Goal: Register for event/course

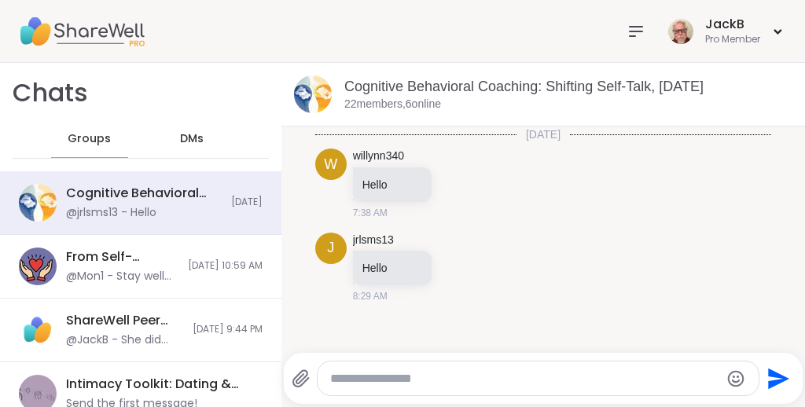
click at [404, 30] on icon at bounding box center [635, 31] width 19 height 19
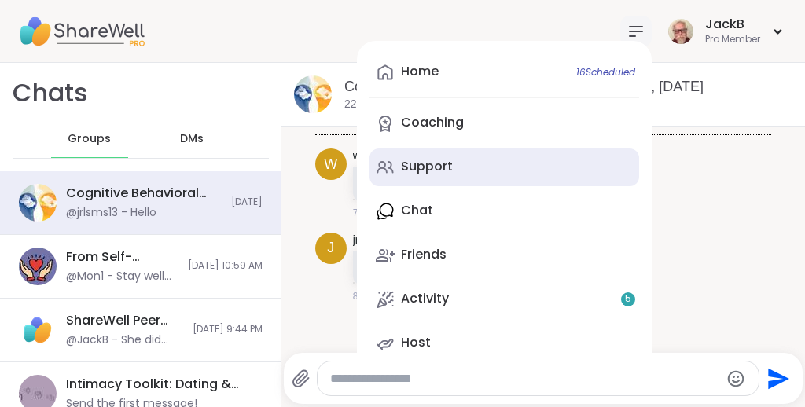
click at [404, 162] on div "Support" at bounding box center [427, 166] width 52 height 17
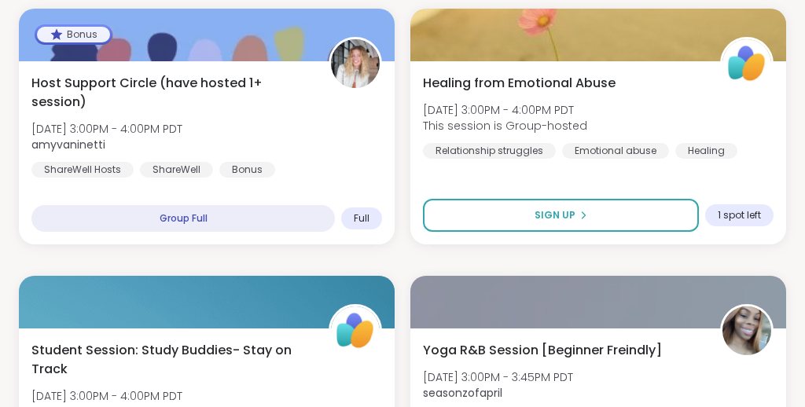
scroll to position [546, 0]
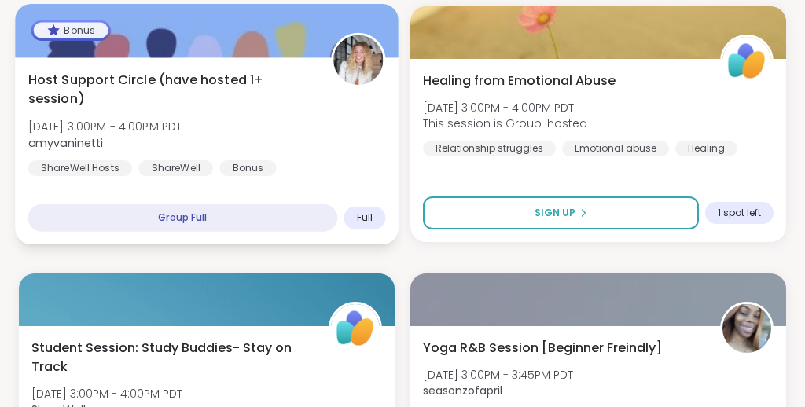
click at [340, 135] on div "Host Support Circle (have hosted 1+ session) Tue, Oct 07 | 3:00PM - 4:00PM PDT …" at bounding box center [207, 123] width 358 height 106
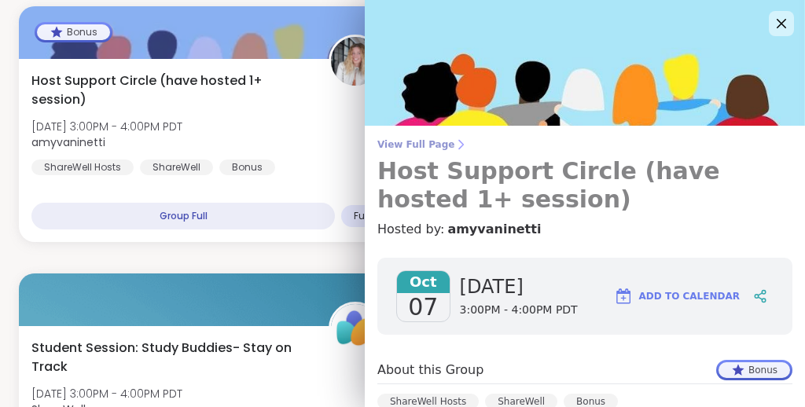
click at [404, 140] on span "View Full Page" at bounding box center [584, 144] width 415 height 13
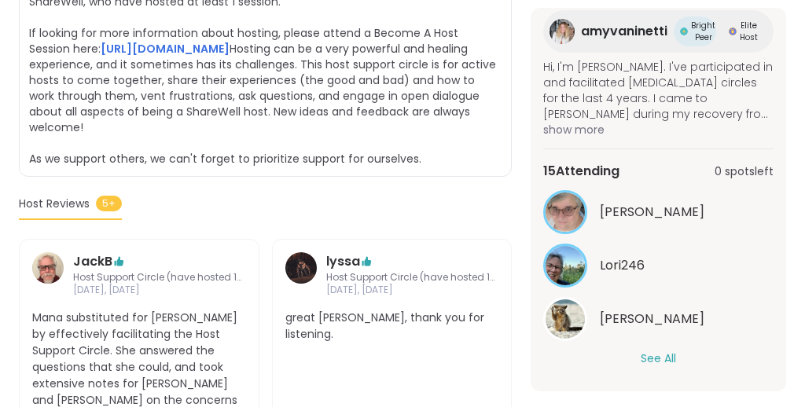
scroll to position [193, 0]
click at [652, 358] on button "See All" at bounding box center [657, 358] width 35 height 17
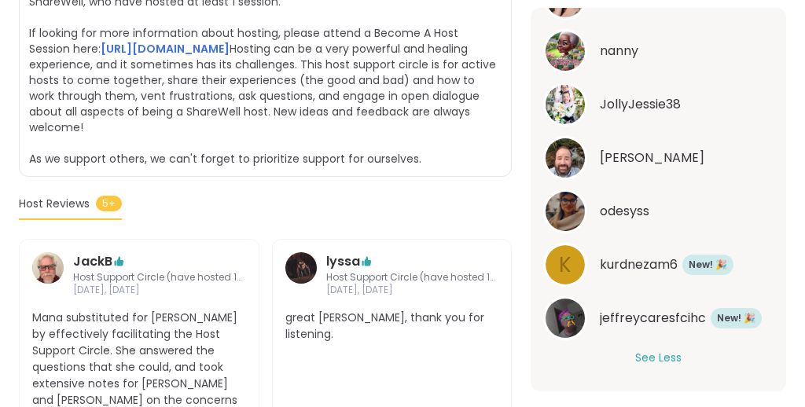
scroll to position [0, 0]
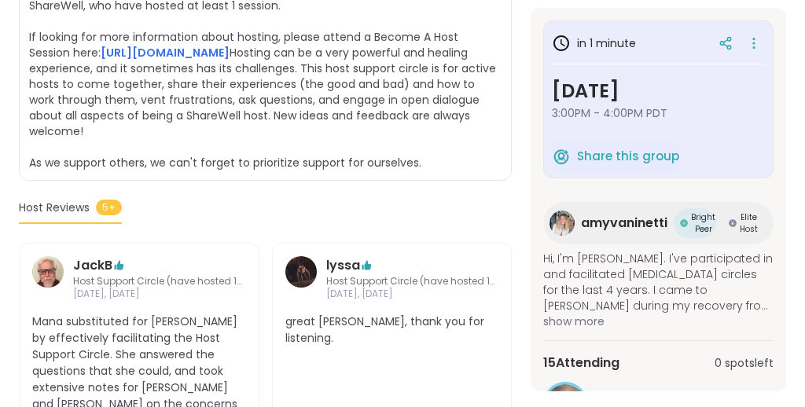
scroll to position [487, 0]
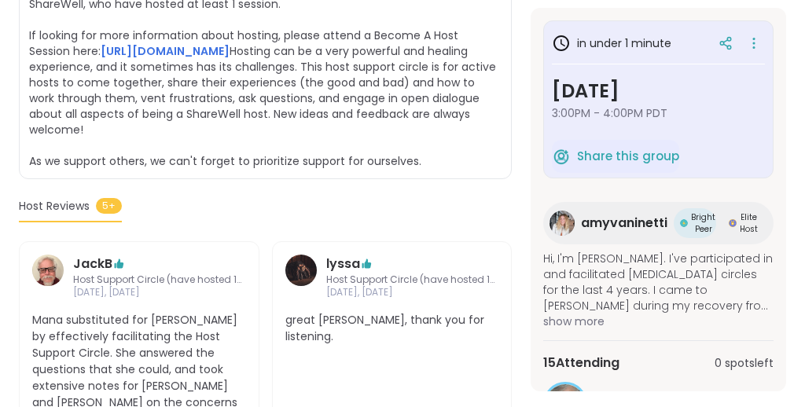
scroll to position [487, 0]
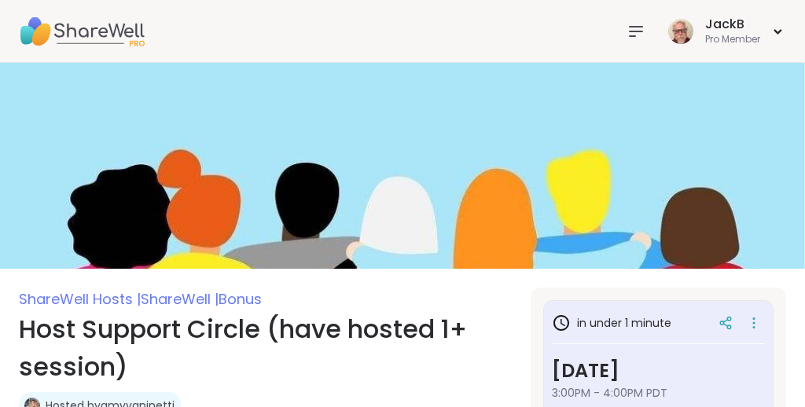
click at [635, 32] on icon at bounding box center [635, 31] width 19 height 19
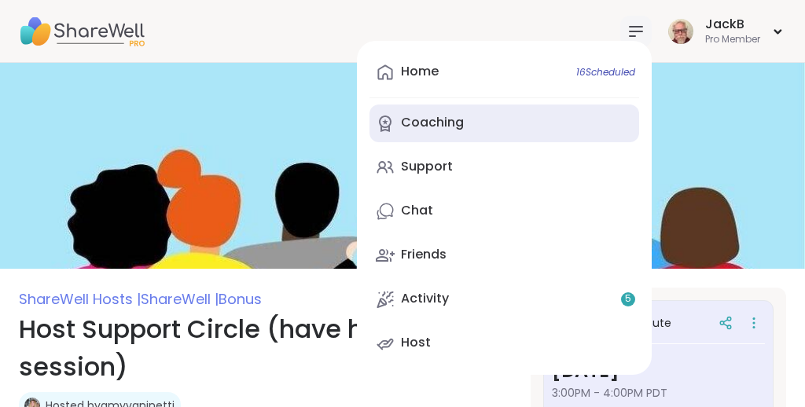
click at [408, 119] on div "Coaching" at bounding box center [432, 122] width 63 height 17
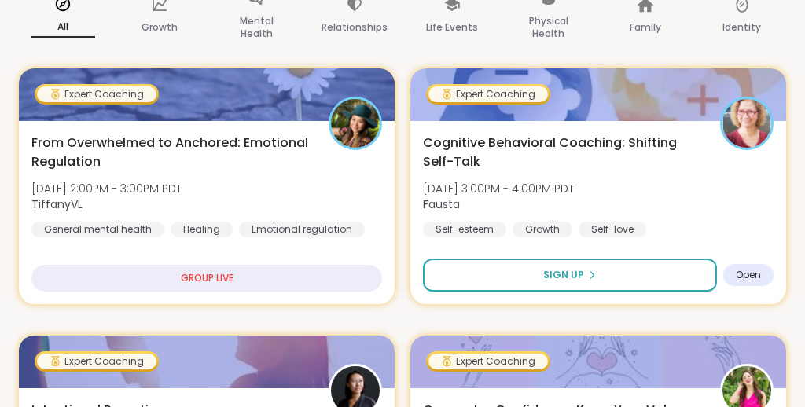
scroll to position [247, 0]
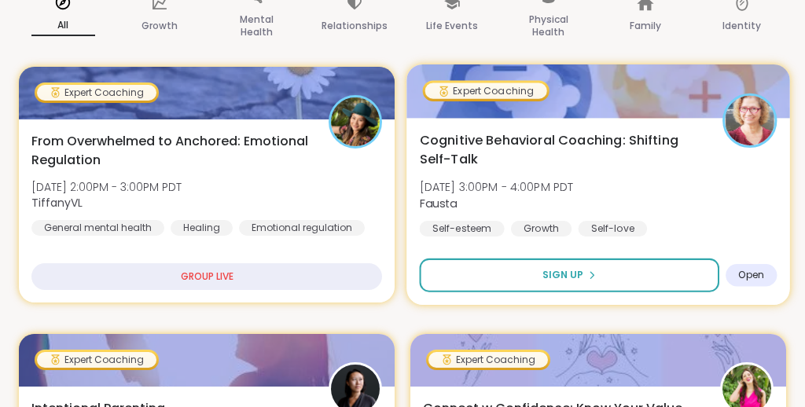
click at [504, 149] on span "Cognitive Behavioral Coaching: Shifting Self-Talk" at bounding box center [562, 149] width 285 height 39
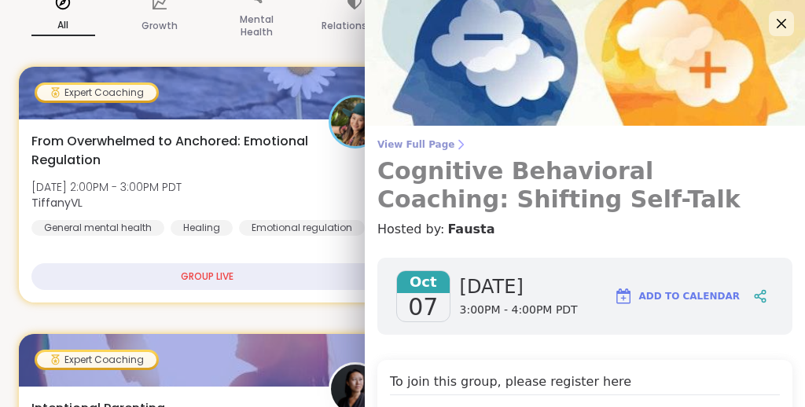
click at [429, 141] on span "View Full Page" at bounding box center [584, 144] width 415 height 13
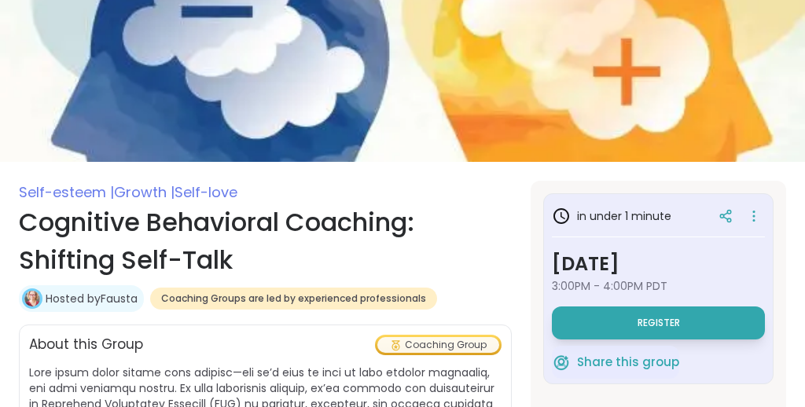
scroll to position [109, 0]
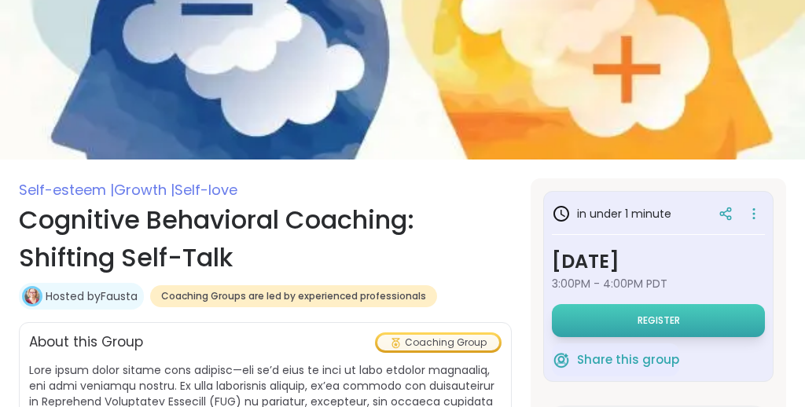
click at [602, 320] on button "Register" at bounding box center [658, 320] width 213 height 33
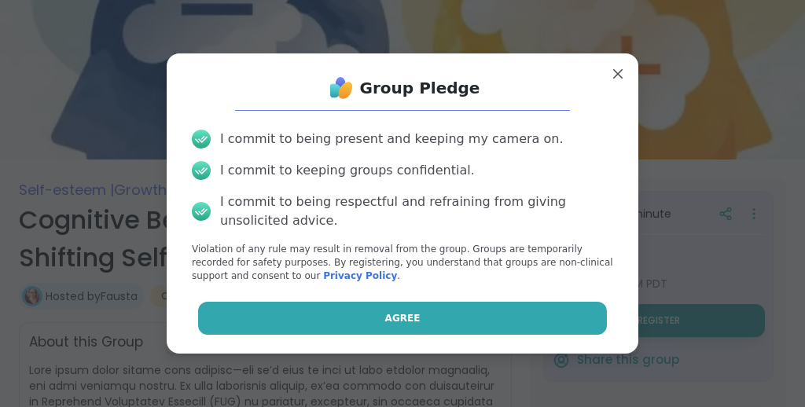
click at [600, 320] on button "Agree" at bounding box center [402, 318] width 409 height 33
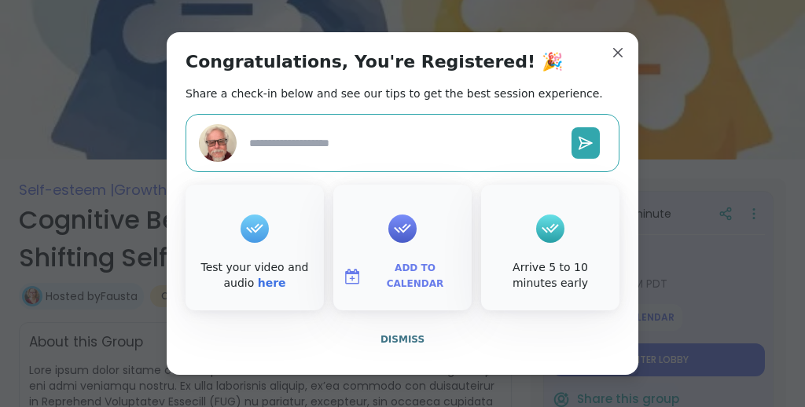
scroll to position [147, 0]
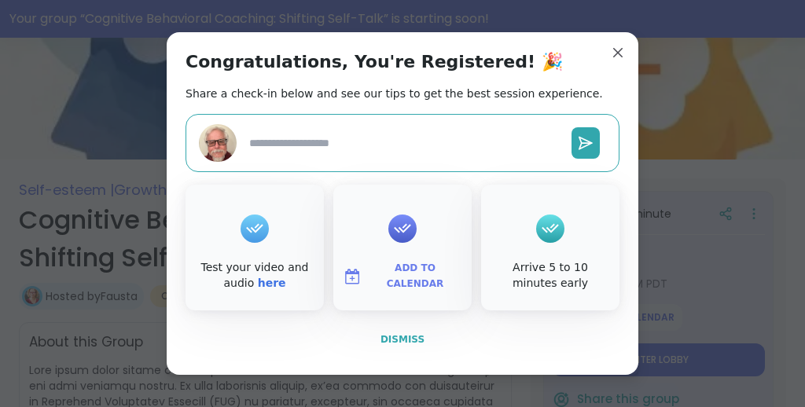
click at [414, 335] on span "Dismiss" at bounding box center [402, 339] width 44 height 11
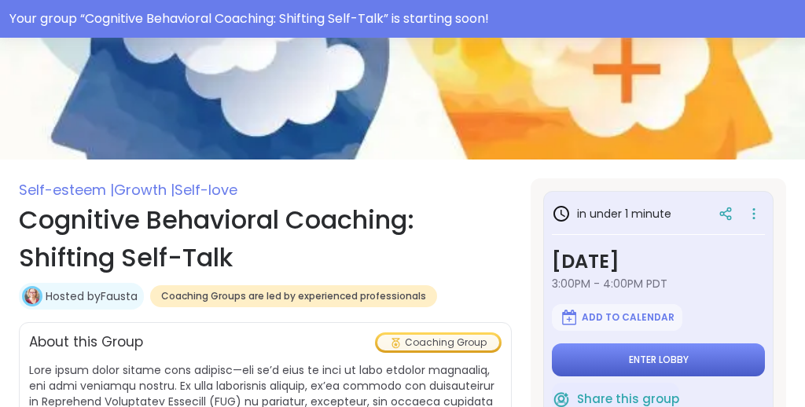
click at [672, 362] on span "Enter lobby" at bounding box center [659, 360] width 60 height 13
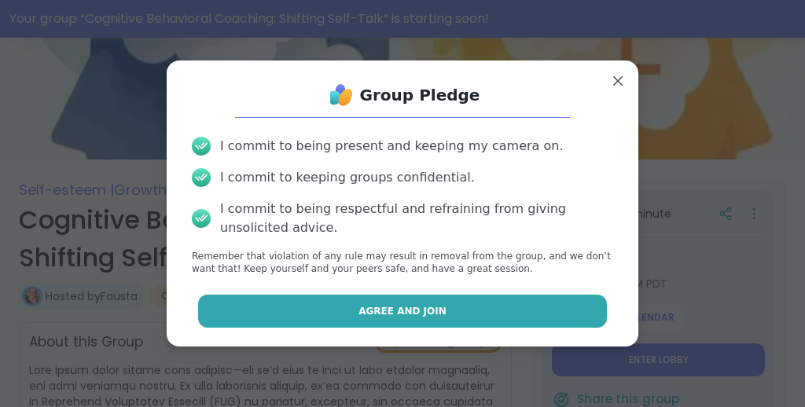
click at [578, 318] on button "Agree and Join" at bounding box center [402, 311] width 409 height 33
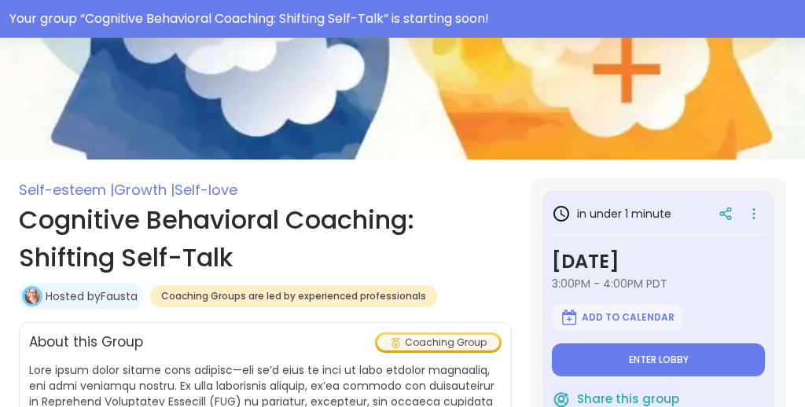
type textarea "*"
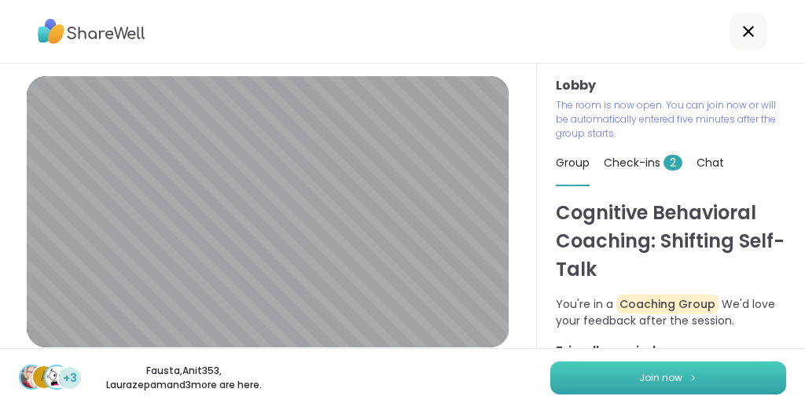
click at [673, 379] on span "Join now" at bounding box center [660, 378] width 43 height 14
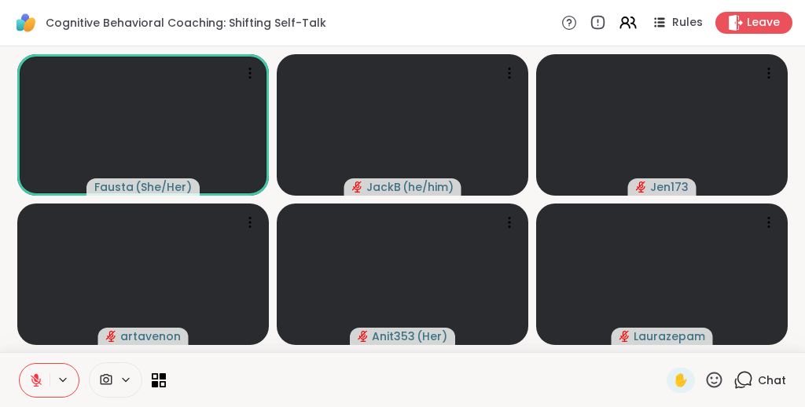
click at [511, 384] on div at bounding box center [416, 379] width 482 height 35
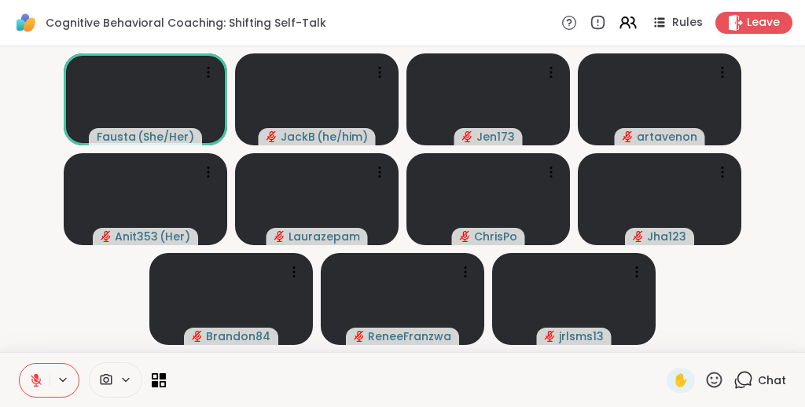
click at [42, 277] on video-player-container "Fausta ( She/Her ) JackB ( he/him ) Jen173 artavenon Anit353 ( Her ) Laurazepam…" at bounding box center [402, 199] width 786 height 293
click at [714, 383] on icon at bounding box center [714, 380] width 16 height 16
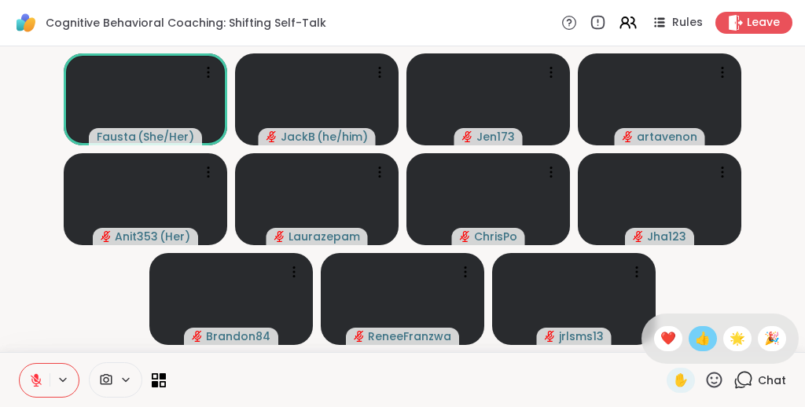
click at [710, 343] on span "👍" at bounding box center [703, 338] width 16 height 19
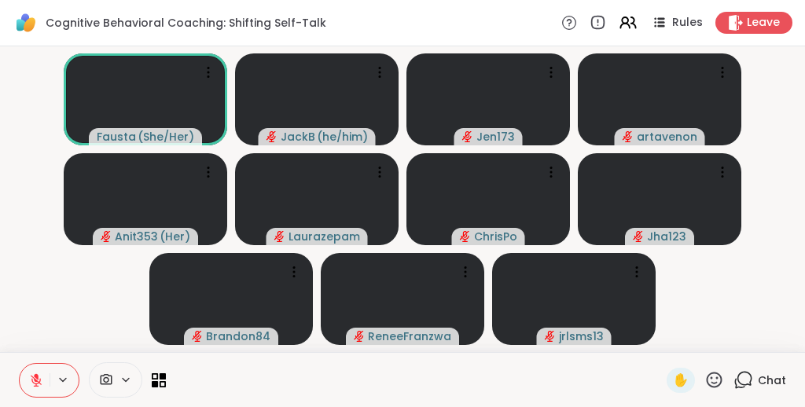
click at [753, 293] on video-player-container "Fausta ( She/Her ) JackB ( he/him ) Jen173 artavenon Anit353 ( Her ) Laurazepam…" at bounding box center [402, 199] width 786 height 293
click at [714, 379] on icon at bounding box center [714, 380] width 20 height 20
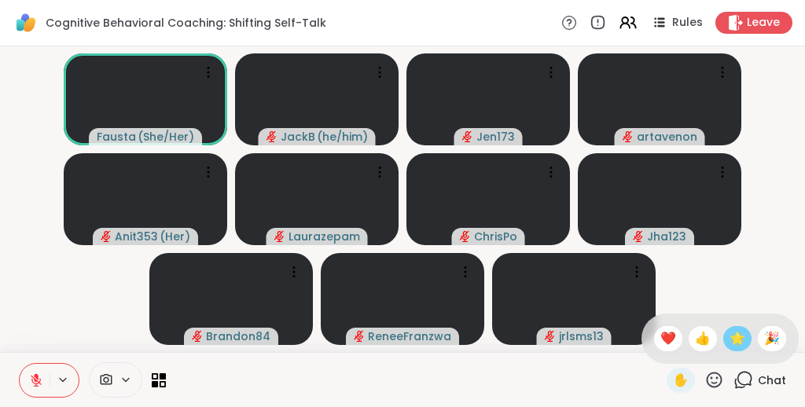
click at [751, 337] on div "🌟" at bounding box center [737, 338] width 28 height 25
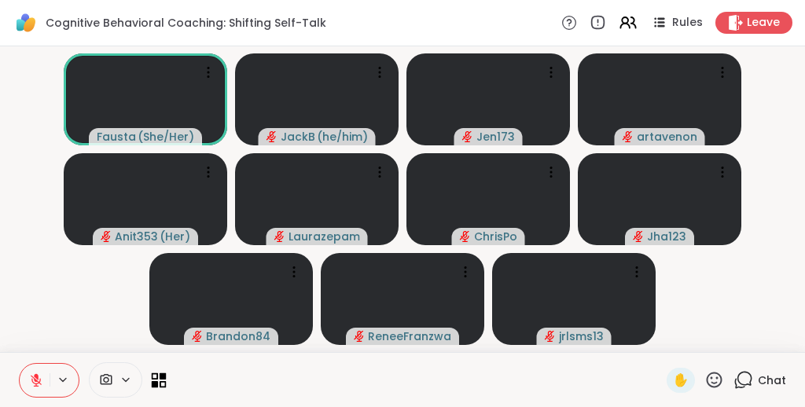
click at [159, 377] on icon at bounding box center [159, 379] width 15 height 15
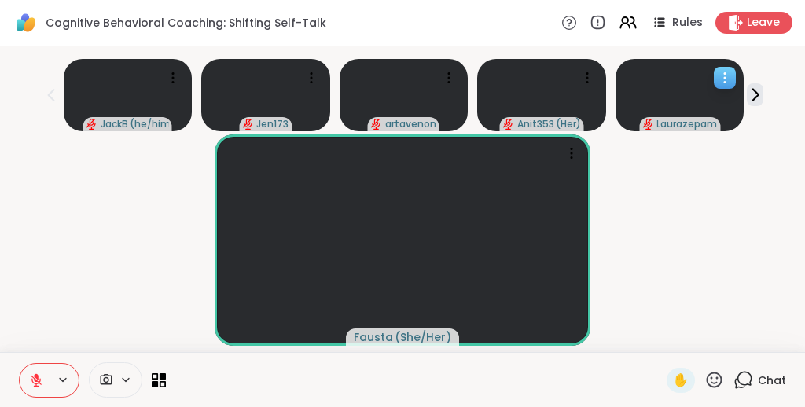
click at [729, 72] on icon at bounding box center [725, 78] width 16 height 16
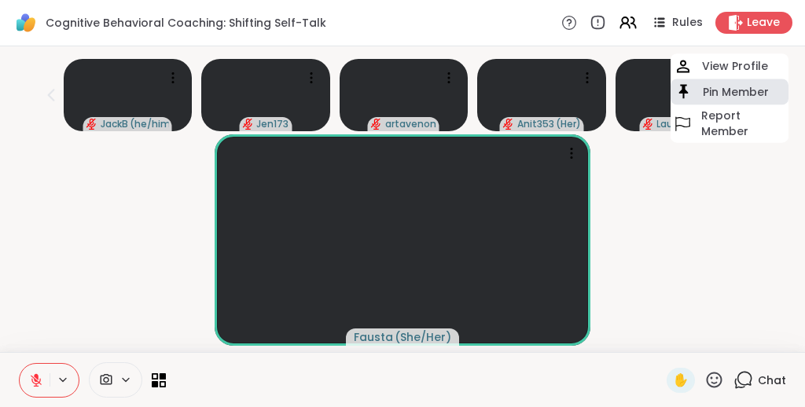
click at [721, 90] on h4 "Pin Member" at bounding box center [735, 92] width 66 height 16
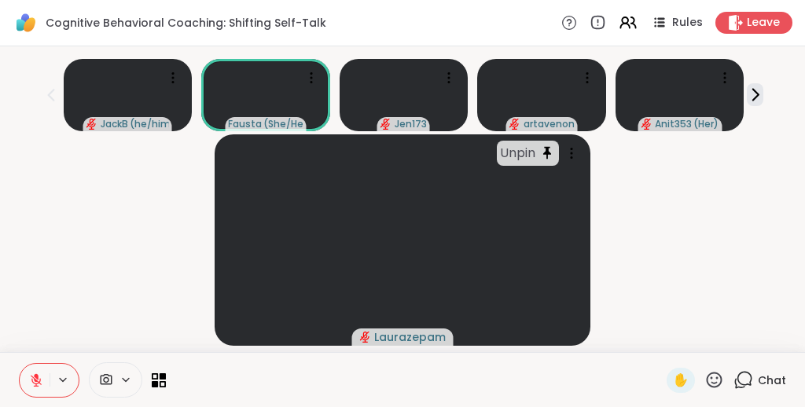
click at [739, 239] on div "Unpin Laurazepam" at bounding box center [402, 239] width 786 height 211
click at [314, 74] on icon at bounding box center [311, 78] width 16 height 16
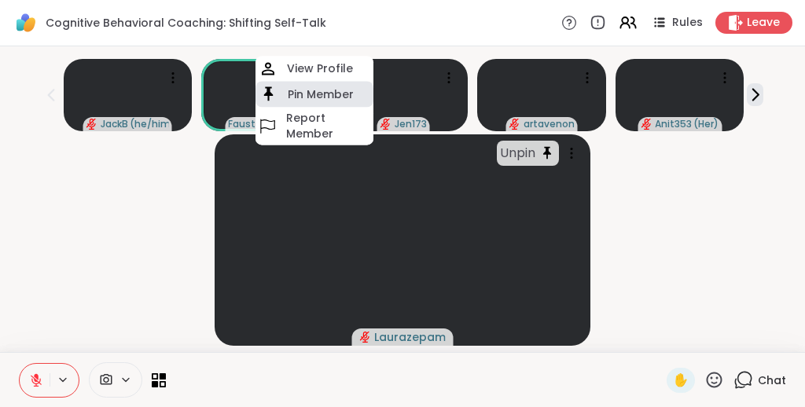
click at [310, 92] on h4 "Pin Member" at bounding box center [321, 94] width 66 height 16
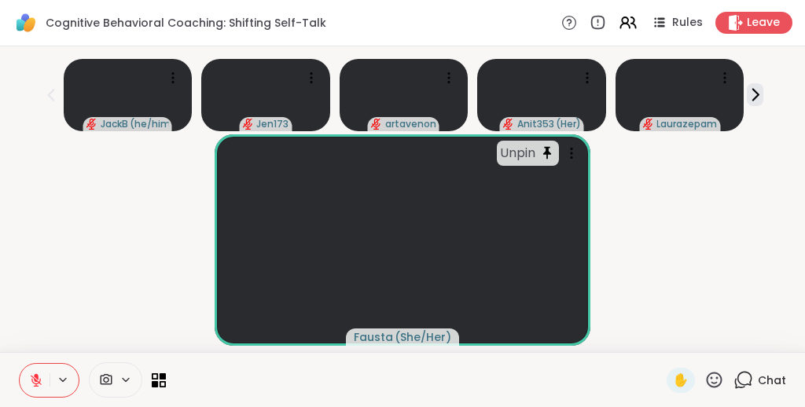
click at [732, 203] on div "Unpin Fausta ( She/Her )" at bounding box center [402, 239] width 786 height 211
click at [77, 218] on div "Unpin Fausta ( She/Her )" at bounding box center [402, 239] width 786 height 211
click at [730, 79] on icon at bounding box center [725, 78] width 16 height 16
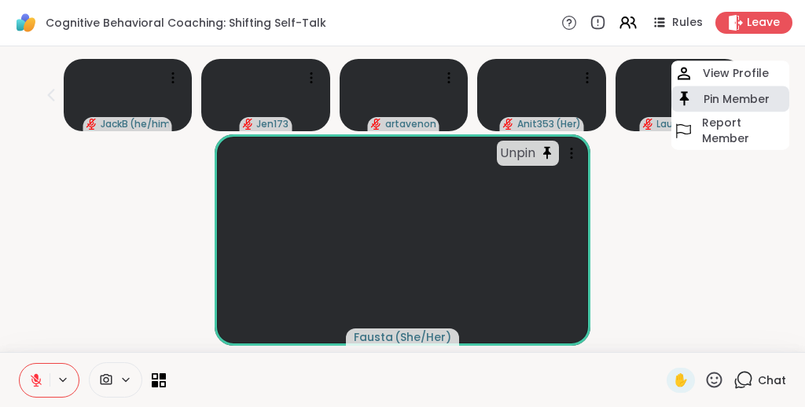
click at [728, 97] on h4 "Pin Member" at bounding box center [736, 99] width 66 height 16
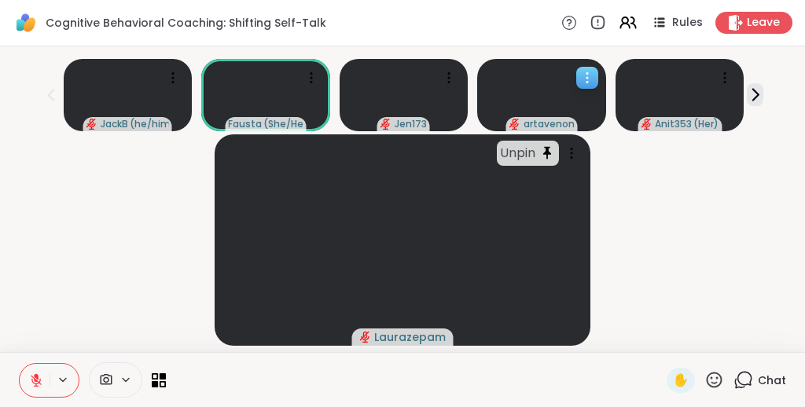
click at [581, 75] on icon at bounding box center [587, 78] width 16 height 16
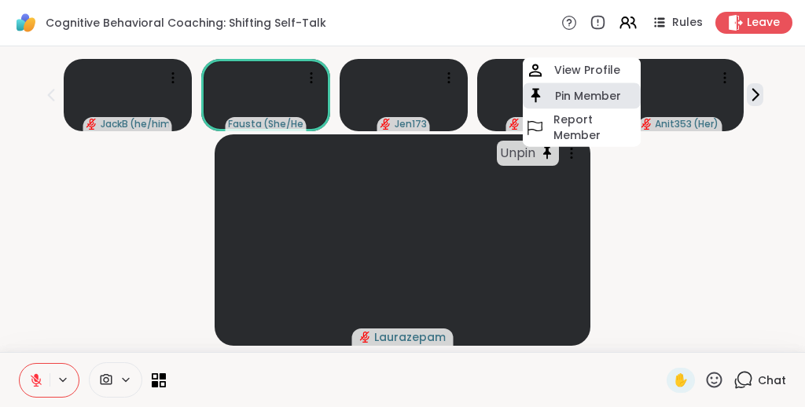
click at [581, 92] on h4 "Pin Member" at bounding box center [588, 96] width 66 height 16
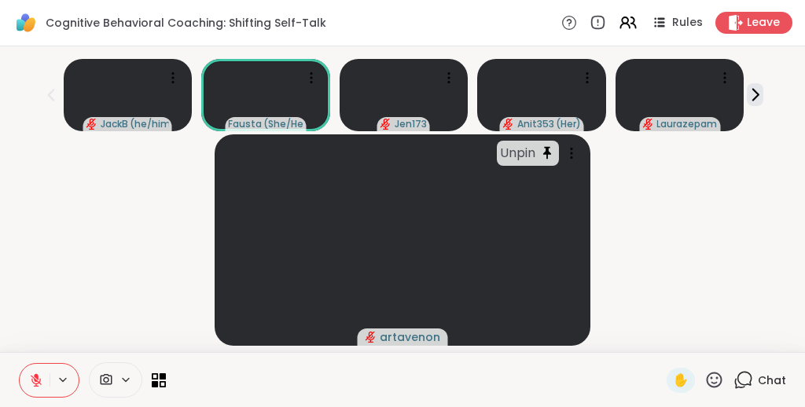
scroll to position [20, 0]
click at [586, 77] on icon at bounding box center [587, 78] width 2 height 2
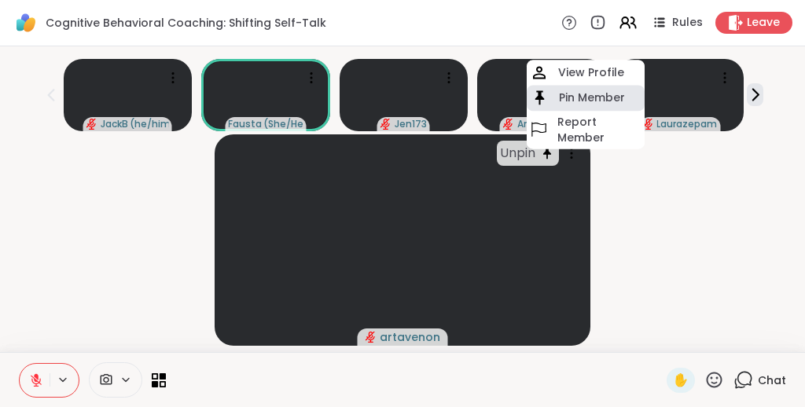
click at [581, 90] on h4 "Pin Member" at bounding box center [592, 98] width 66 height 16
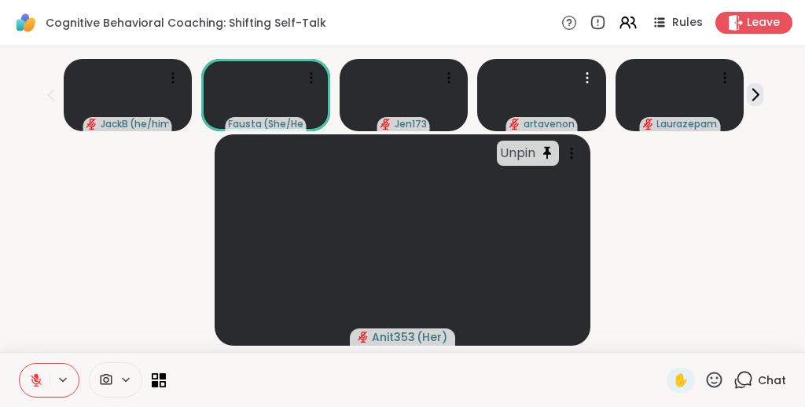
scroll to position [0, 0]
click at [755, 90] on icon at bounding box center [756, 95] width 6 height 11
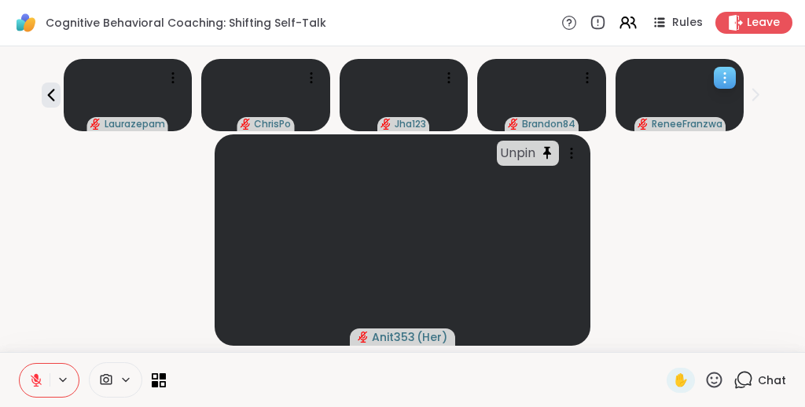
click at [724, 79] on icon at bounding box center [725, 78] width 16 height 16
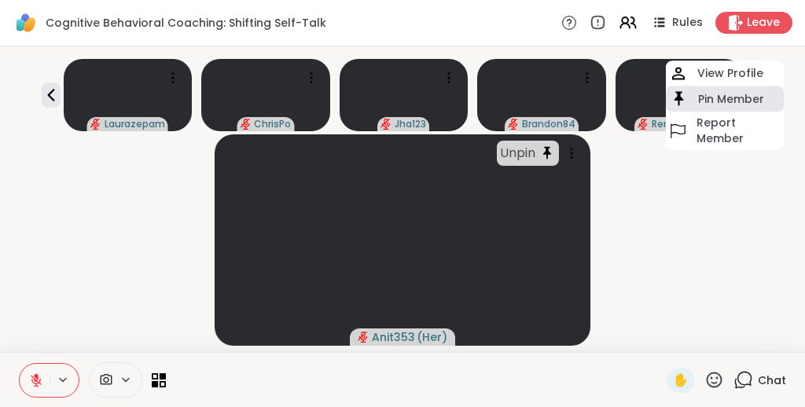
click at [717, 97] on h4 "Pin Member" at bounding box center [731, 99] width 66 height 16
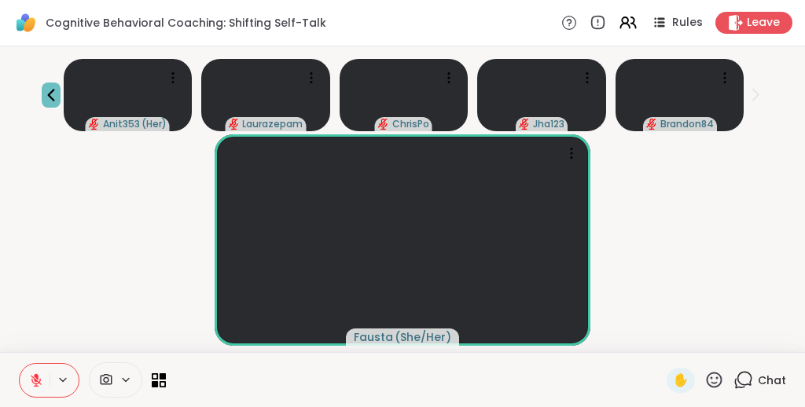
click at [52, 94] on icon at bounding box center [51, 95] width 19 height 19
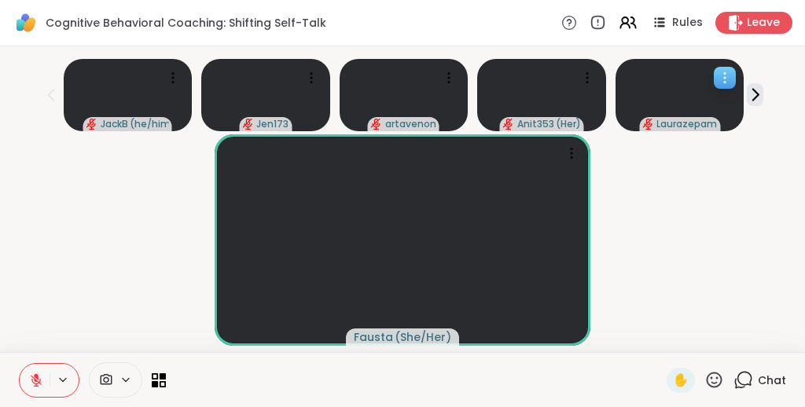
click at [723, 77] on icon at bounding box center [725, 78] width 16 height 16
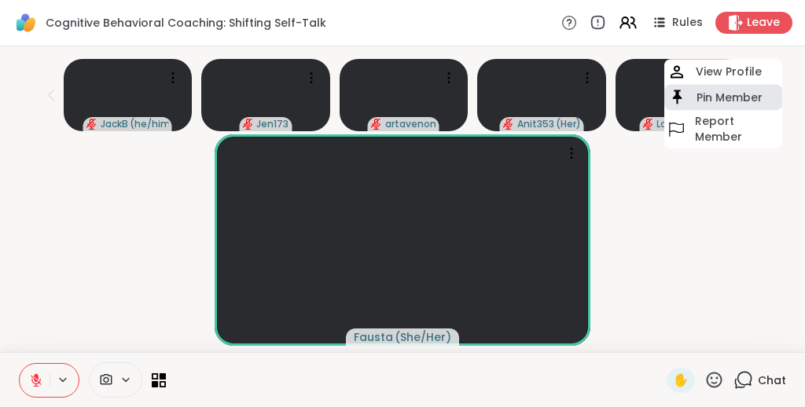
click at [719, 93] on h4 "Pin Member" at bounding box center [729, 98] width 66 height 16
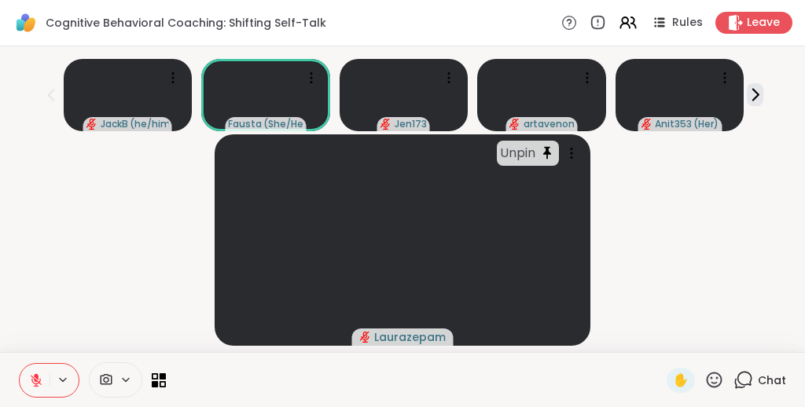
click at [699, 226] on div "Unpin Laurazepam" at bounding box center [402, 239] width 786 height 211
click at [158, 376] on icon at bounding box center [159, 379] width 15 height 15
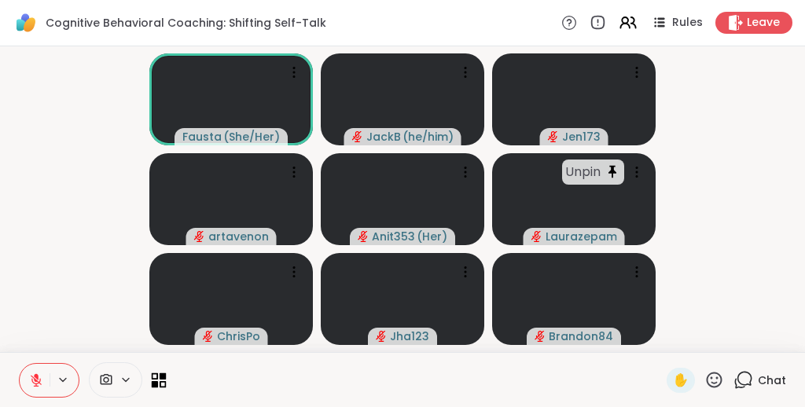
click at [156, 380] on icon at bounding box center [159, 379] width 15 height 15
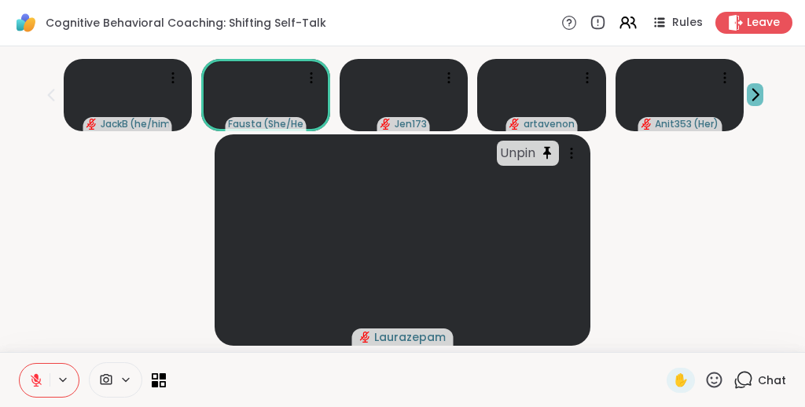
click at [754, 97] on icon at bounding box center [754, 94] width 17 height 17
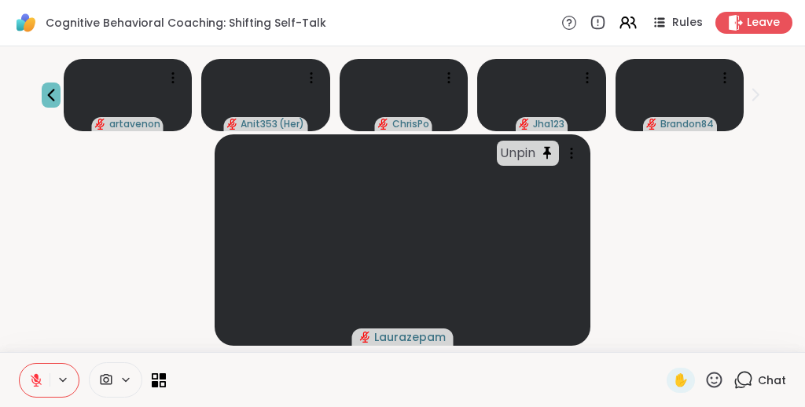
click at [52, 90] on icon at bounding box center [50, 95] width 7 height 13
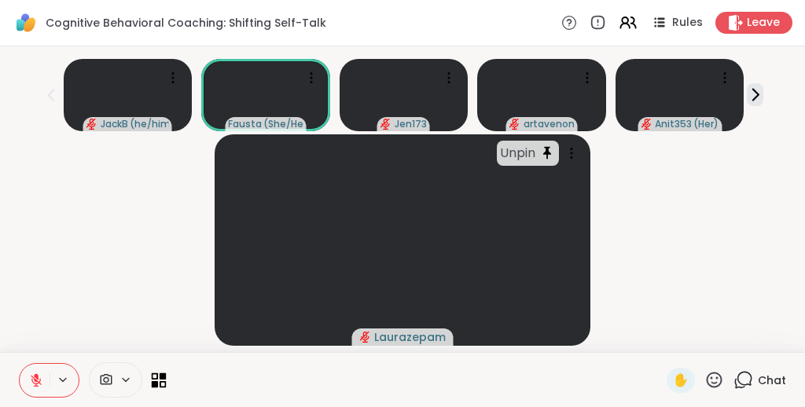
click at [156, 375] on icon at bounding box center [159, 379] width 15 height 15
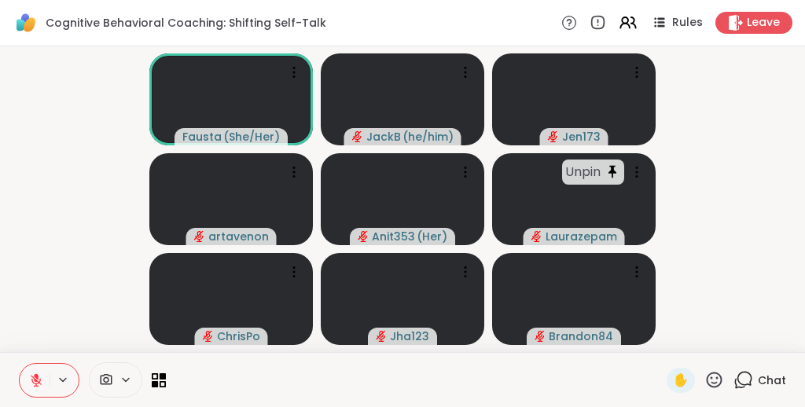
click at [65, 186] on video-player-container "Fausta ( She/Her ) JackB ( he/him ) Jen173 artavenon Anit353 ( Her ) Unpin Laur…" at bounding box center [402, 199] width 786 height 293
click at [64, 186] on video-player-container "Fausta ( She/Her ) JackB ( he/him ) Jen173 artavenon Anit353 ( Her ) Unpin Laur…" at bounding box center [402, 199] width 786 height 293
click at [126, 377] on icon at bounding box center [125, 379] width 13 height 13
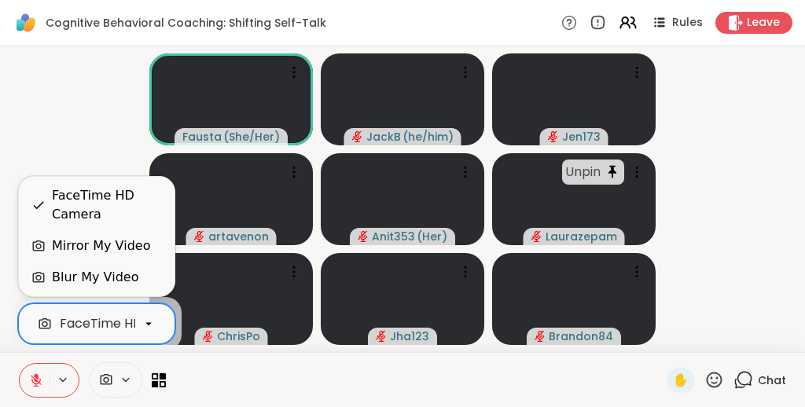
click at [150, 325] on icon at bounding box center [148, 324] width 14 height 14
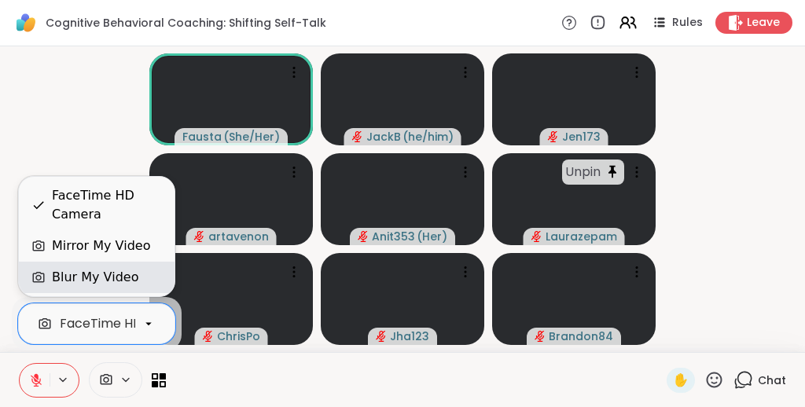
click at [99, 275] on div "Blur My Video" at bounding box center [95, 277] width 86 height 19
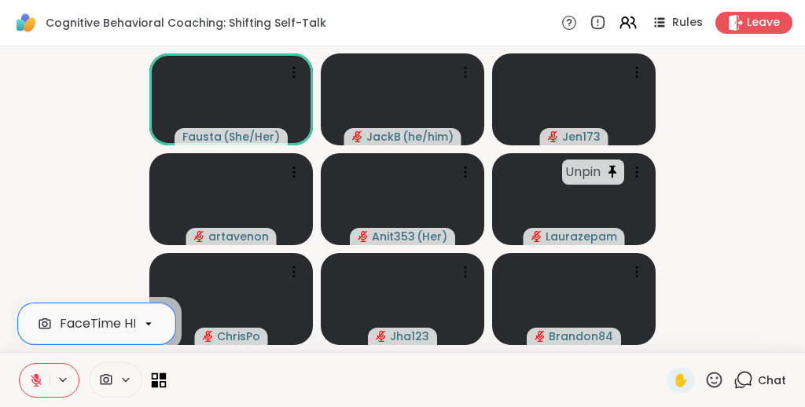
click at [160, 380] on icon at bounding box center [159, 379] width 15 height 15
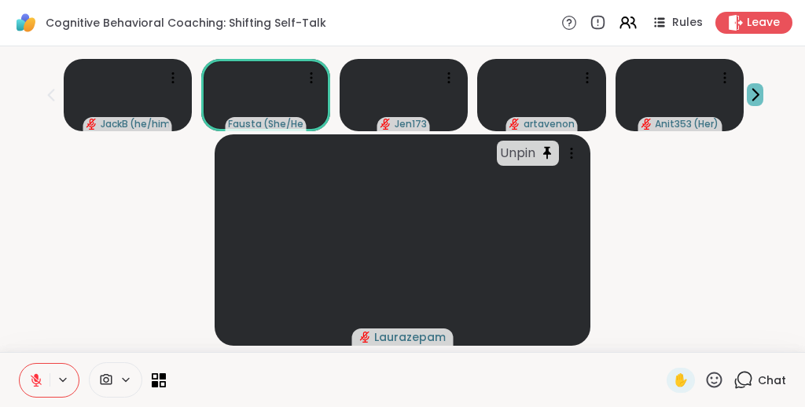
click at [758, 96] on icon at bounding box center [754, 94] width 17 height 17
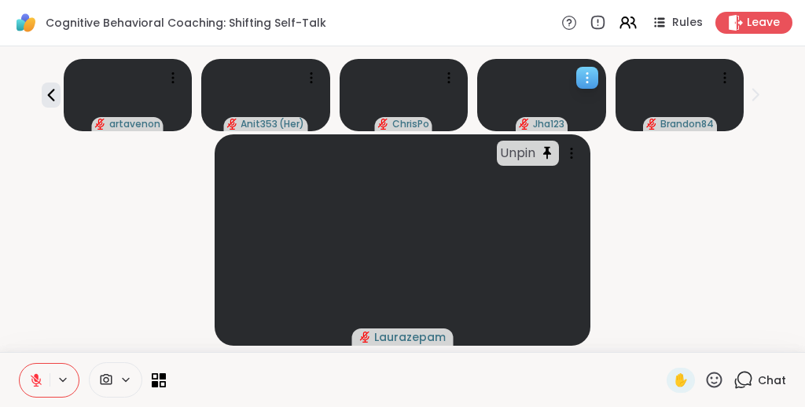
click at [589, 76] on icon at bounding box center [587, 78] width 16 height 16
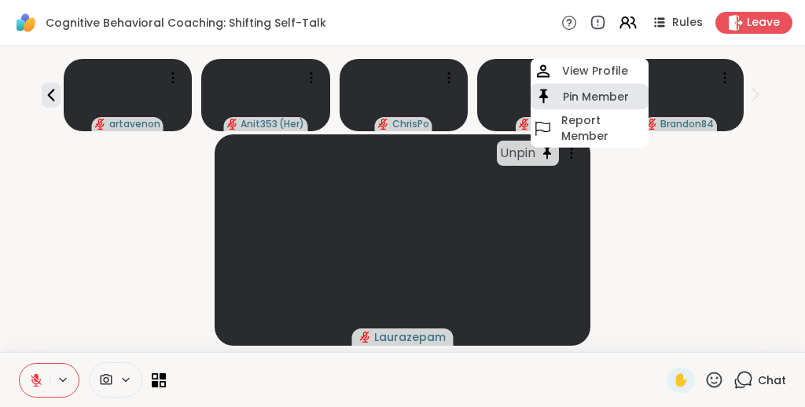
click at [585, 92] on h4 "Pin Member" at bounding box center [596, 97] width 66 height 16
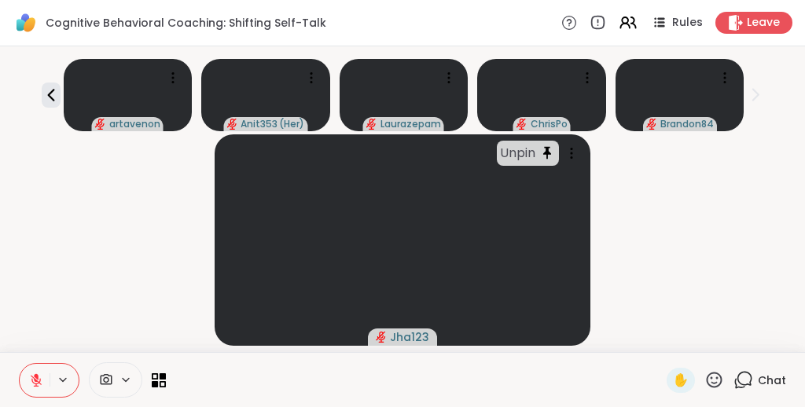
click at [708, 262] on div "Unpin Jha123" at bounding box center [402, 239] width 786 height 211
click at [586, 79] on icon at bounding box center [587, 78] width 16 height 16
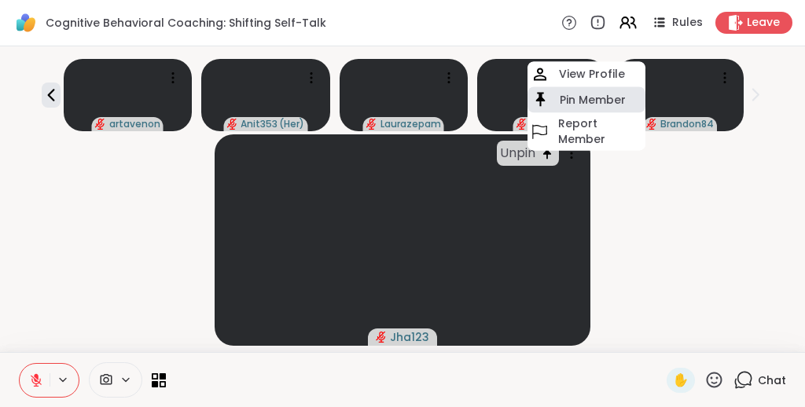
click at [583, 97] on h4 "Pin Member" at bounding box center [592, 100] width 66 height 16
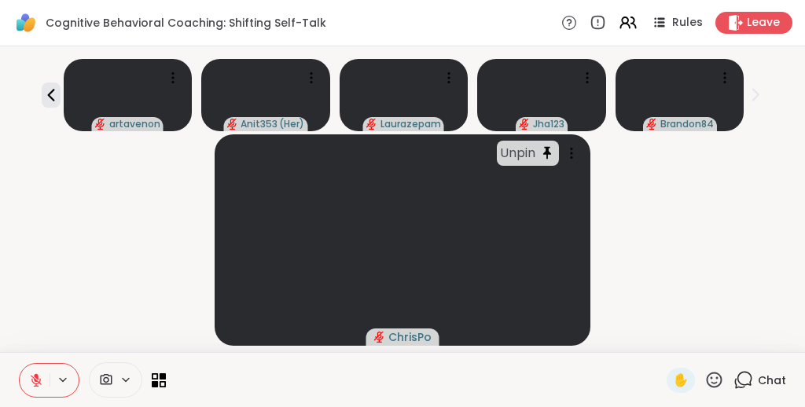
click at [732, 203] on div "Unpin ChrisPo" at bounding box center [402, 239] width 786 height 211
click at [153, 377] on icon at bounding box center [159, 379] width 15 height 15
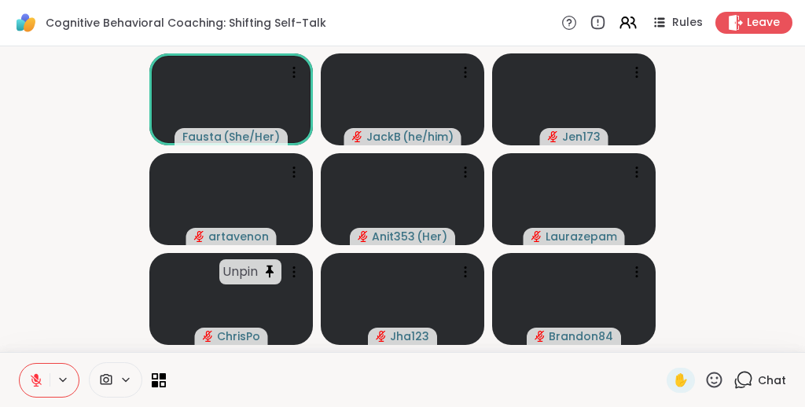
click at [40, 174] on video-player-container "Fausta ( She/Her ) JackB ( he/him ) Jen173 artavenon Anit353 ( Her ) Laurazepam…" at bounding box center [402, 199] width 786 height 293
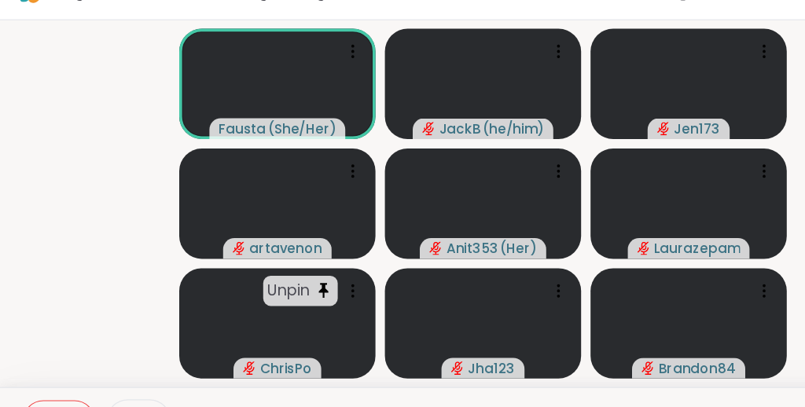
click at [49, 150] on video-player-container "Fausta ( She/Her ) JackB ( he/him ) Jen173 artavenon Anit353 ( Her ) Laurazepam…" at bounding box center [402, 199] width 786 height 293
click at [74, 103] on video-player-container "Fausta ( She/Her ) JackB ( he/him ) Jen173 artavenon Anit353 ( Her ) Laurazepam…" at bounding box center [402, 199] width 786 height 293
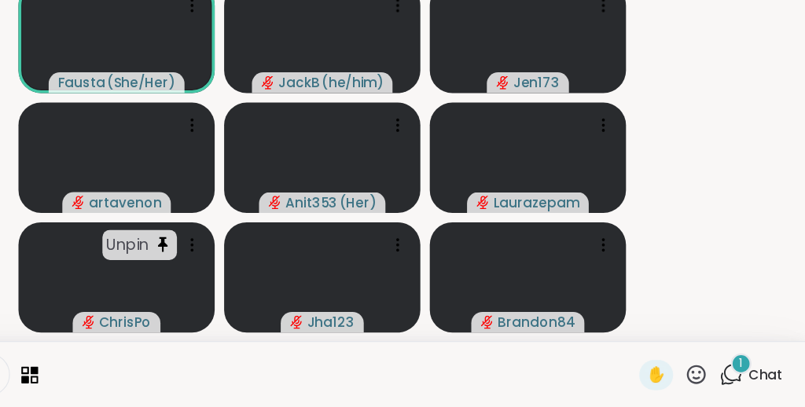
click at [717, 378] on icon at bounding box center [714, 380] width 16 height 16
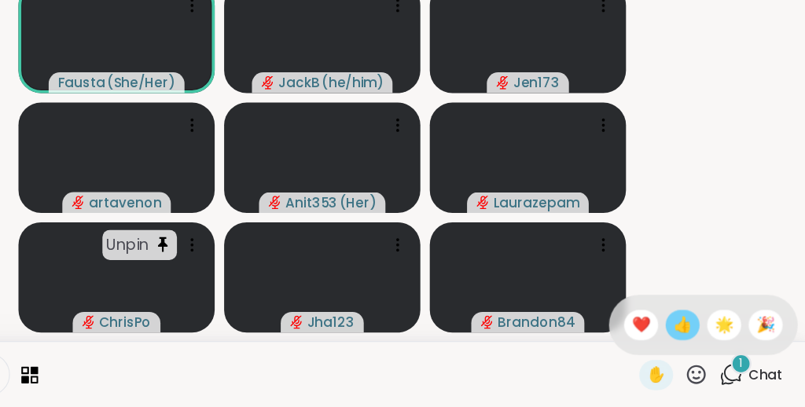
click at [710, 340] on span "👍" at bounding box center [703, 338] width 16 height 19
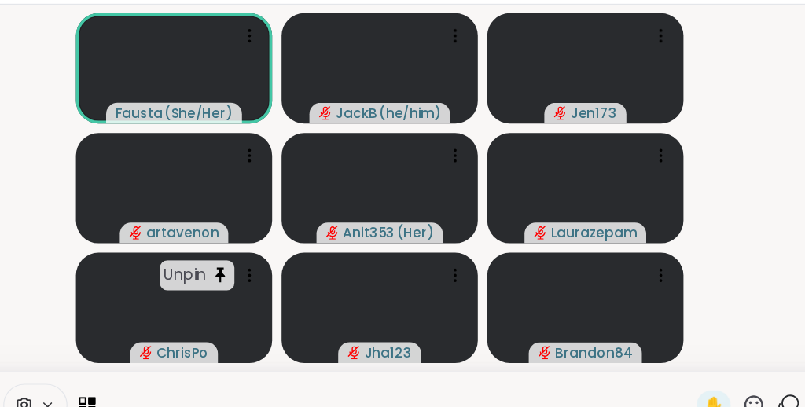
click at [703, 123] on video-player-container "Fausta ( She/Her ) JackB ( he/him ) Jen173 artavenon Anit353 ( Her ) Laurazepam…" at bounding box center [402, 199] width 786 height 293
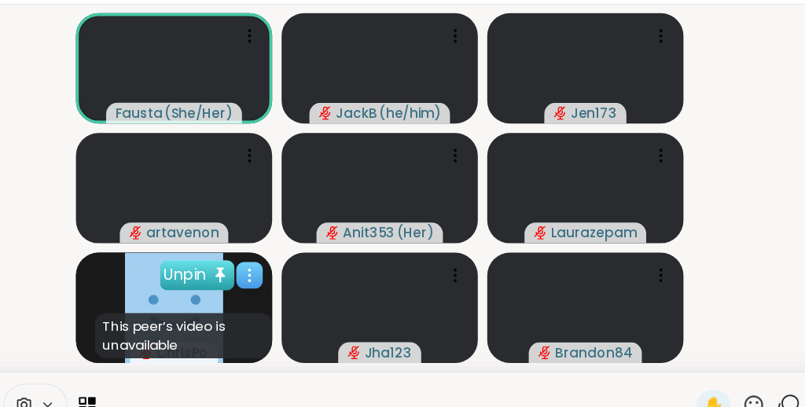
click at [234, 272] on div "Unpin" at bounding box center [250, 271] width 62 height 25
click at [160, 376] on icon at bounding box center [163, 375] width 7 height 7
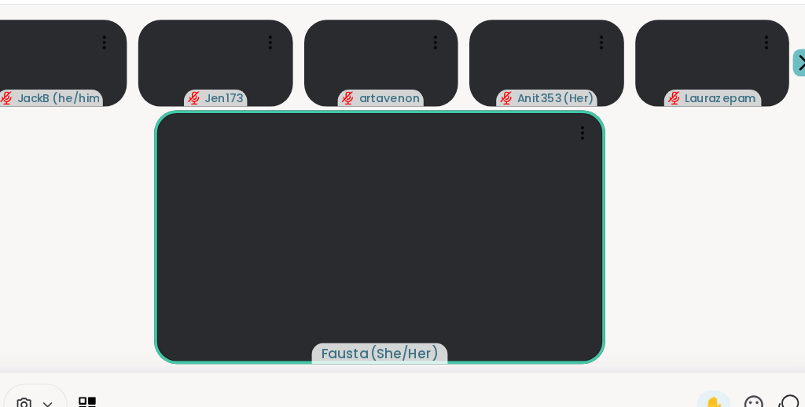
click at [753, 95] on icon at bounding box center [754, 94] width 17 height 17
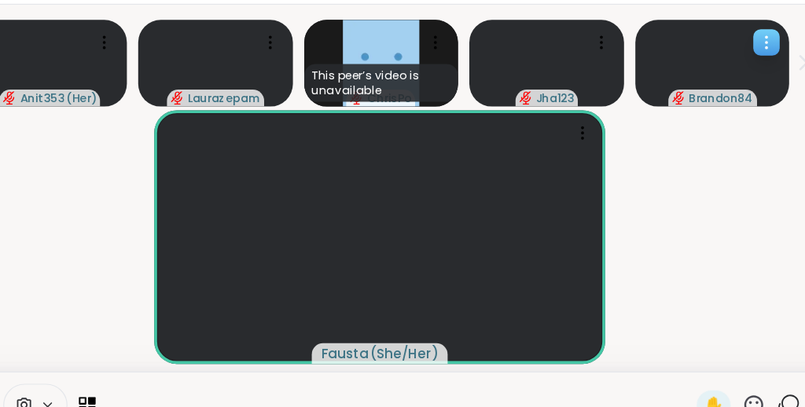
click at [725, 77] on icon at bounding box center [725, 78] width 2 height 2
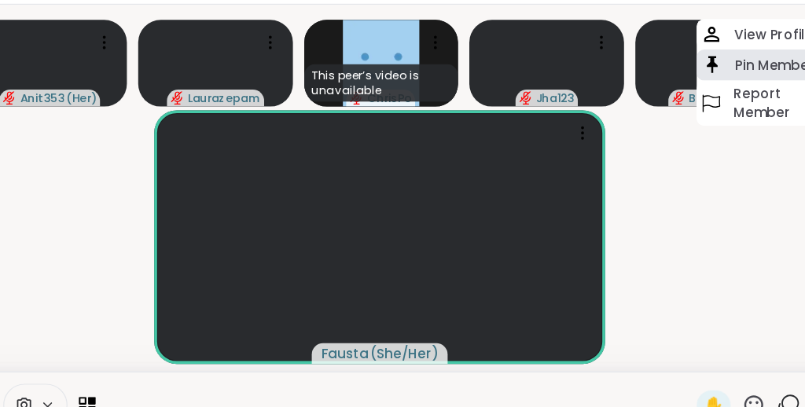
click at [710, 97] on h4 "Pin Member" at bounding box center [732, 97] width 66 height 16
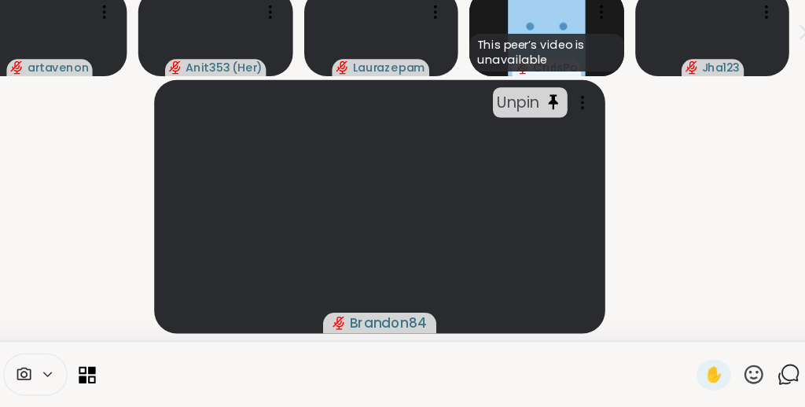
click at [716, 379] on icon at bounding box center [714, 380] width 20 height 20
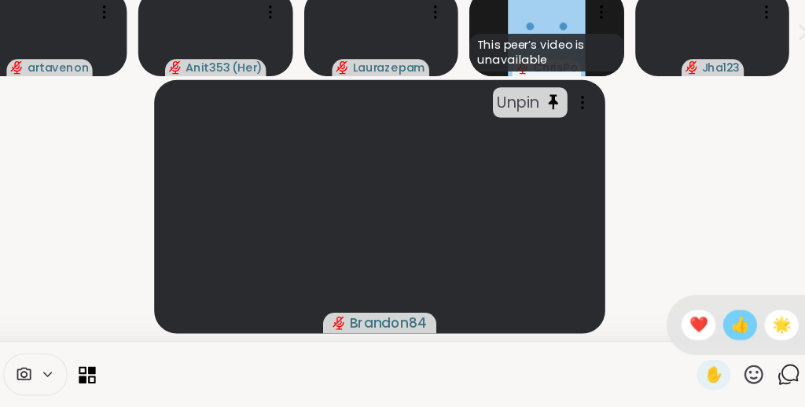
click at [710, 343] on span "👍" at bounding box center [703, 338] width 16 height 19
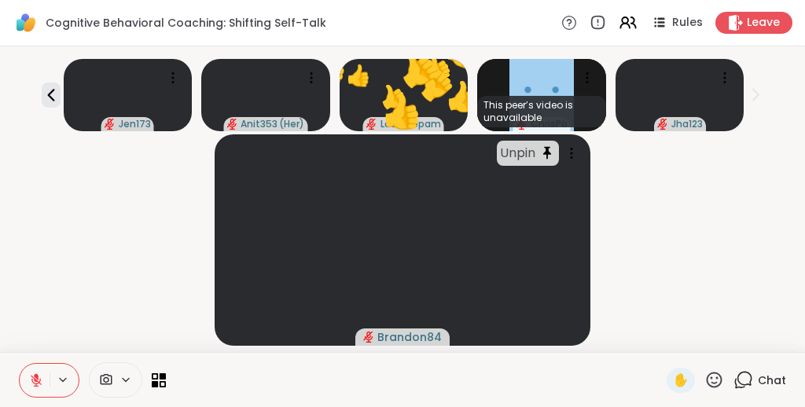
scroll to position [31, 0]
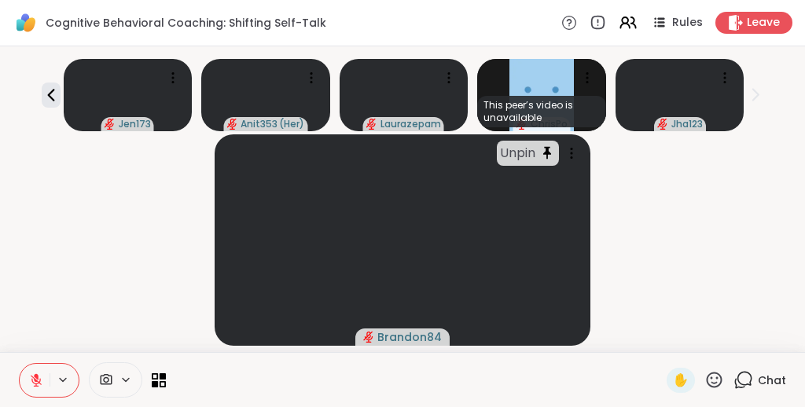
click at [742, 381] on icon at bounding box center [743, 380] width 20 height 20
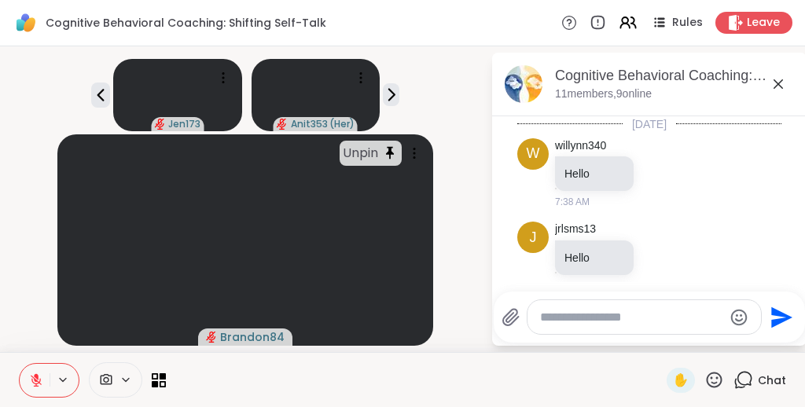
scroll to position [1422, 0]
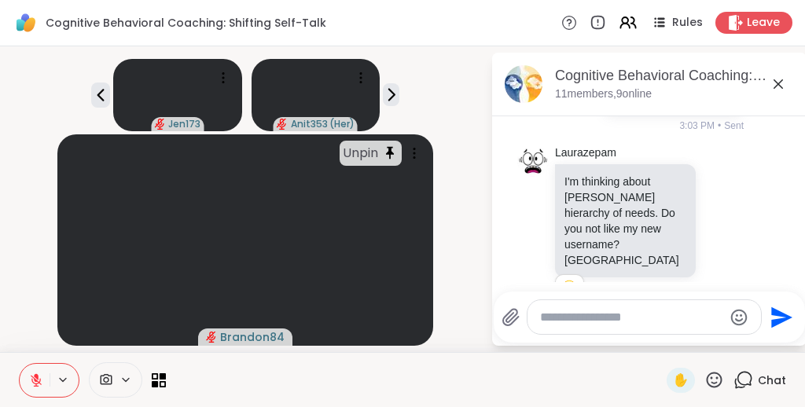
click at [651, 310] on textarea "Type your message" at bounding box center [631, 318] width 183 height 16
type textarea "**********"
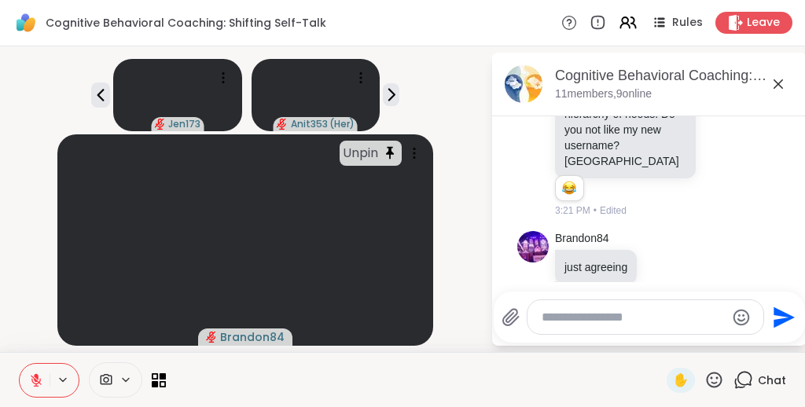
click at [782, 75] on icon at bounding box center [777, 84] width 19 height 19
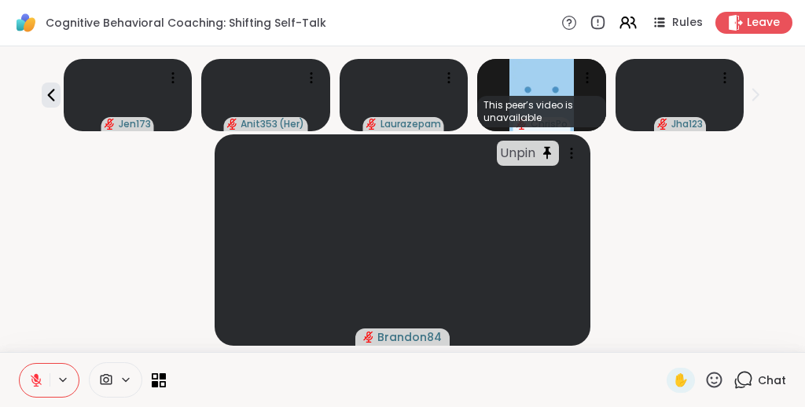
scroll to position [31, 0]
click at [154, 380] on icon at bounding box center [159, 379] width 15 height 15
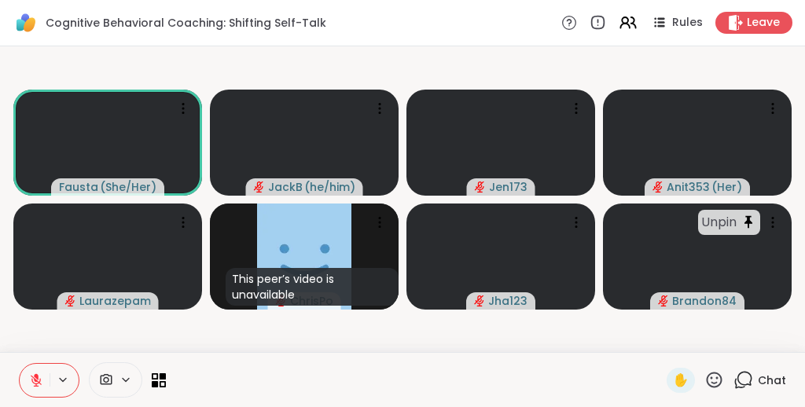
click at [126, 334] on video-player-container "Fausta ( She/Her ) JackB ( he/him ) Jen173 Anit353 ( Her ) Laurazepam This peer…" at bounding box center [402, 199] width 786 height 293
click at [159, 382] on icon at bounding box center [159, 379] width 15 height 15
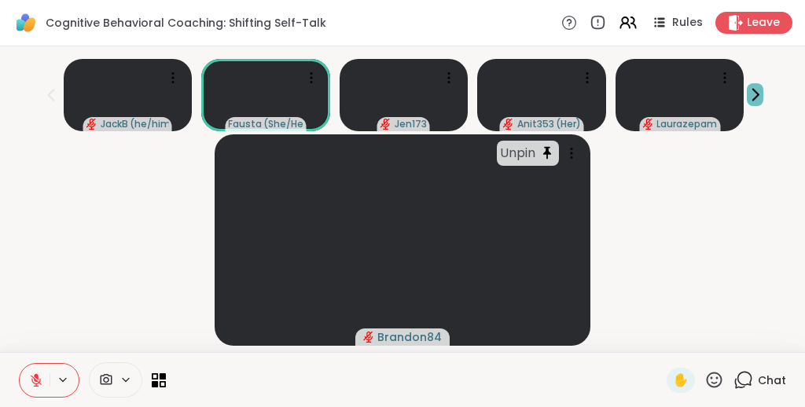
click at [752, 93] on icon at bounding box center [754, 94] width 17 height 17
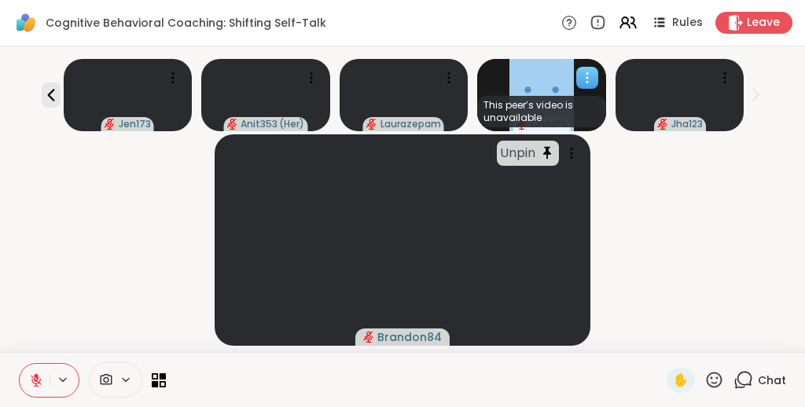
click at [589, 71] on icon at bounding box center [587, 78] width 16 height 16
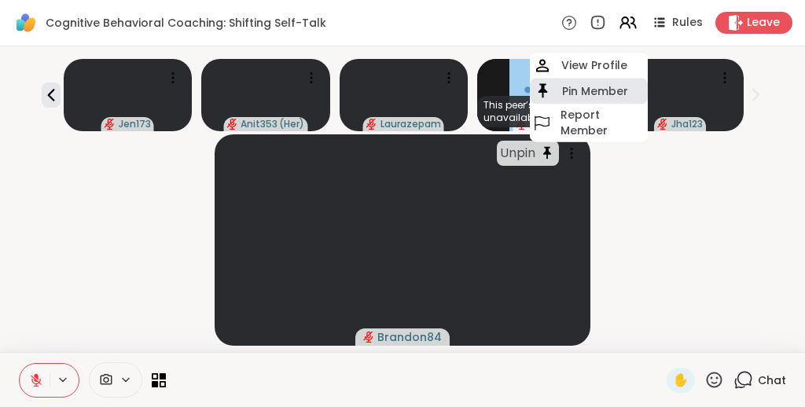
click at [575, 88] on h4 "Pin Member" at bounding box center [595, 91] width 66 height 16
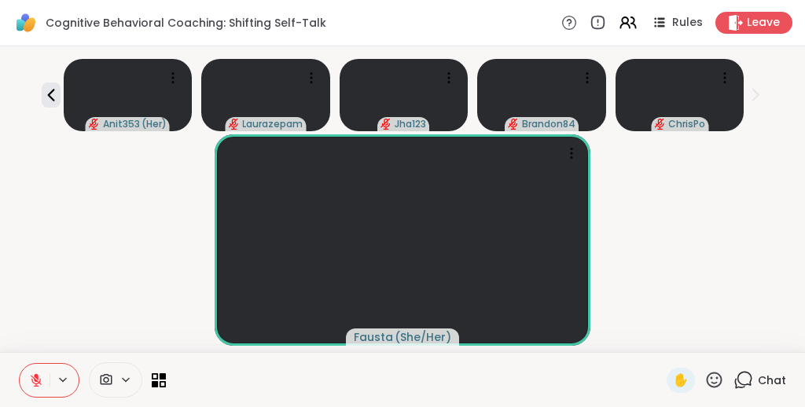
click at [87, 237] on div "Fausta ( She/Her )" at bounding box center [402, 239] width 786 height 211
click at [697, 190] on div "Fausta ( She/Her )" at bounding box center [402, 239] width 786 height 211
click at [156, 373] on icon at bounding box center [155, 375] width 7 height 7
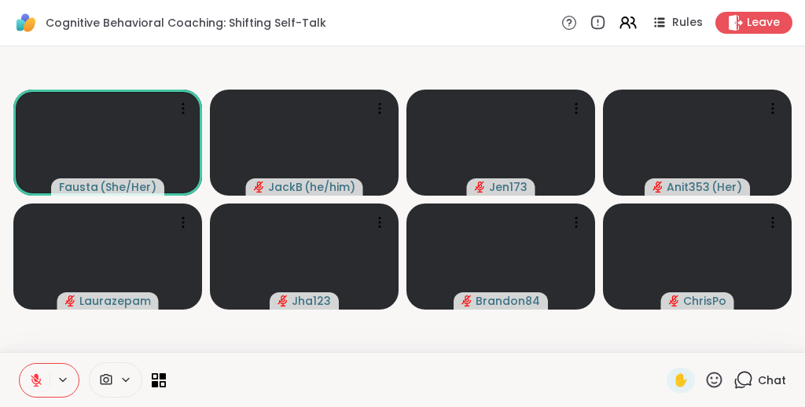
click at [215, 328] on video-player-container "Fausta ( She/Her ) JackB ( he/him ) Jen173 Anit353 ( Her ) Laurazepam Jha123 Br…" at bounding box center [402, 199] width 786 height 293
click at [158, 376] on icon at bounding box center [159, 379] width 15 height 15
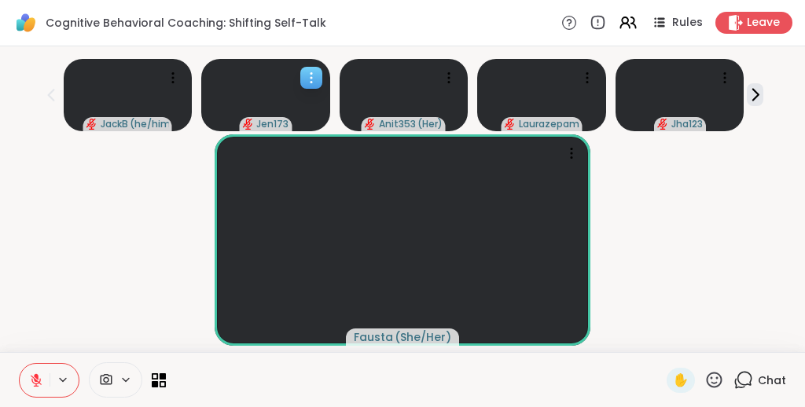
click at [316, 76] on icon at bounding box center [311, 78] width 16 height 16
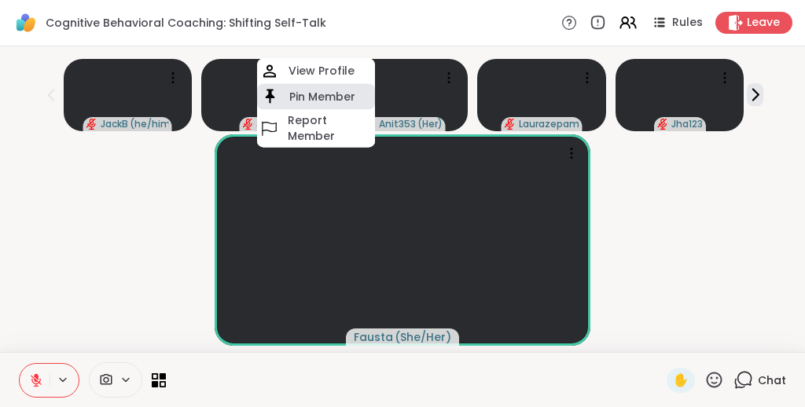
click at [313, 95] on h4 "Pin Member" at bounding box center [322, 97] width 66 height 16
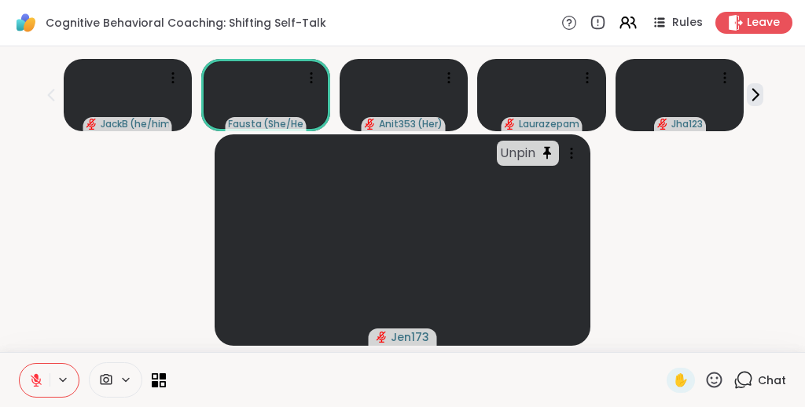
click at [99, 261] on div "Unpin Jen173" at bounding box center [402, 239] width 786 height 211
click at [757, 86] on icon at bounding box center [754, 94] width 17 height 17
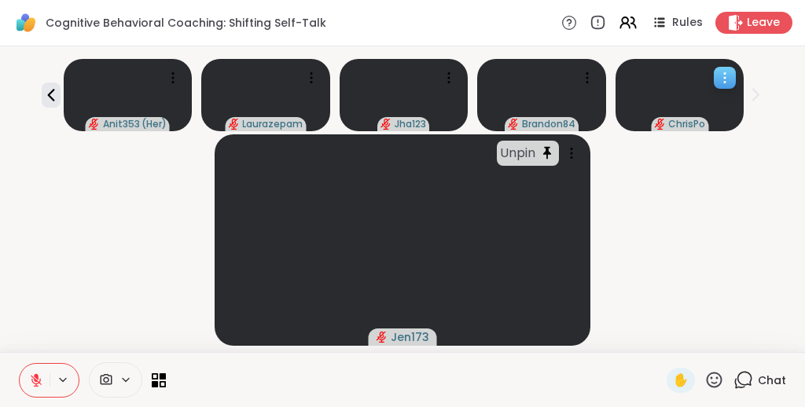
click at [730, 70] on icon at bounding box center [725, 78] width 16 height 16
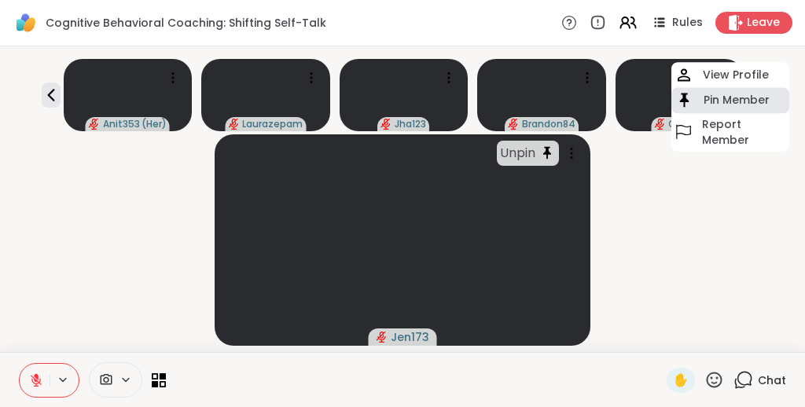
click at [728, 92] on h4 "Pin Member" at bounding box center [736, 100] width 66 height 16
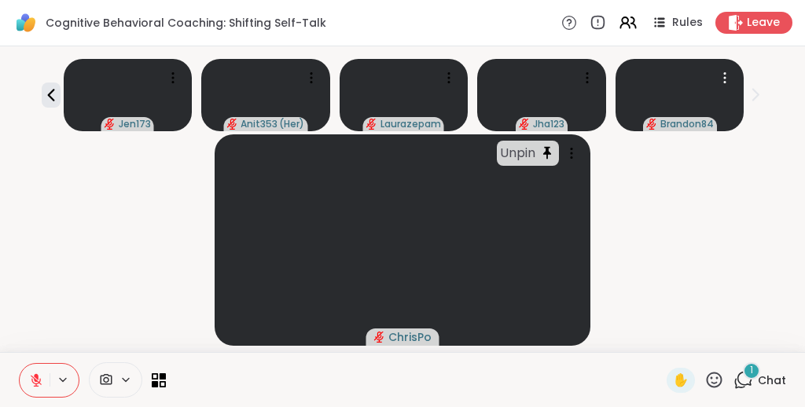
scroll to position [0, 0]
click at [714, 198] on div "Unpin ChrisPo" at bounding box center [402, 239] width 786 height 211
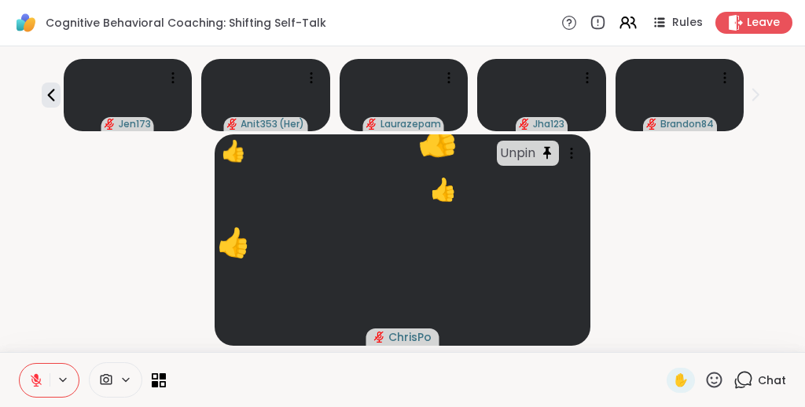
click at [705, 189] on div "👍 Unpin ChrisPo 👍 👍 👍 👍 👍 👍 👍 👍 👍 👍 👍 👍 👍 👍 👍 👍 👍 👍 👍 👍" at bounding box center [402, 239] width 786 height 211
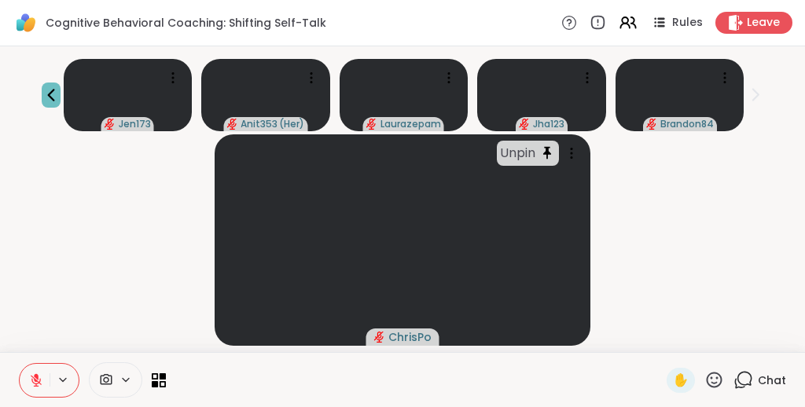
click at [49, 89] on icon at bounding box center [50, 95] width 7 height 13
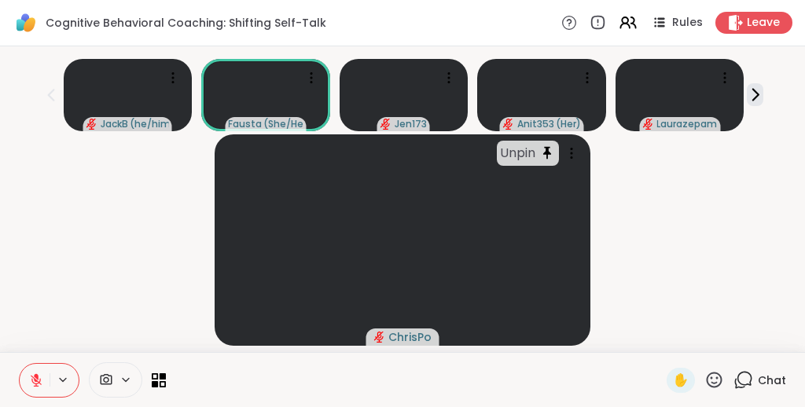
click at [97, 215] on div "Unpin ChrisPo" at bounding box center [402, 239] width 786 height 211
click at [690, 175] on div "Unpin ChrisPo" at bounding box center [402, 239] width 786 height 211
click at [314, 77] on icon at bounding box center [311, 78] width 16 height 16
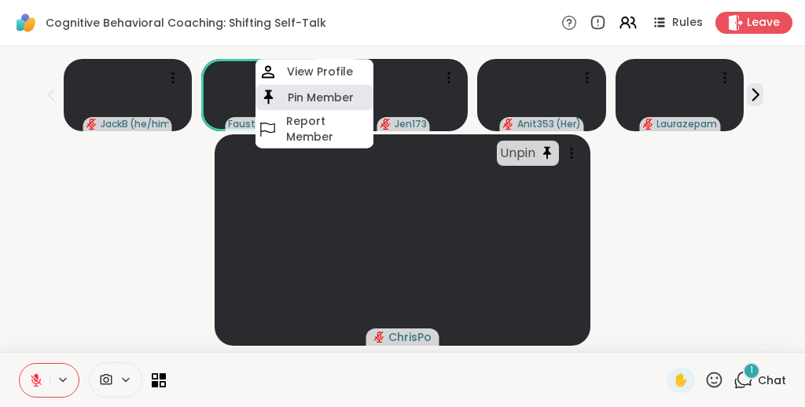
click at [308, 94] on h4 "Pin Member" at bounding box center [321, 98] width 66 height 16
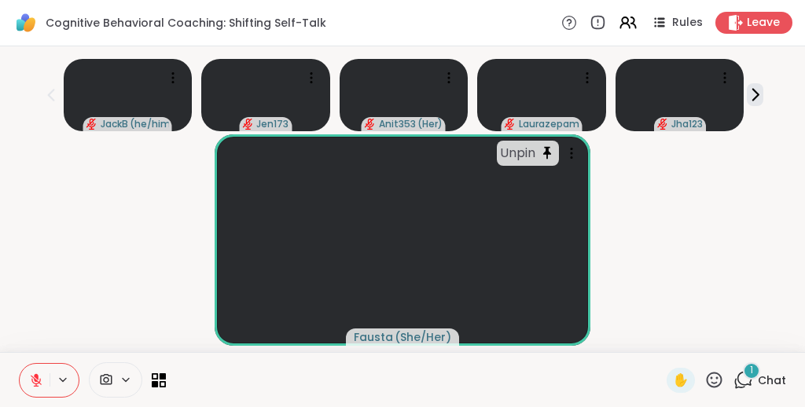
click at [108, 216] on div "Unpin Fausta ( She/Her )" at bounding box center [402, 239] width 786 height 211
click at [104, 193] on div "Unpin Fausta ( She/Her )" at bounding box center [402, 239] width 786 height 211
click at [586, 73] on icon at bounding box center [587, 74] width 2 height 2
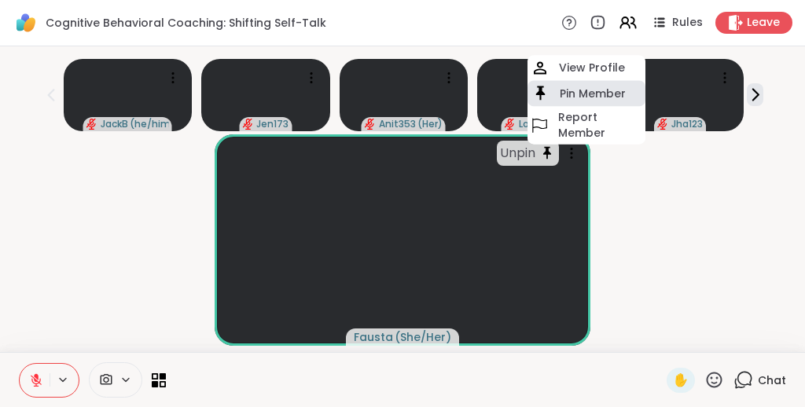
click at [583, 90] on h4 "Pin Member" at bounding box center [592, 94] width 66 height 16
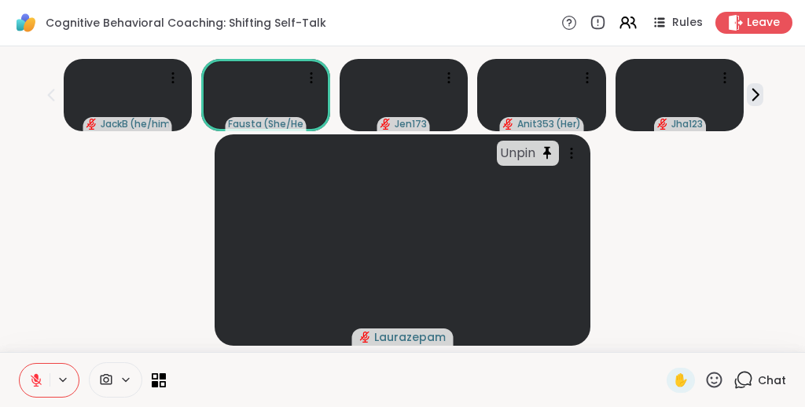
click at [720, 200] on div "Unpin Laurazepam" at bounding box center [402, 239] width 786 height 211
click at [311, 78] on icon at bounding box center [311, 78] width 2 height 2
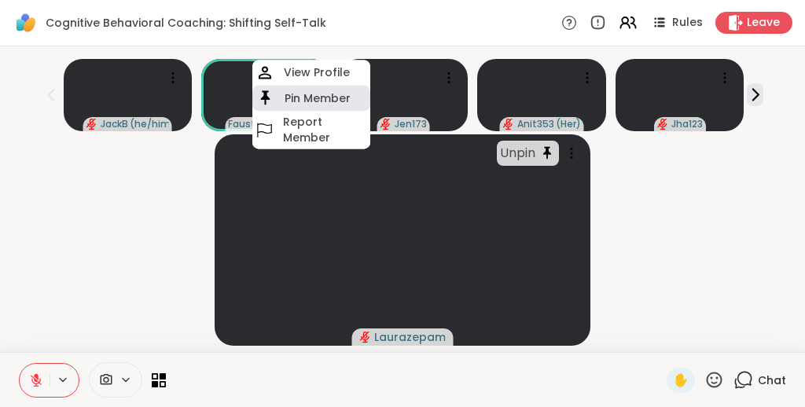
click at [309, 95] on h4 "Pin Member" at bounding box center [317, 98] width 66 height 16
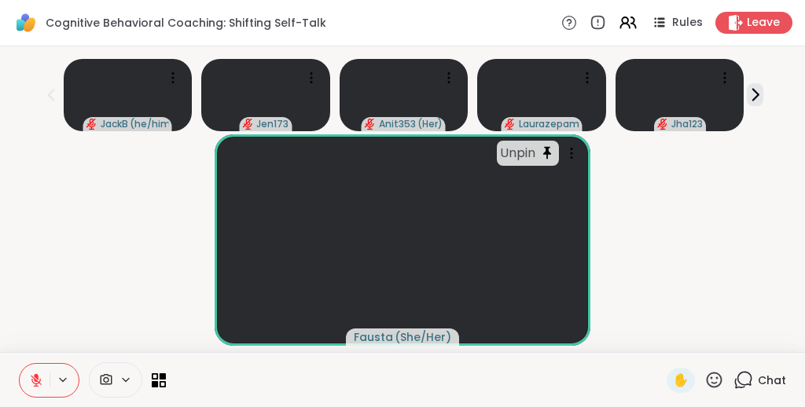
click at [70, 244] on div "Unpin Fausta ( She/Her )" at bounding box center [402, 239] width 786 height 211
click at [716, 380] on icon at bounding box center [714, 380] width 20 height 20
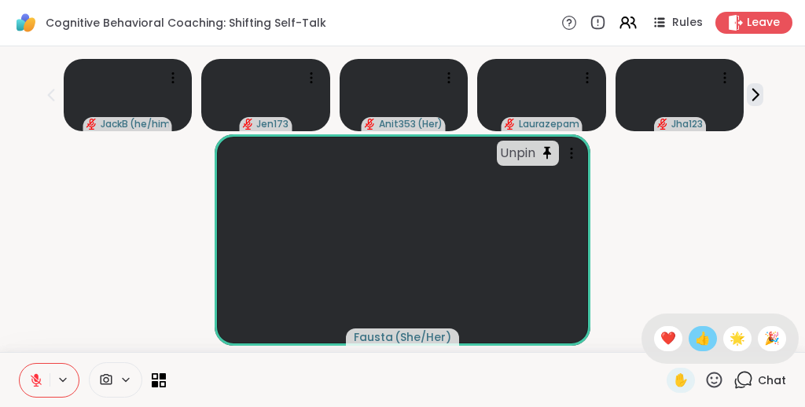
click at [710, 340] on span "👍" at bounding box center [703, 338] width 16 height 19
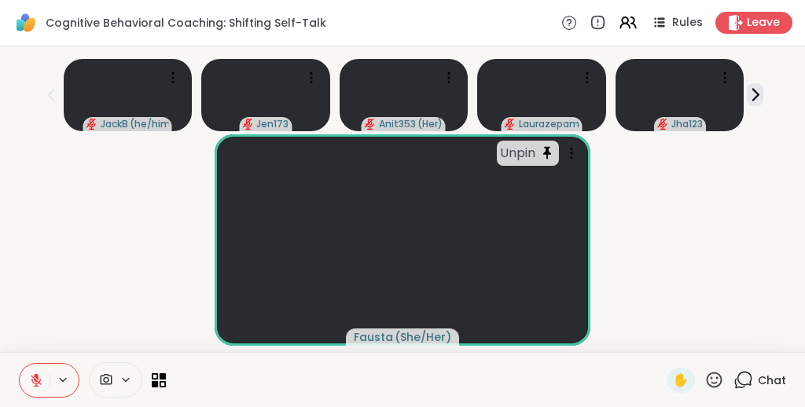
click at [710, 191] on div "Unpin Fausta ( She/Her )" at bounding box center [402, 239] width 786 height 211
click at [715, 380] on icon at bounding box center [714, 380] width 20 height 20
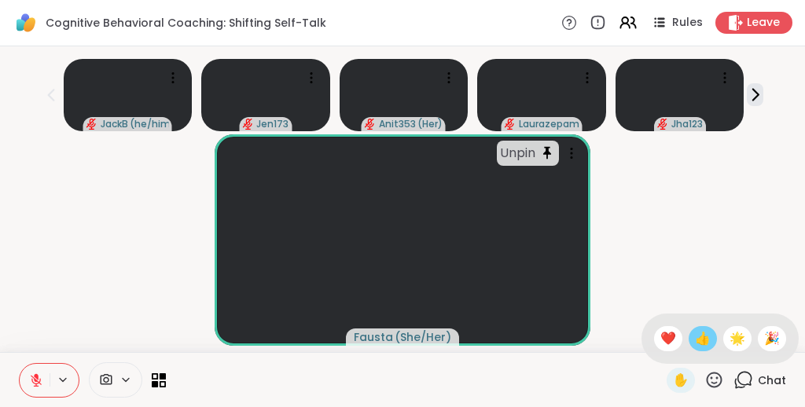
click at [710, 342] on span "👍" at bounding box center [703, 338] width 16 height 19
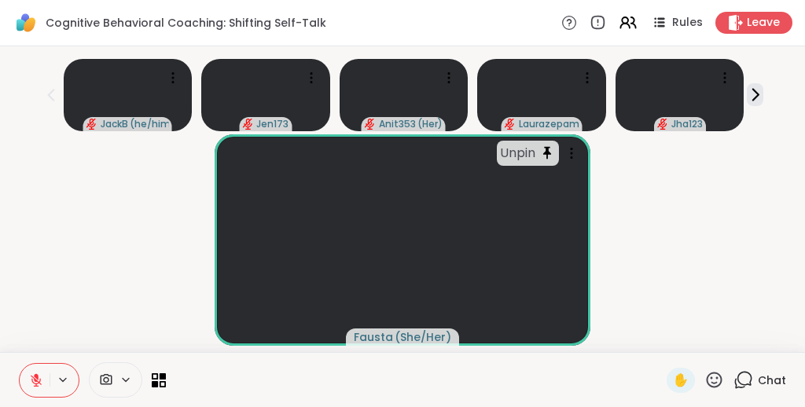
scroll to position [0, 0]
click at [717, 377] on icon at bounding box center [714, 380] width 16 height 16
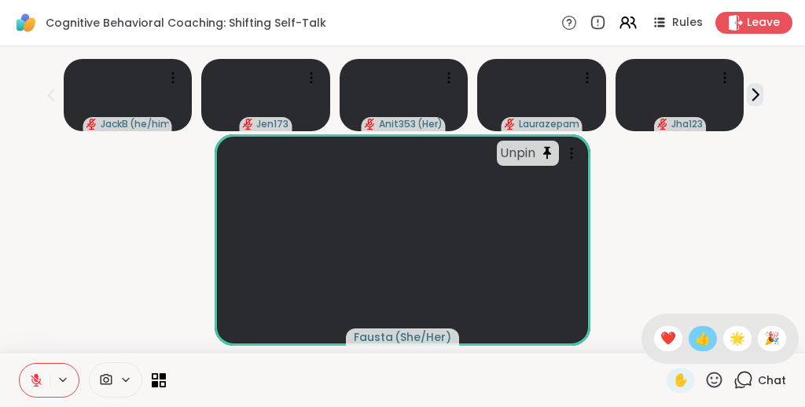
click at [710, 342] on span "👍" at bounding box center [703, 338] width 16 height 19
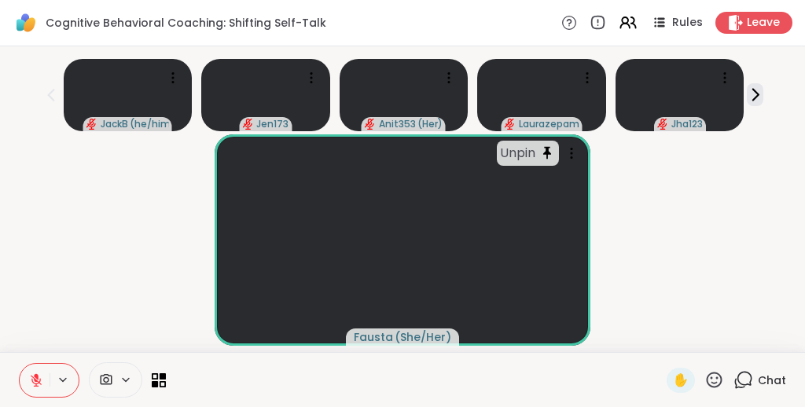
click at [716, 376] on icon at bounding box center [714, 380] width 20 height 20
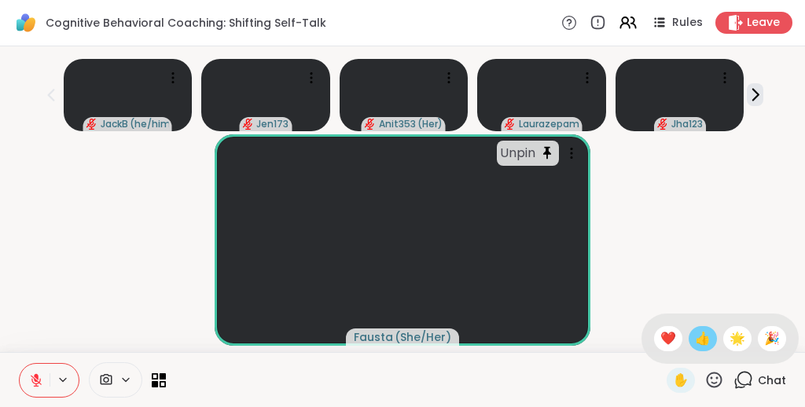
click at [710, 336] on span "👍" at bounding box center [703, 338] width 16 height 19
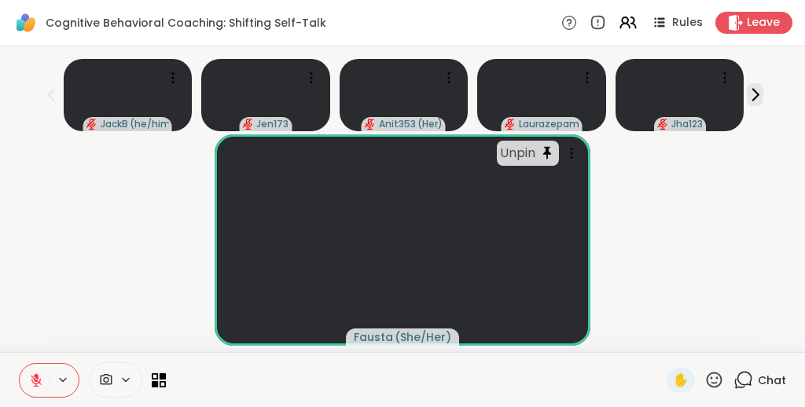
click at [733, 213] on div "Unpin Fausta ( She/Her )" at bounding box center [402, 239] width 786 height 211
click at [680, 376] on span "✋" at bounding box center [681, 380] width 16 height 19
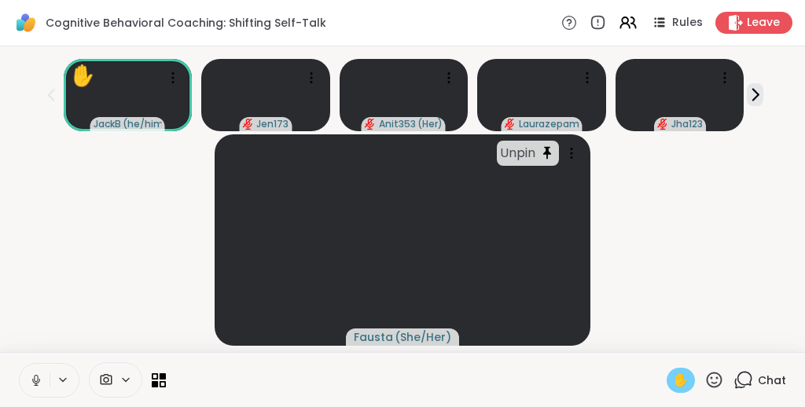
click at [679, 378] on span "✋" at bounding box center [681, 380] width 16 height 19
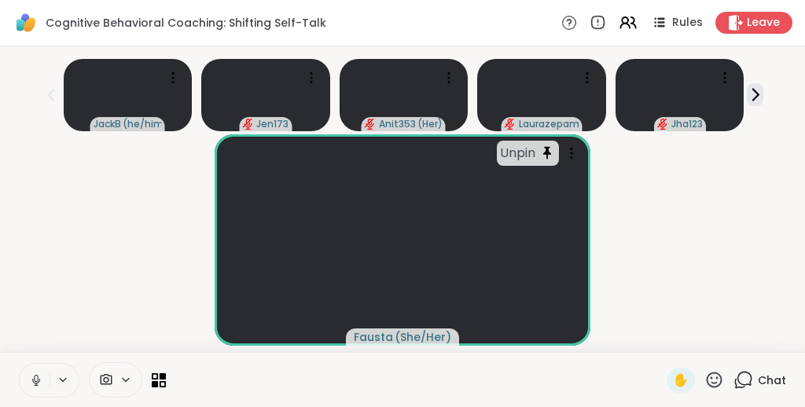
scroll to position [31, 0]
click at [710, 378] on icon at bounding box center [714, 380] width 20 height 20
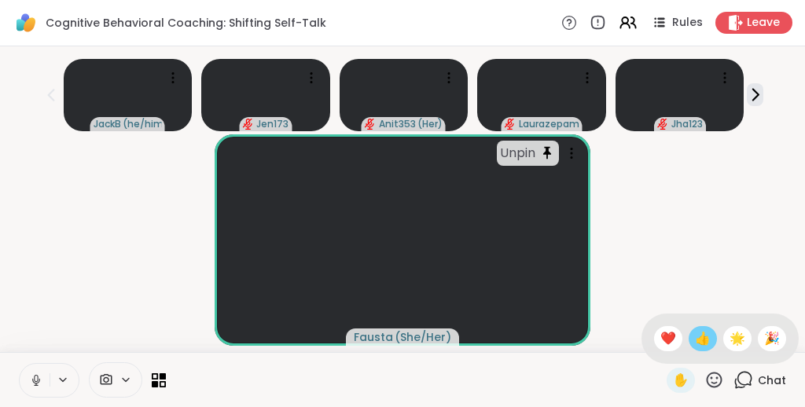
click at [710, 343] on span "👍" at bounding box center [703, 338] width 16 height 19
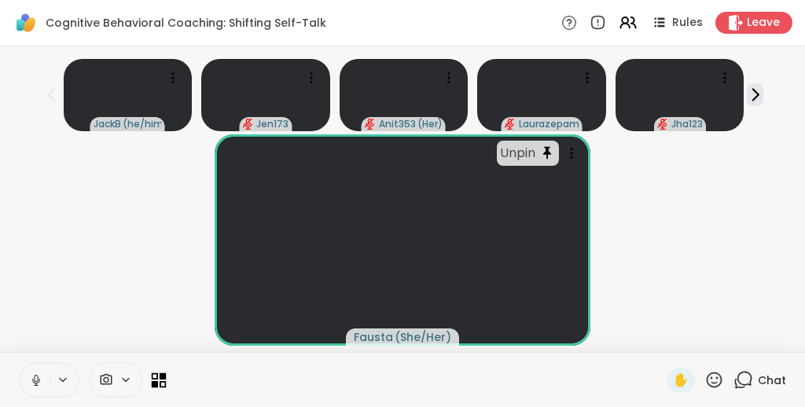
click at [162, 379] on icon at bounding box center [163, 375] width 7 height 7
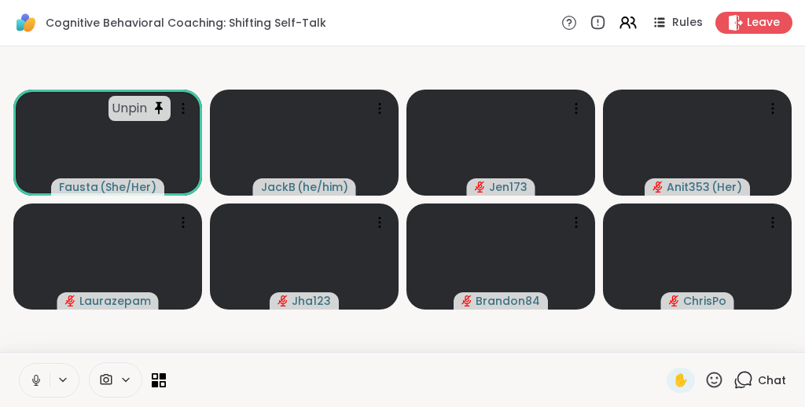
click at [119, 332] on video-player-container "Unpin Fausta ( She/Her ) JackB ( he/him ) Jen173 Anit353 ( Her ) Laurazepam Jha…" at bounding box center [402, 199] width 786 height 293
click at [158, 375] on icon at bounding box center [159, 379] width 15 height 15
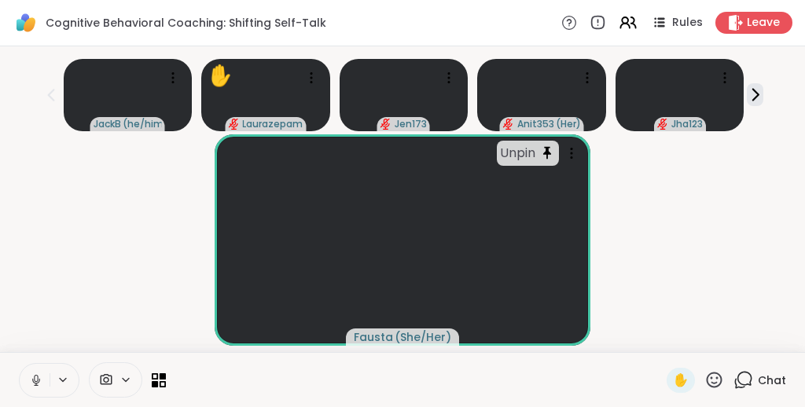
click at [120, 197] on div "Unpin Fausta ( She/Her )" at bounding box center [402, 239] width 786 height 211
click at [312, 77] on icon at bounding box center [311, 78] width 2 height 2
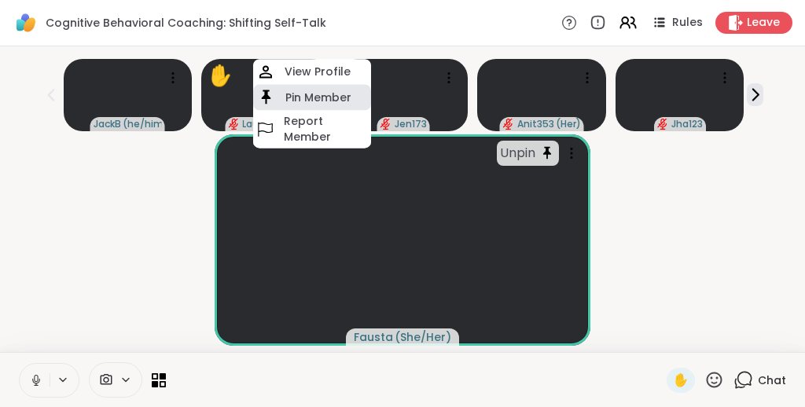
click at [310, 93] on h4 "Pin Member" at bounding box center [318, 98] width 66 height 16
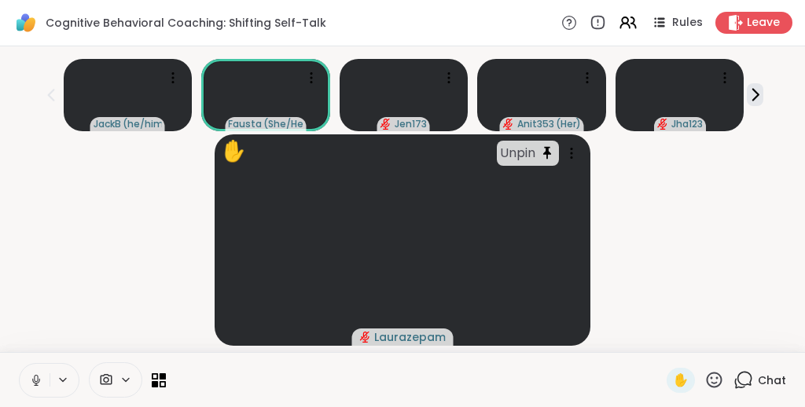
click at [83, 242] on div "✋ Unpin Laurazepam" at bounding box center [402, 239] width 786 height 211
click at [308, 78] on icon at bounding box center [311, 78] width 16 height 16
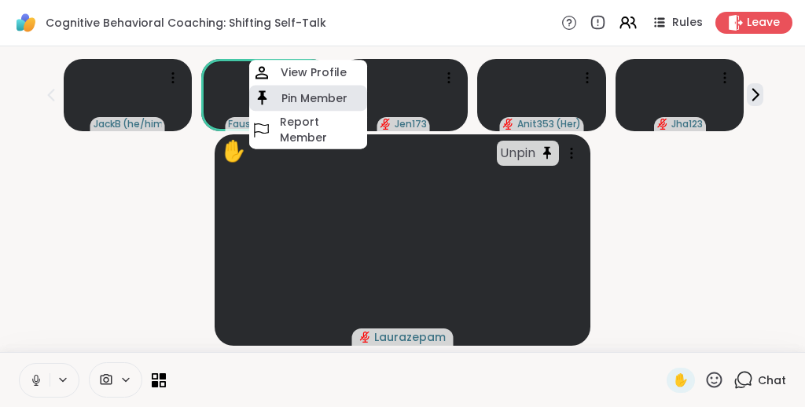
click at [304, 97] on h4 "Pin Member" at bounding box center [314, 98] width 66 height 16
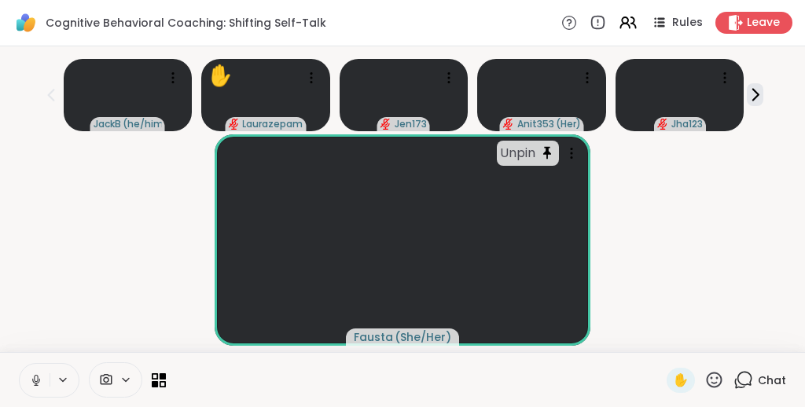
click at [90, 248] on div "Unpin Fausta ( She/Her )" at bounding box center [402, 239] width 786 height 211
click at [713, 243] on div "Unpin Fausta ( She/Her )" at bounding box center [402, 239] width 786 height 211
click at [314, 74] on icon at bounding box center [311, 78] width 16 height 16
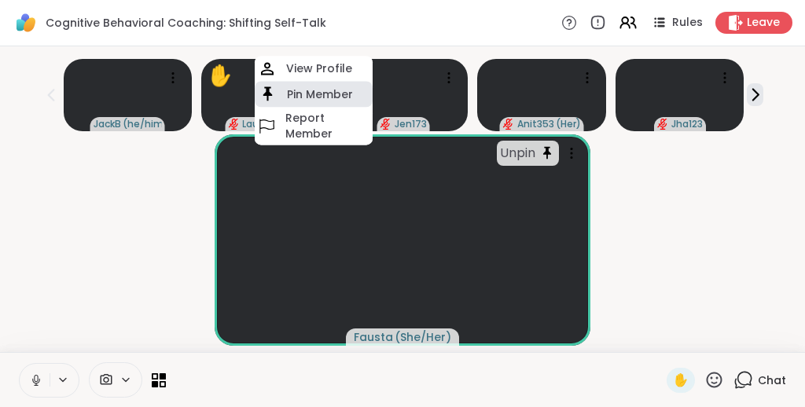
click at [310, 94] on h4 "Pin Member" at bounding box center [320, 94] width 66 height 16
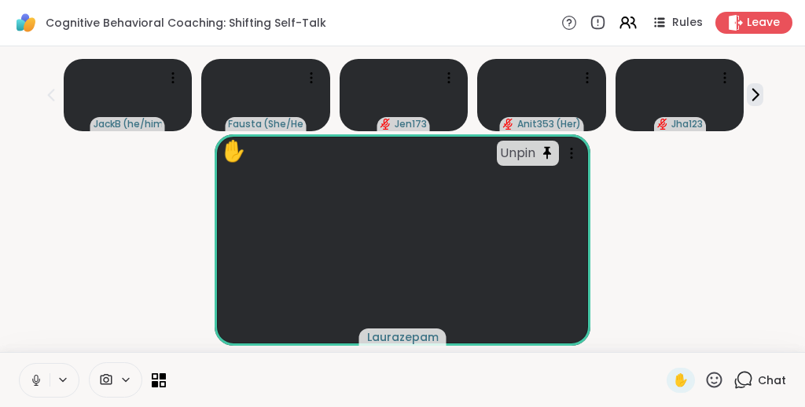
click at [694, 186] on div "✋ Unpin Laurazepam" at bounding box center [402, 239] width 786 height 211
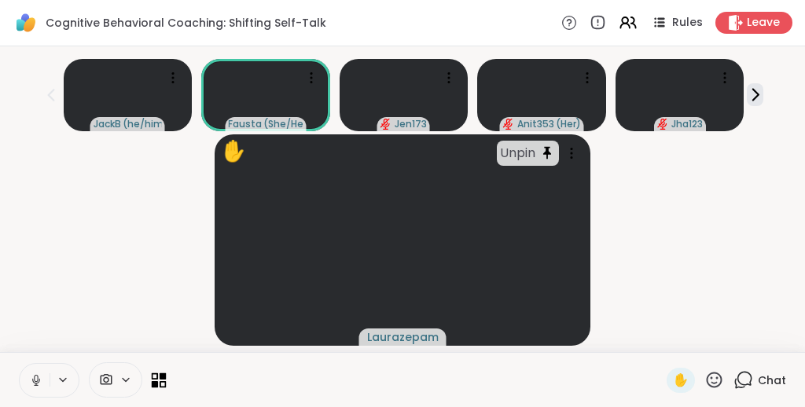
click at [159, 378] on icon at bounding box center [159, 379] width 15 height 15
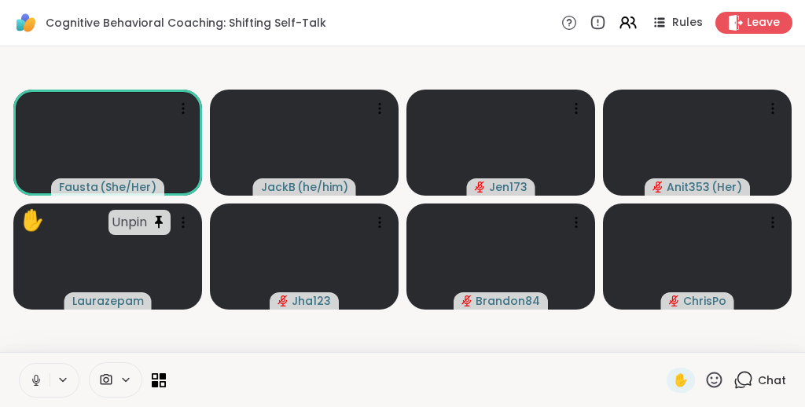
click at [240, 333] on video-player-container "Fausta ( She/Her ) JackB ( he/him ) Jen173 Anit353 ( Her ) ✋ Unpin Laurazepam J…" at bounding box center [402, 199] width 786 height 293
click at [272, 328] on video-player-container "Fausta ( She/Her ) JackB ( he/him ) Jen173 Anit353 ( Her ) ✋ Unpin Laurazepam J…" at bounding box center [402, 199] width 786 height 293
click at [452, 343] on video-player-container "Fausta ( She/Her ) JackB ( he/him ) Jen173 Anit353 ( Her ) Unpin Laurazepam Jha…" at bounding box center [402, 199] width 786 height 293
click at [719, 376] on icon at bounding box center [714, 380] width 20 height 20
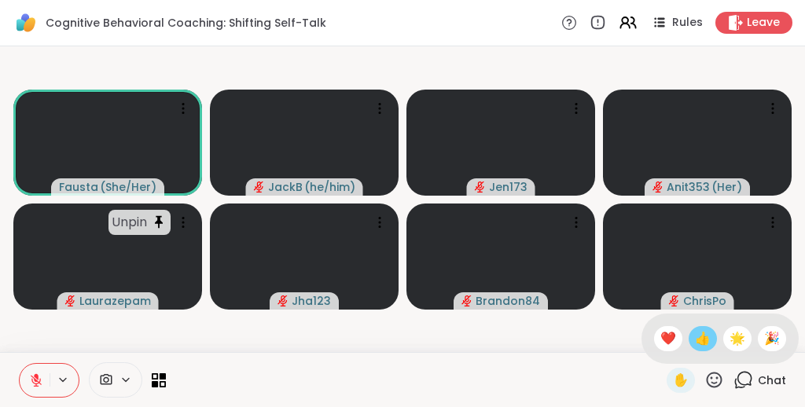
click at [710, 344] on span "👍" at bounding box center [703, 338] width 16 height 19
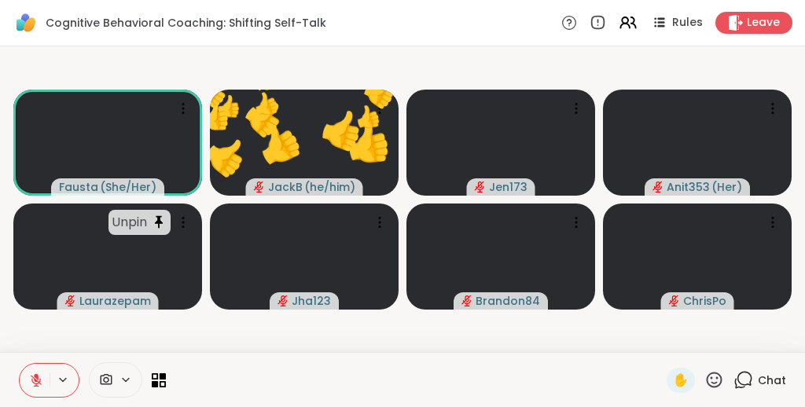
click at [578, 340] on video-player-container "Fausta ( She/Her ) 👍 JackB ( he/him ) 👍 👍 👍 👍 👍 👍 👍 👍 👍 👍 👍 👍 👍 👍 👍 👍 👍 👍 👍 👍 J…" at bounding box center [402, 199] width 786 height 293
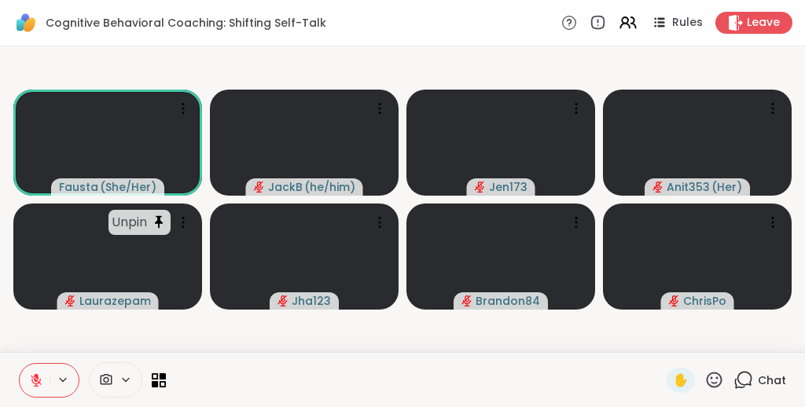
click at [622, 331] on video-player-container "Fausta ( She/Her ) JackB ( he/him ) Jen173 Anit353 ( Her ) Unpin Laurazepam Jha…" at bounding box center [402, 199] width 786 height 293
click at [593, 336] on video-player-container "Fausta ( She/Her ) JackB ( he/him ) ✋ Jen173 Anit353 ( Her ) Unpin Laurazepam J…" at bounding box center [402, 199] width 786 height 293
click at [600, 332] on video-player-container "Fausta ( She/Her ) JackB ( he/him ) ✋ 👍 Jen173 👍 👍 👍 👍 👍 👍 👍 👍 👍 👍 👍 👍 👍 👍 👍 👍 …" at bounding box center [402, 199] width 786 height 293
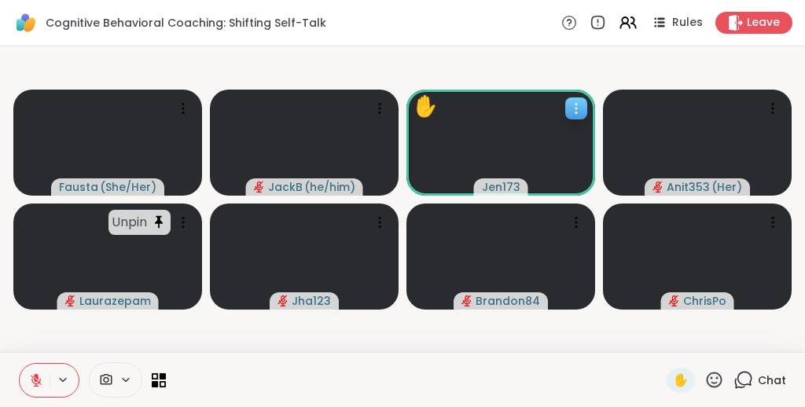
click at [578, 103] on icon at bounding box center [576, 109] width 16 height 16
click at [396, 338] on video-player-container "Fausta ( She/Her ) JackB ( he/him ) ✋ Jen173 Anit353 ( Her ) Unpin Laurazepam J…" at bounding box center [402, 199] width 786 height 293
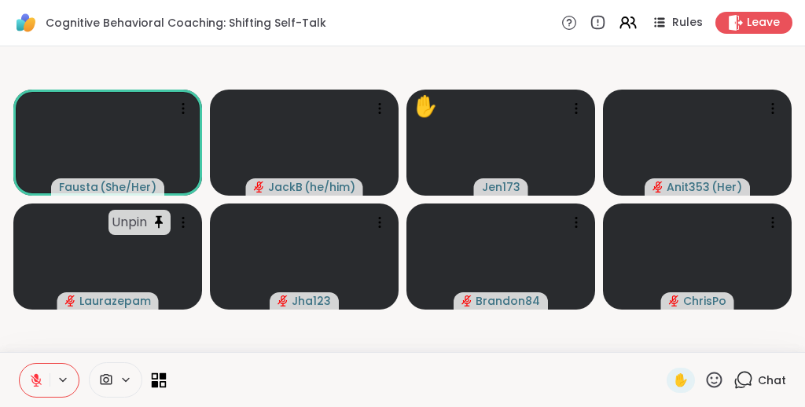
click at [159, 377] on icon at bounding box center [159, 379] width 15 height 15
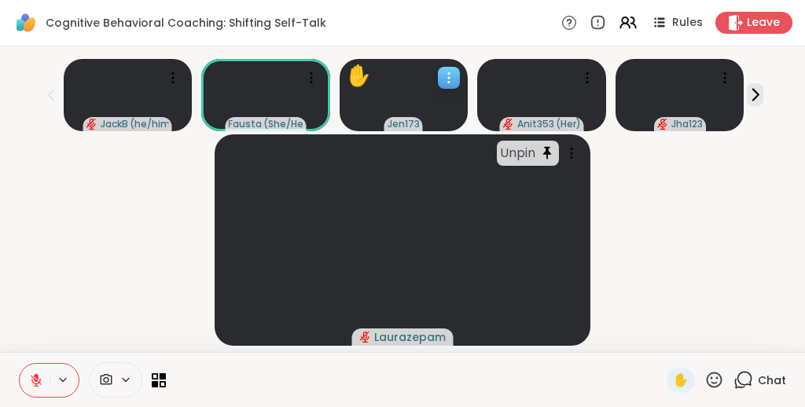
click at [448, 71] on icon at bounding box center [449, 78] width 16 height 16
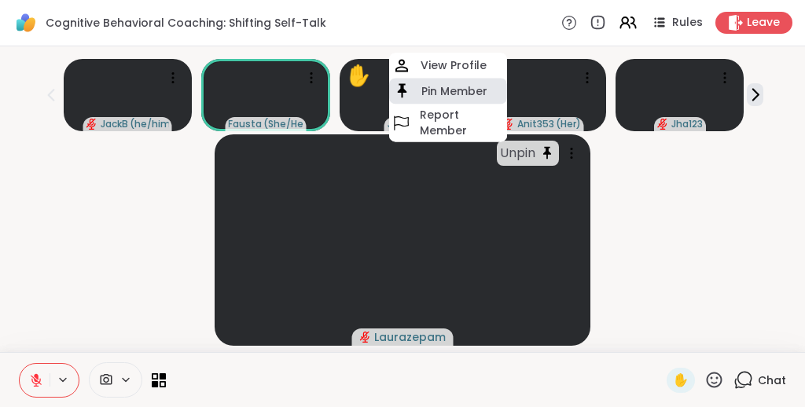
click at [448, 88] on h4 "Pin Member" at bounding box center [454, 91] width 66 height 16
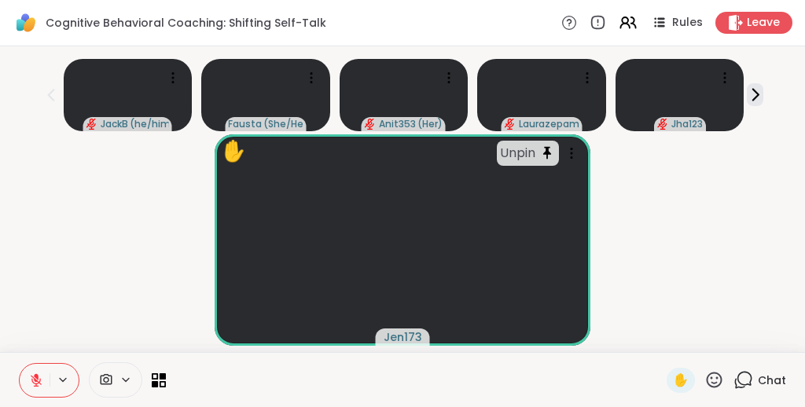
click at [92, 236] on div "✋ Unpin Jen173" at bounding box center [402, 239] width 786 height 211
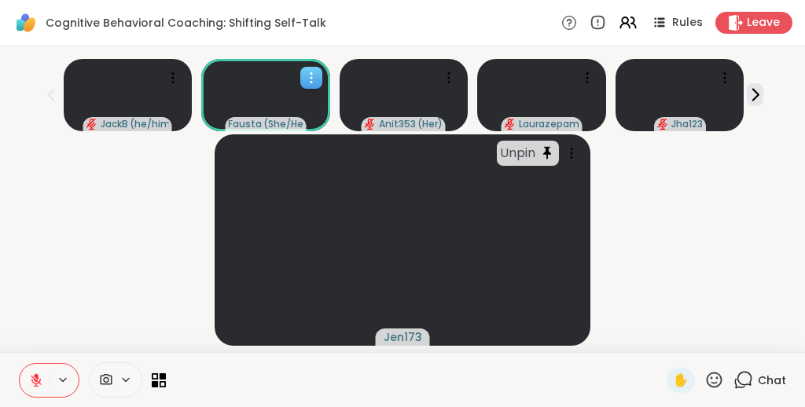
click at [311, 79] on icon at bounding box center [311, 78] width 16 height 16
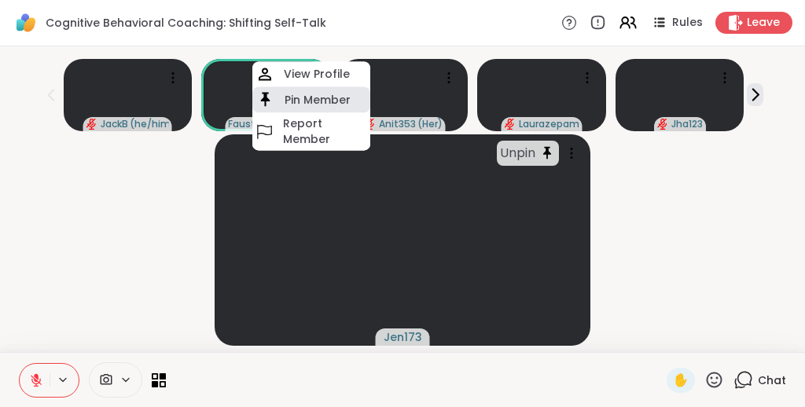
click at [309, 103] on h4 "Pin Member" at bounding box center [317, 100] width 66 height 16
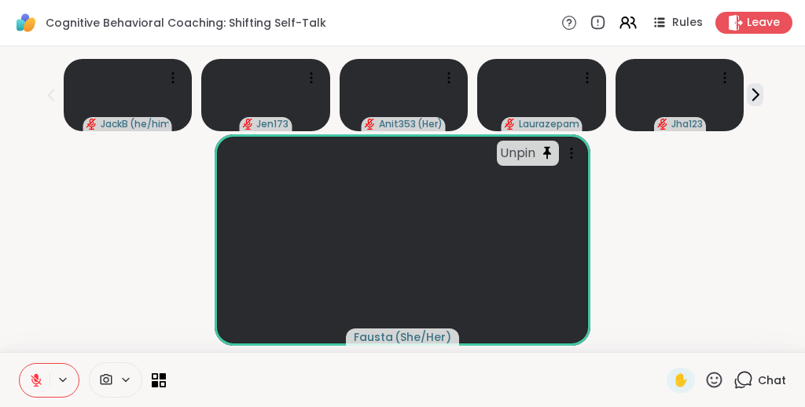
click at [690, 210] on div "Unpin Fausta ( She/Her )" at bounding box center [402, 239] width 786 height 211
click at [713, 380] on icon at bounding box center [714, 380] width 20 height 20
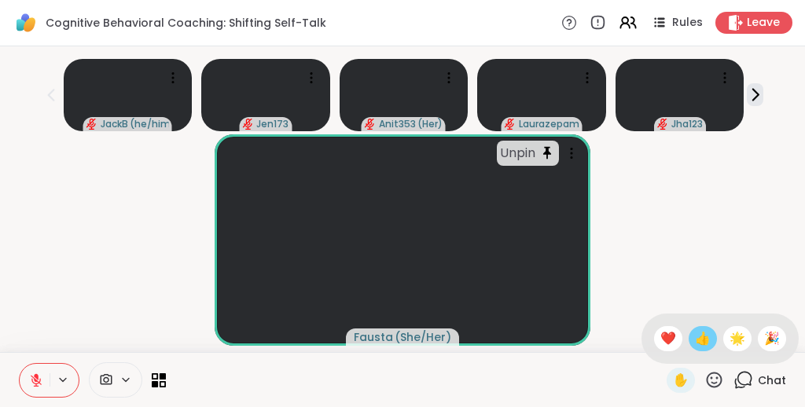
click at [708, 339] on span "👍" at bounding box center [703, 338] width 16 height 19
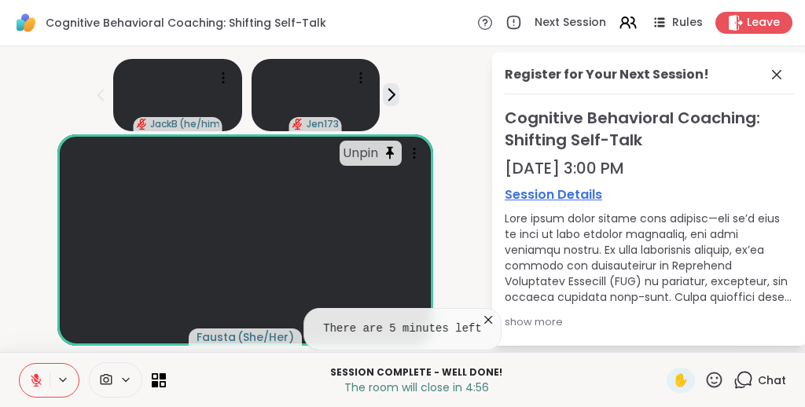
click at [720, 380] on icon at bounding box center [714, 380] width 20 height 20
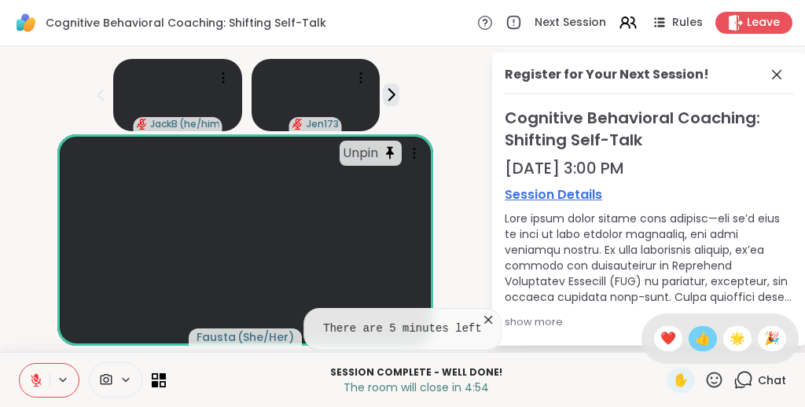
click at [710, 339] on span "👍" at bounding box center [703, 338] width 16 height 19
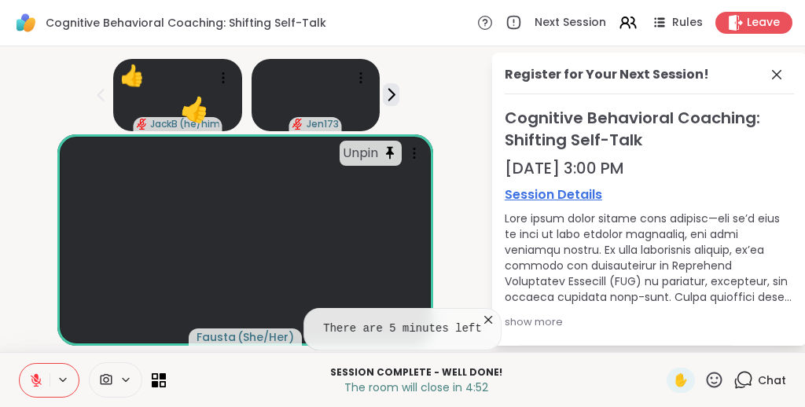
scroll to position [169, 0]
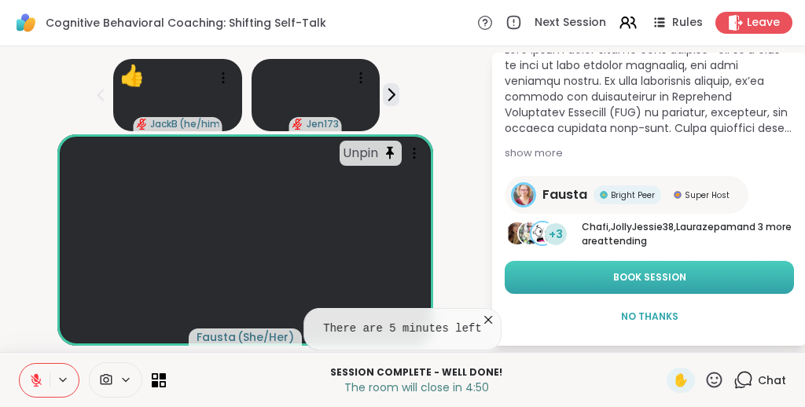
click at [658, 270] on span "Book Session" at bounding box center [649, 277] width 73 height 14
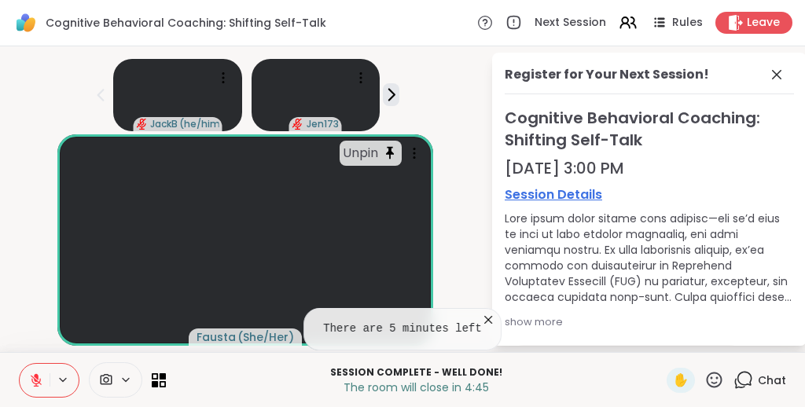
scroll to position [0, 0]
click at [779, 77] on icon at bounding box center [776, 74] width 9 height 9
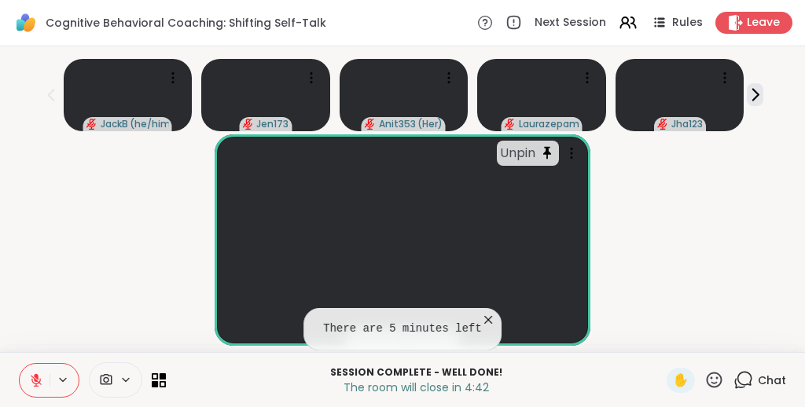
click at [728, 196] on div "Unpin Fausta ( She/Her )" at bounding box center [402, 239] width 786 height 211
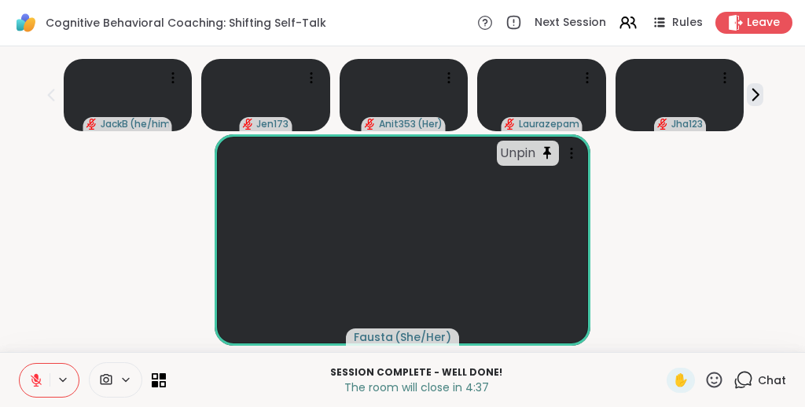
click at [717, 385] on icon at bounding box center [714, 380] width 20 height 20
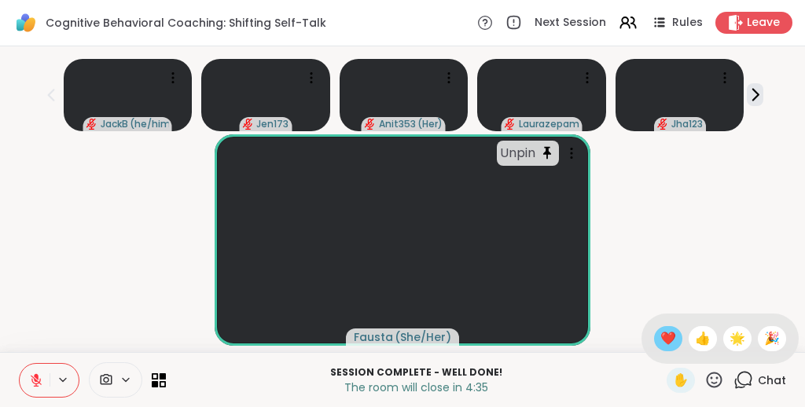
click at [676, 335] on span "❤️" at bounding box center [668, 338] width 16 height 19
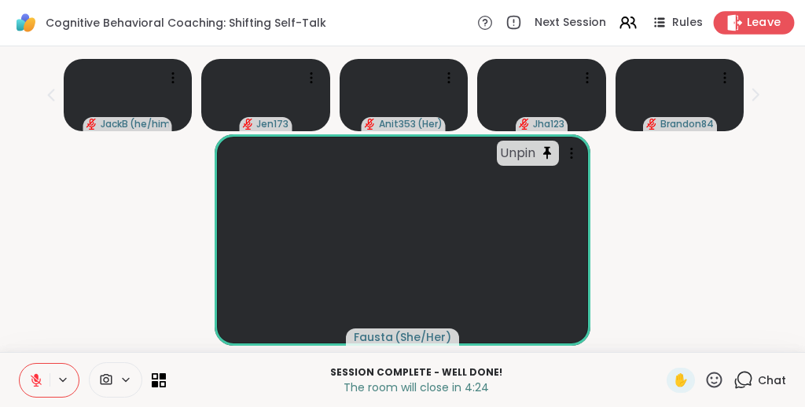
click at [756, 22] on span "Leave" at bounding box center [763, 23] width 35 height 17
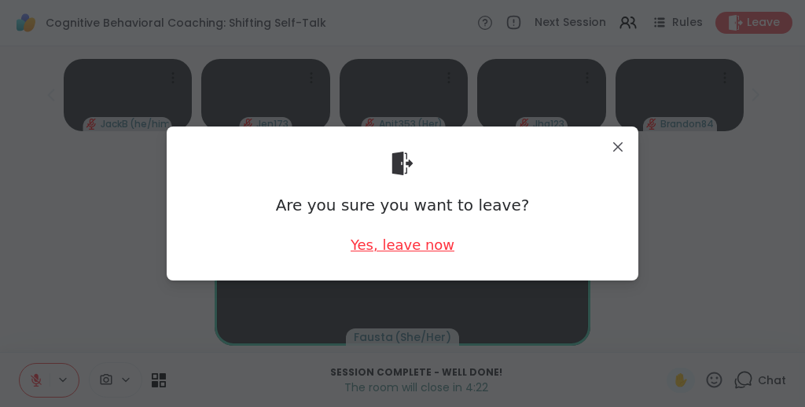
click at [414, 241] on div "Yes, leave now" at bounding box center [402, 245] width 104 height 20
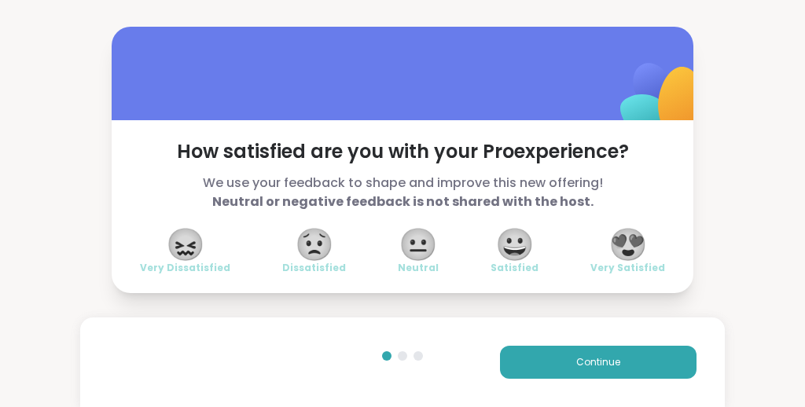
click at [522, 240] on span "😀" at bounding box center [514, 244] width 39 height 28
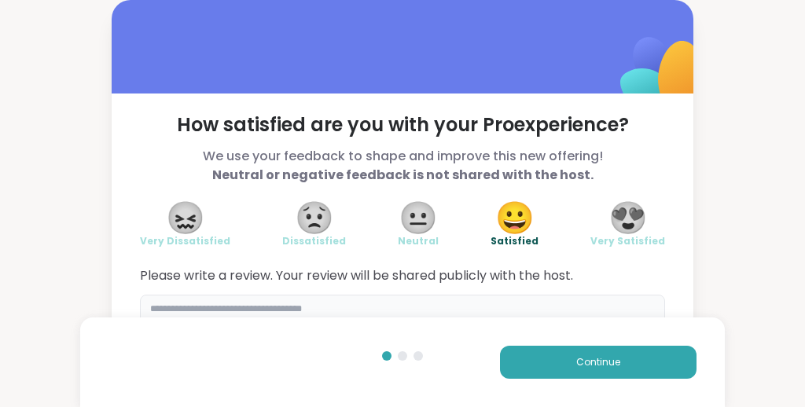
click at [471, 307] on textarea at bounding box center [402, 332] width 525 height 75
type textarea "**********"
click at [746, 276] on div "**********" at bounding box center [402, 194] width 805 height 389
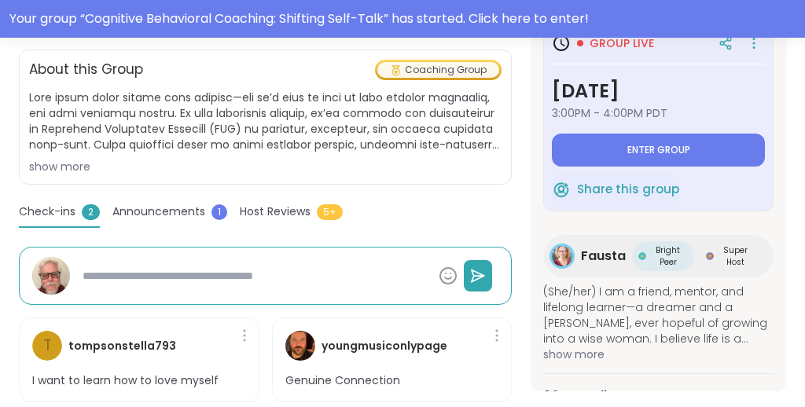
scroll to position [424, 0]
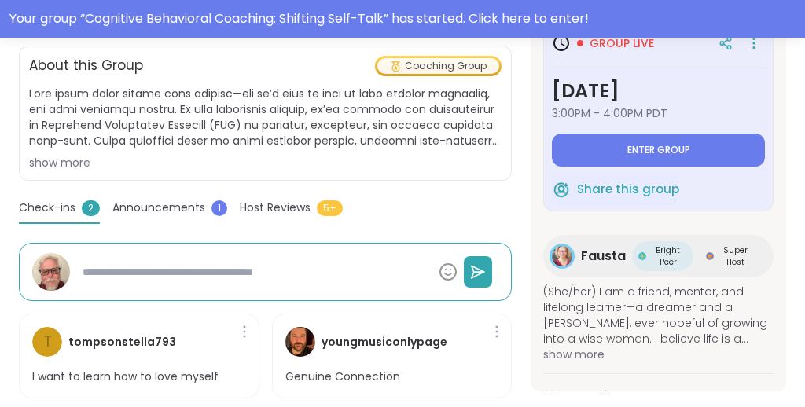
click at [69, 161] on div "show more" at bounding box center [265, 163] width 472 height 16
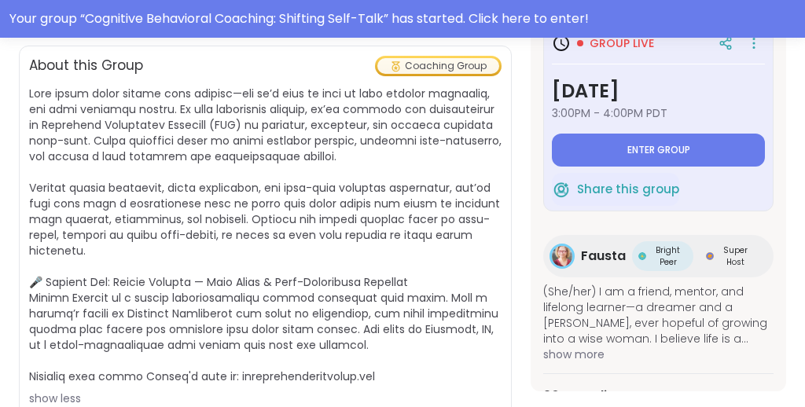
scroll to position [0, 0]
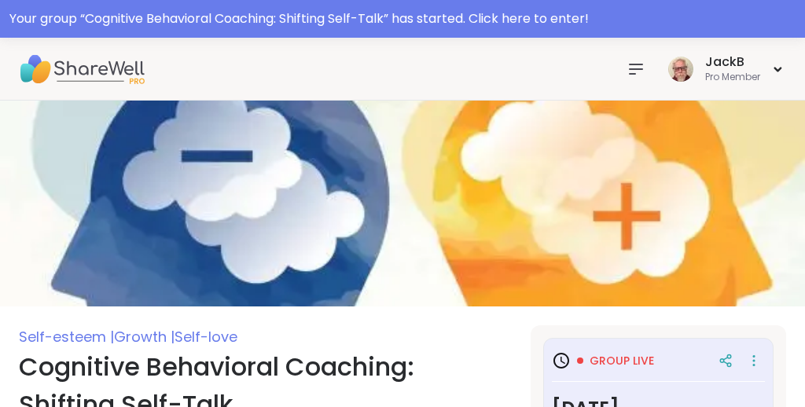
click at [636, 66] on icon at bounding box center [635, 69] width 19 height 19
type textarea "*"
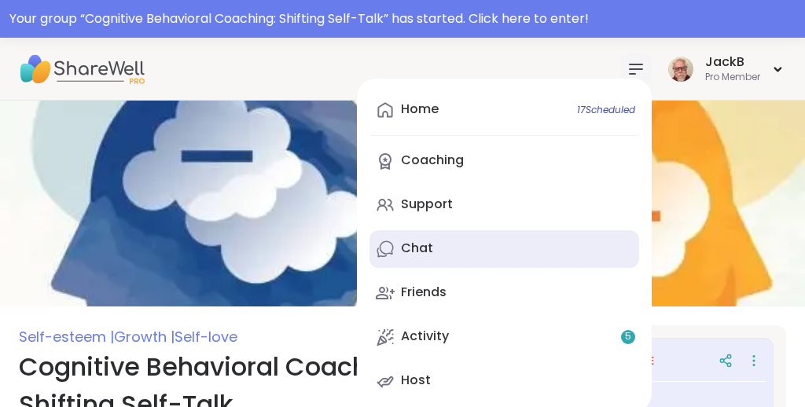
click at [415, 246] on div "Chat" at bounding box center [417, 248] width 32 height 17
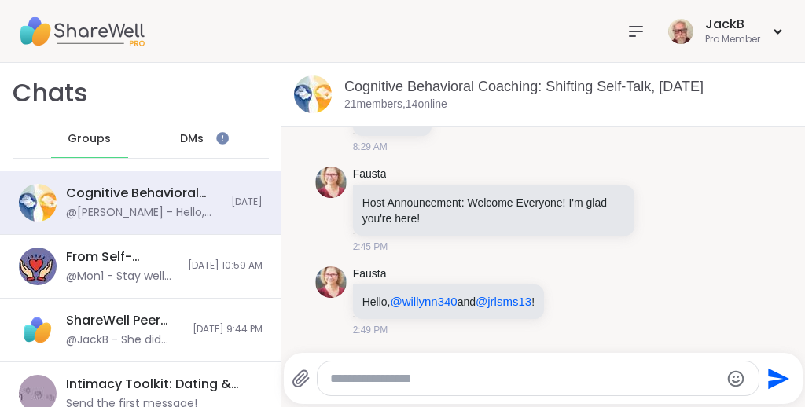
click at [396, 381] on textarea "Type your message" at bounding box center [524, 379] width 389 height 16
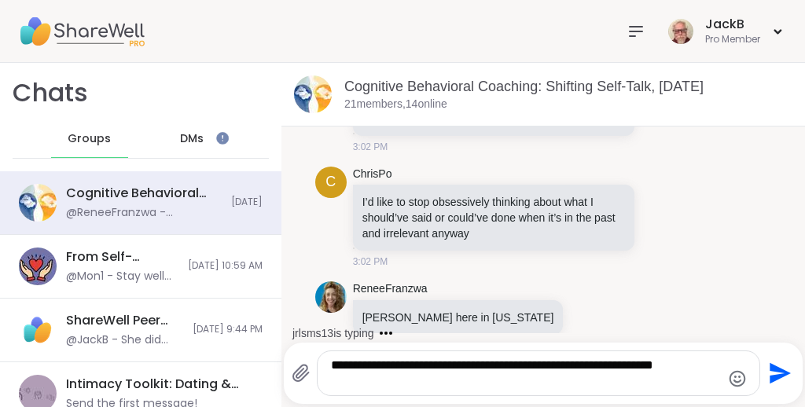
scroll to position [840, 0]
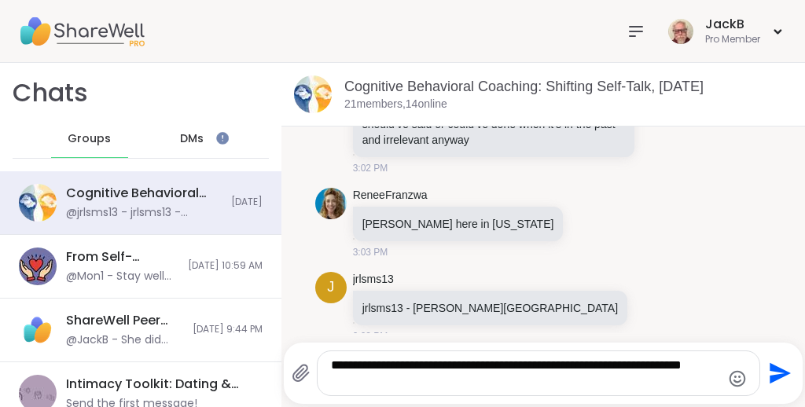
type textarea "**********"
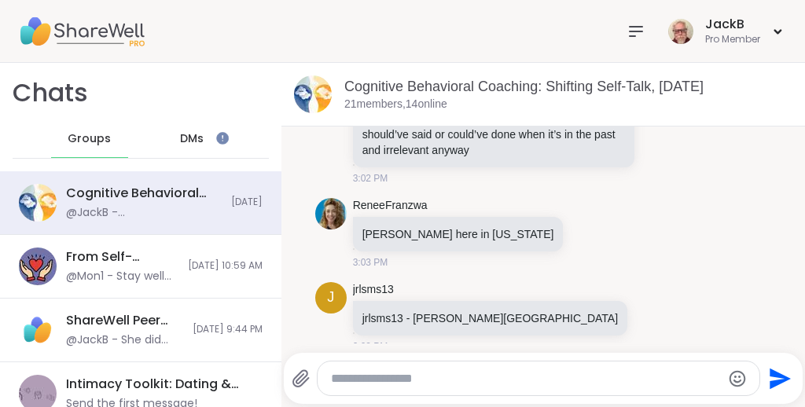
scroll to position [930, 0]
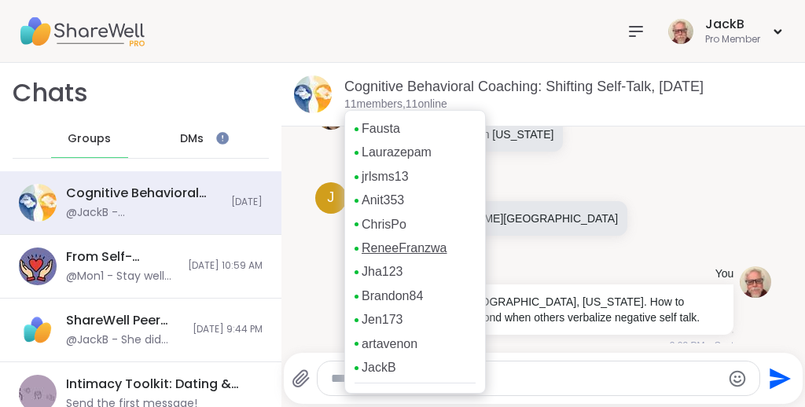
click at [413, 245] on link "ReneeFranzwa" at bounding box center [404, 248] width 86 height 17
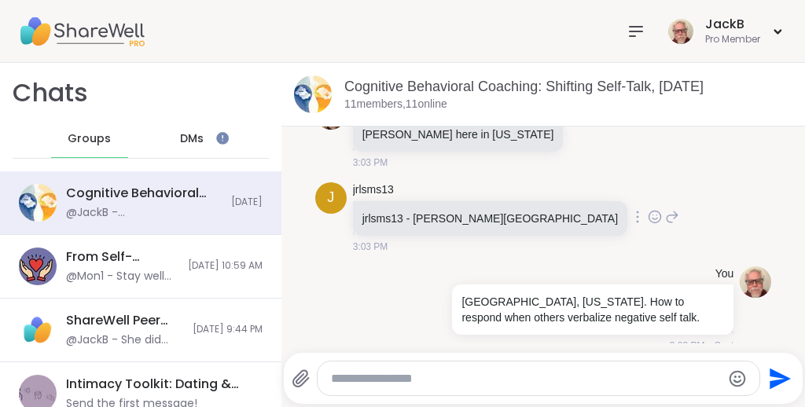
click at [652, 185] on div "j jrlsms13 jrlsms13 - John - Boston 3:03 PM" at bounding box center [543, 218] width 457 height 84
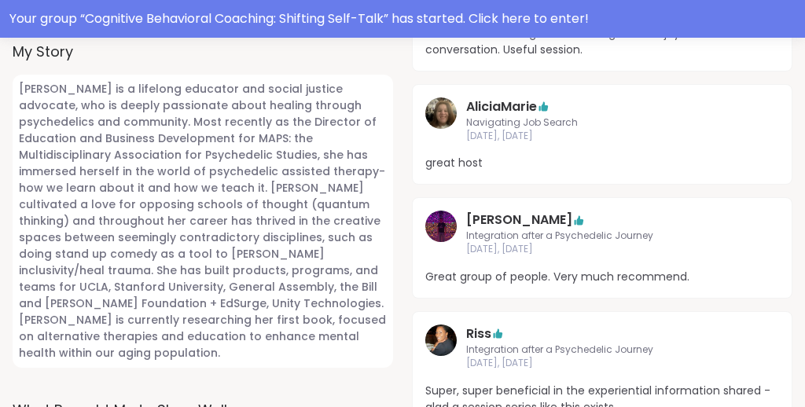
scroll to position [688, 0]
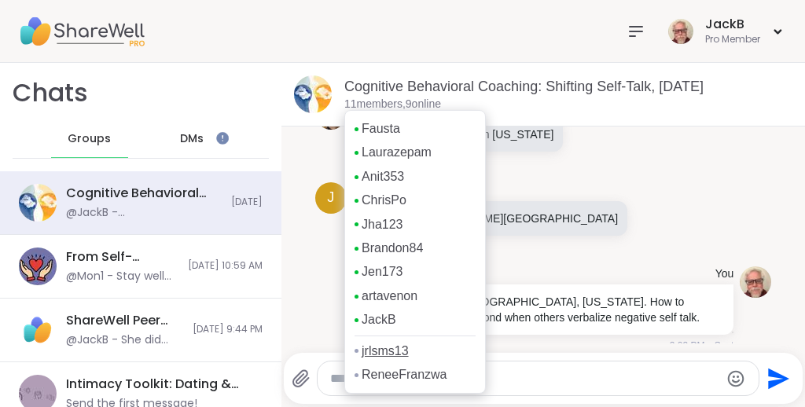
click at [384, 349] on link "jrlsms13" at bounding box center [384, 351] width 47 height 17
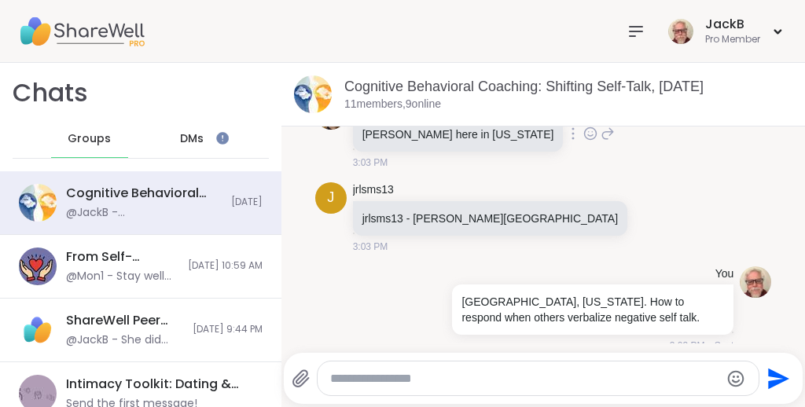
click at [564, 158] on div "ReneeFranzwa Renée here in California 3:03 PM" at bounding box center [543, 134] width 457 height 84
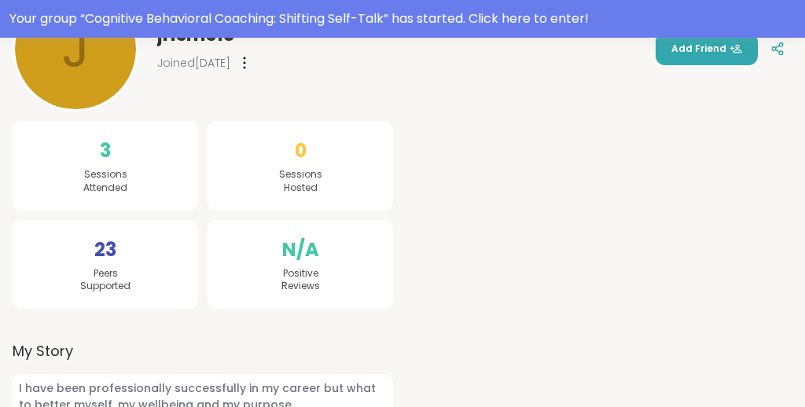
scroll to position [327, 0]
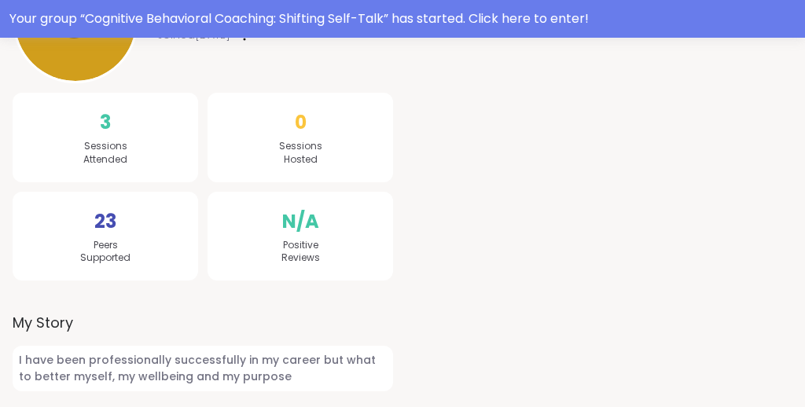
click at [468, 240] on div at bounding box center [602, 224] width 380 height 333
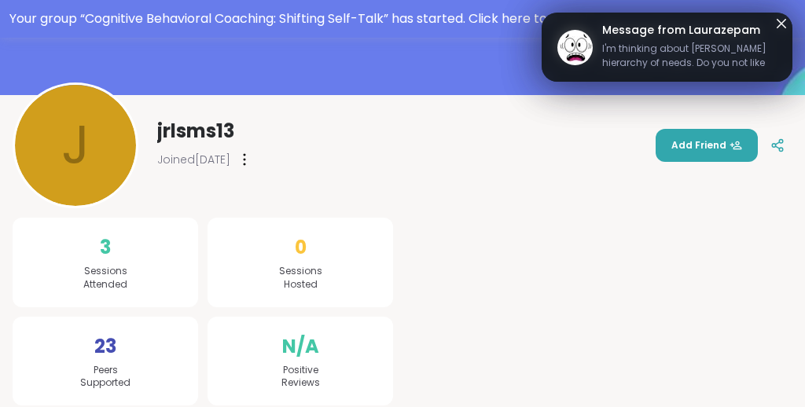
scroll to position [0, 0]
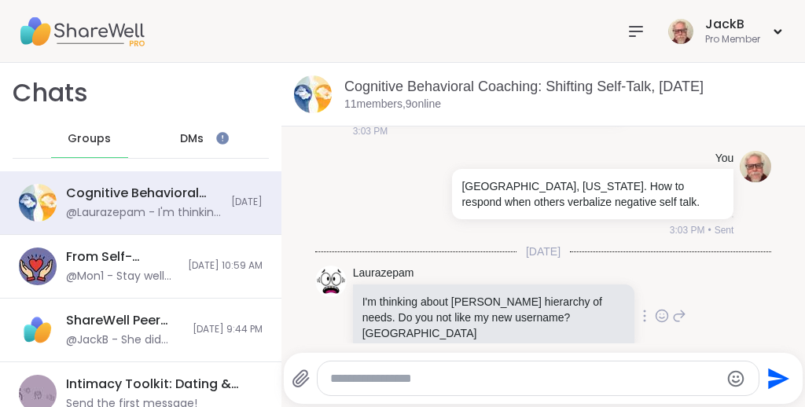
click at [749, 281] on div "Laurazepam I'm thinking about Maslow's hierarchy of needs. Do you not like my n…" at bounding box center [543, 317] width 457 height 116
click at [664, 308] on icon at bounding box center [662, 316] width 14 height 16
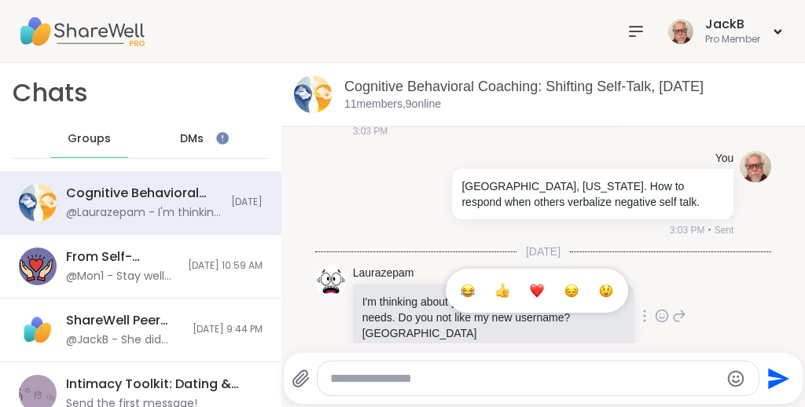
click at [467, 284] on div "Select Reaction: Joy" at bounding box center [467, 291] width 14 height 14
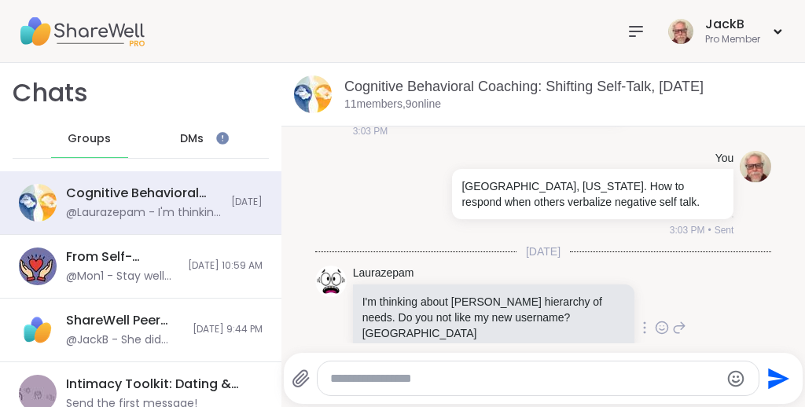
scroll to position [1051, 0]
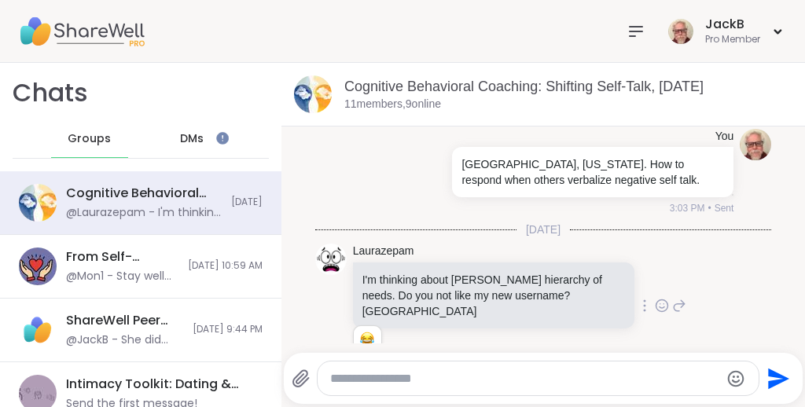
click at [745, 250] on div "Laurazepam I'm thinking about Maslow's hierarchy of needs. Do you not like my n…" at bounding box center [543, 306] width 457 height 138
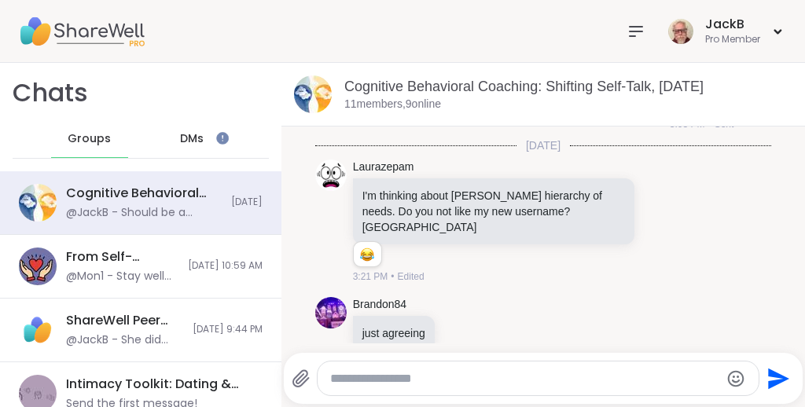
scroll to position [1256, 0]
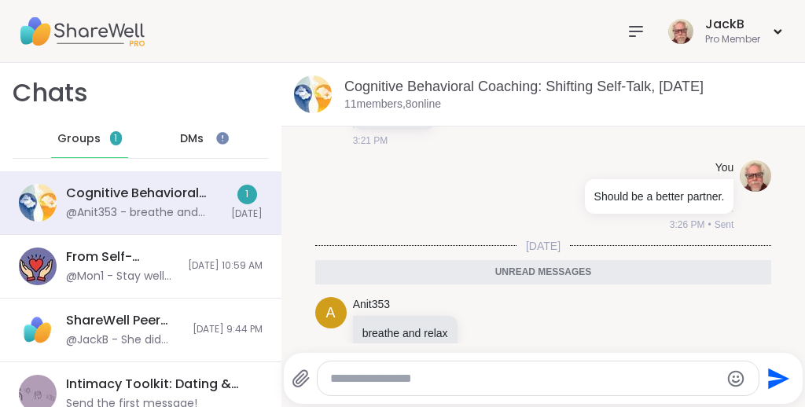
scroll to position [1303, 0]
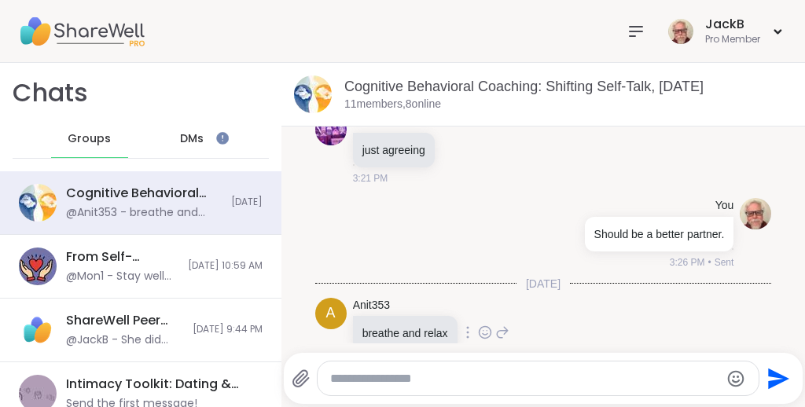
click at [597, 295] on div "A Anit353 breathe and relax 3:29 PM" at bounding box center [543, 334] width 457 height 84
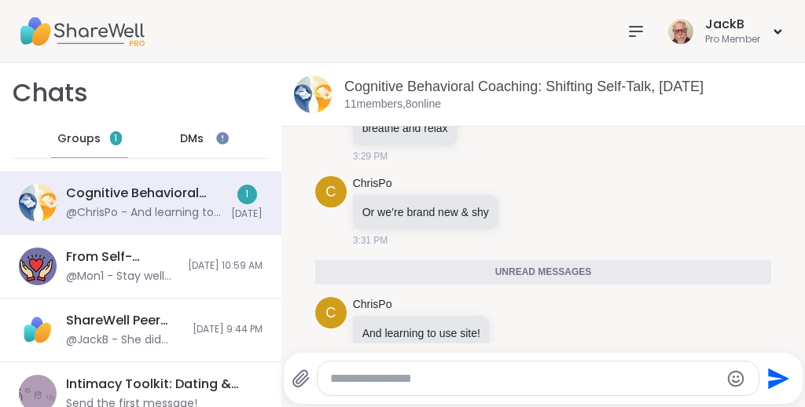
scroll to position [1470, 0]
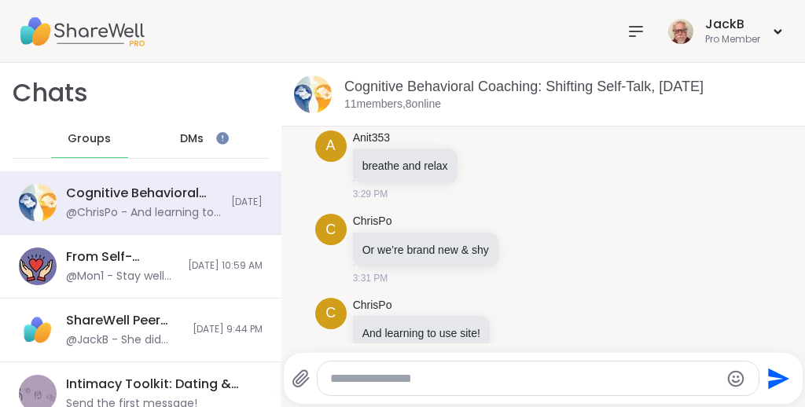
click at [382, 376] on textarea "Type your message" at bounding box center [524, 379] width 389 height 16
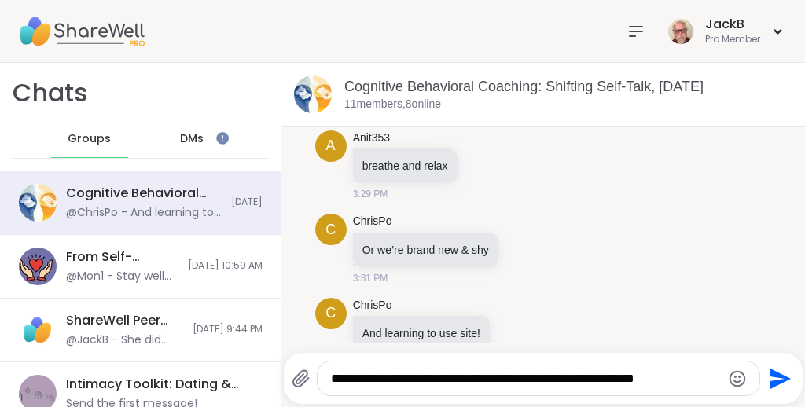
scroll to position [1480, 0]
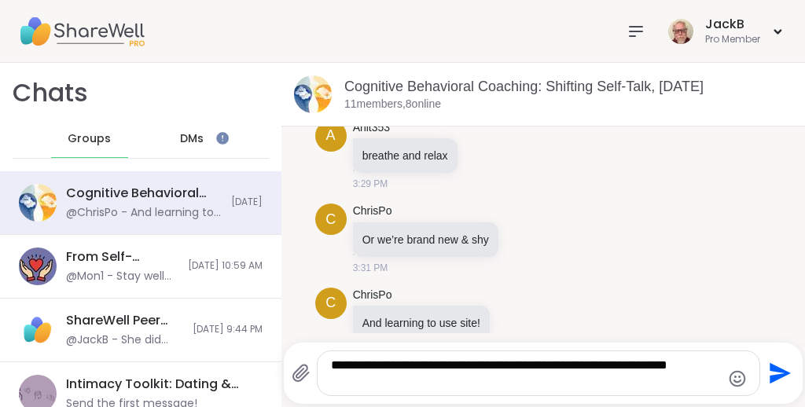
click at [624, 361] on textarea "**********" at bounding box center [525, 373] width 389 height 31
type textarea "**********"
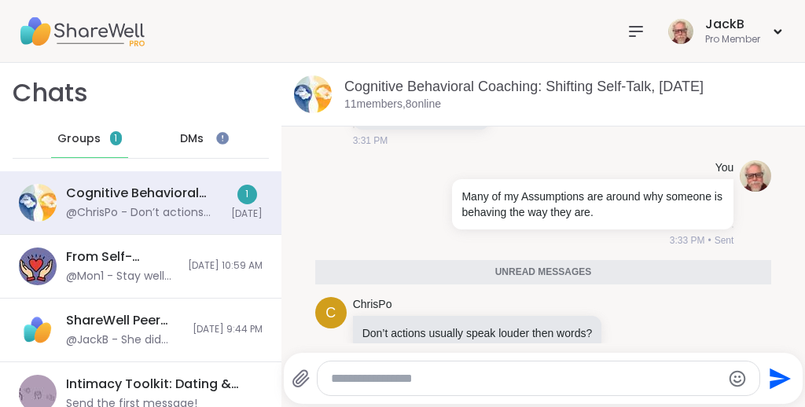
scroll to position [1653, 0]
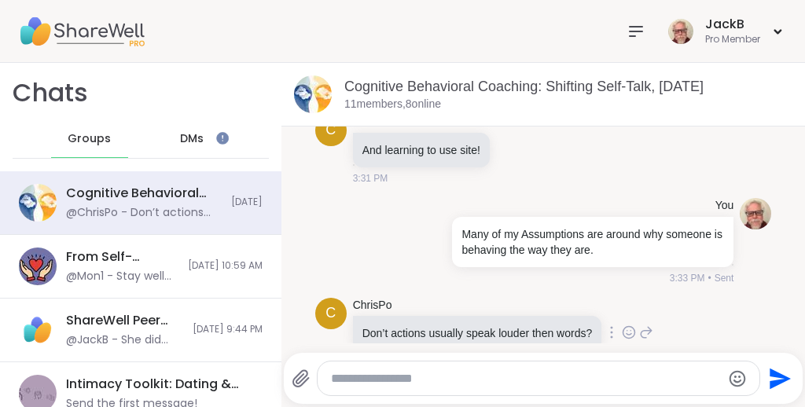
click at [636, 325] on icon at bounding box center [629, 333] width 14 height 16
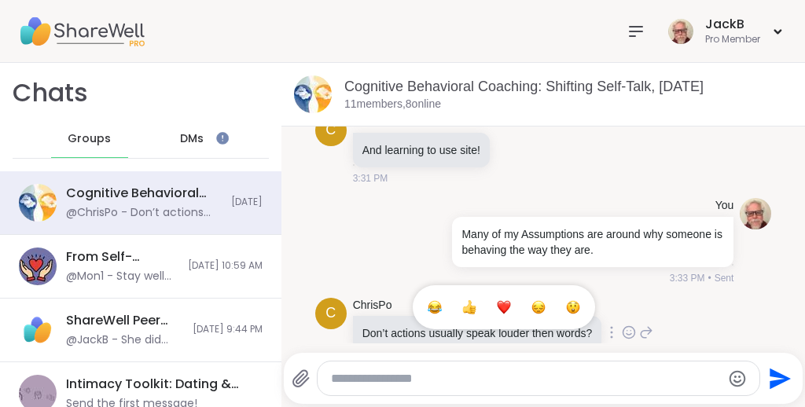
click at [476, 300] on div "Select Reaction: Thumbs up" at bounding box center [469, 307] width 14 height 14
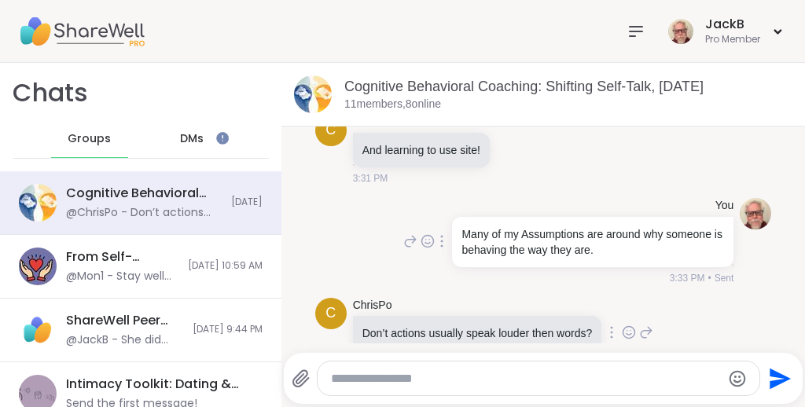
scroll to position [1676, 0]
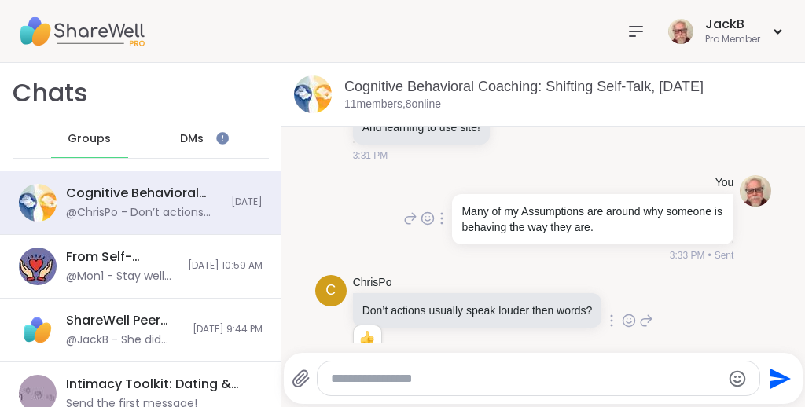
click at [765, 229] on div "You Many of my Assumptions are around why someone is behaving the way they are.…" at bounding box center [543, 219] width 457 height 100
click at [500, 379] on textarea "Type your message" at bounding box center [524, 379] width 389 height 16
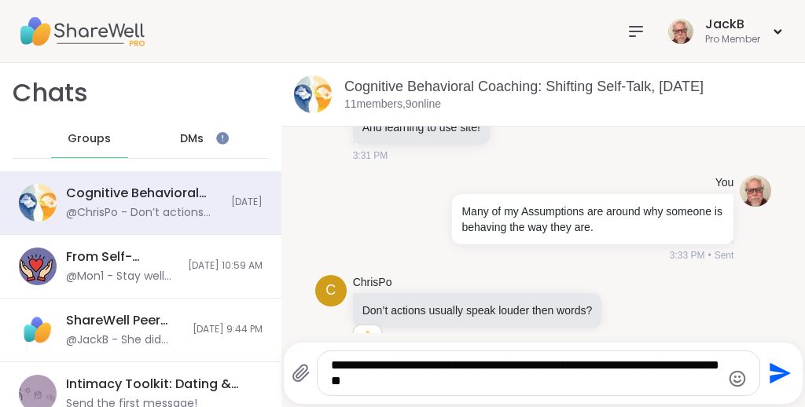
type textarea "**********"
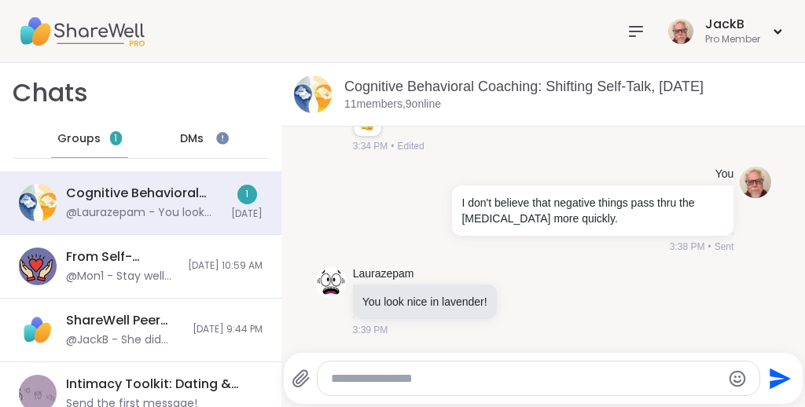
scroll to position [1843, 0]
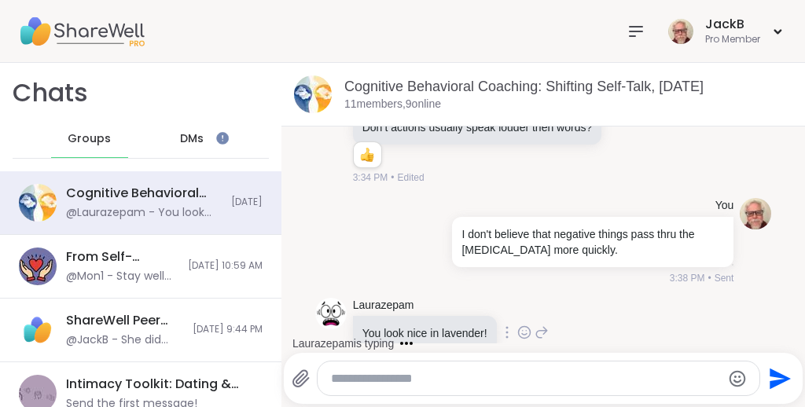
click at [655, 297] on div "Laurazepam You look nice in lavender! 3:39 PM" at bounding box center [543, 334] width 457 height 84
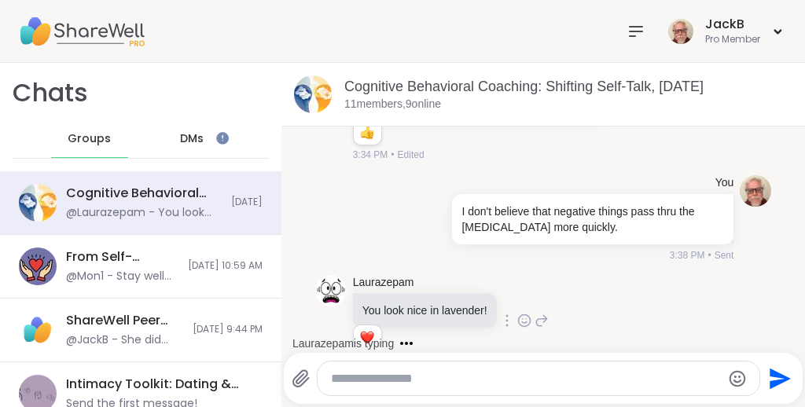
click at [524, 313] on icon at bounding box center [524, 321] width 14 height 16
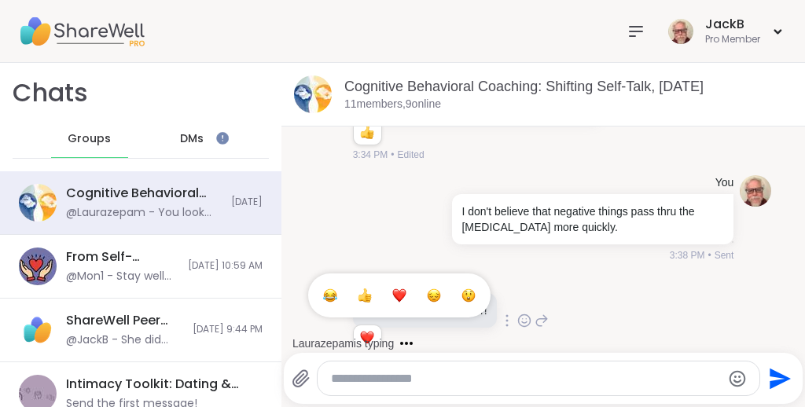
click at [400, 288] on div "Select Reaction: Heart" at bounding box center [399, 295] width 14 height 14
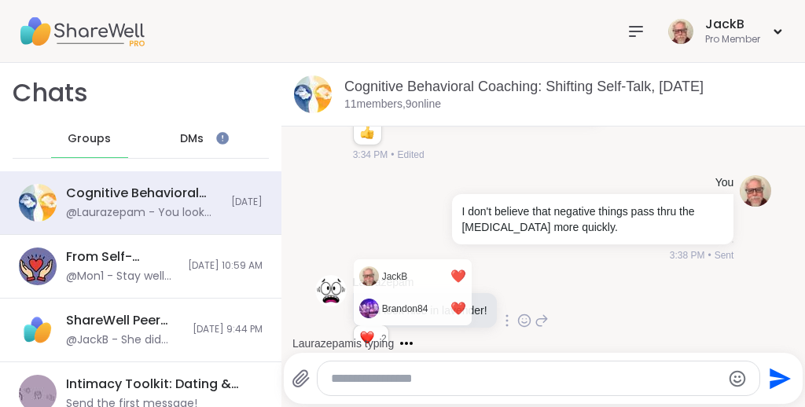
scroll to position [1949, 0]
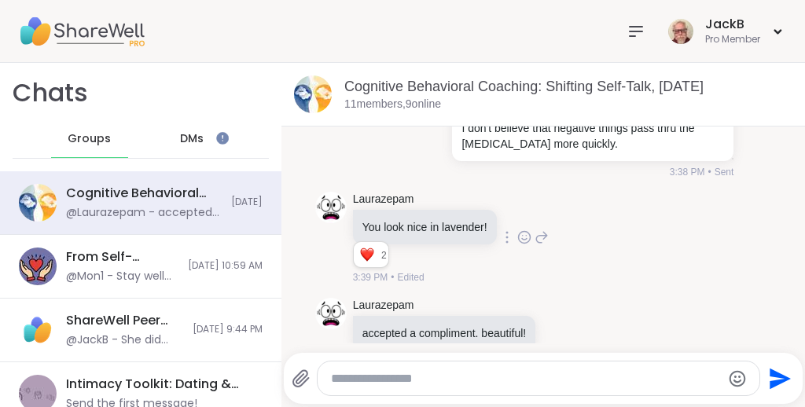
click at [713, 227] on div "Laurazepam You look nice in lavender! 2 2 2 3:39 PM • Edited" at bounding box center [543, 238] width 457 height 106
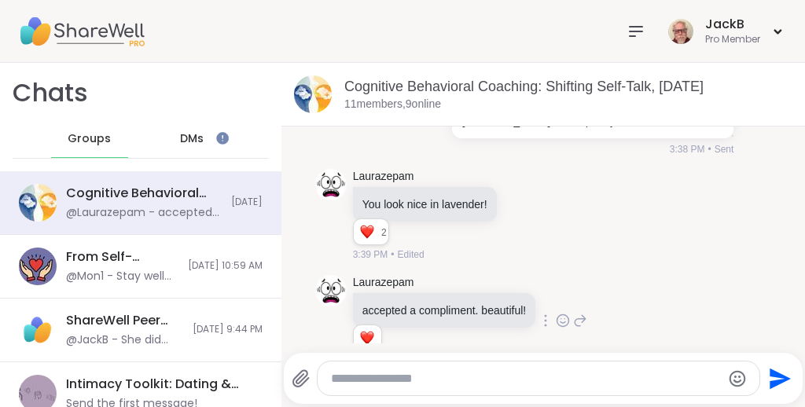
click at [570, 313] on icon at bounding box center [563, 321] width 14 height 16
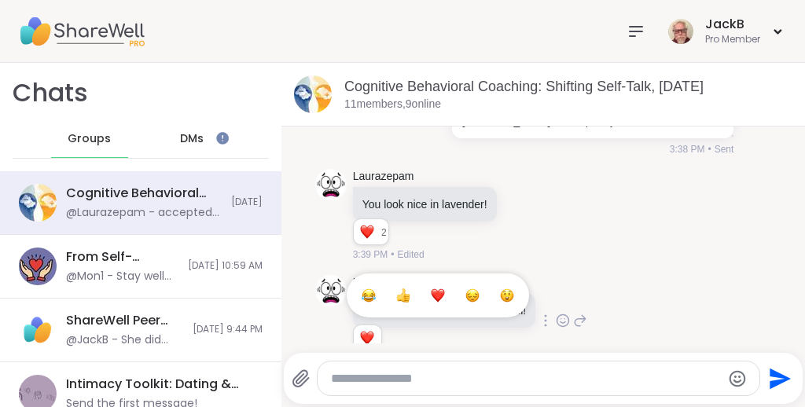
click at [445, 288] on div "Select Reaction: Heart" at bounding box center [438, 295] width 14 height 14
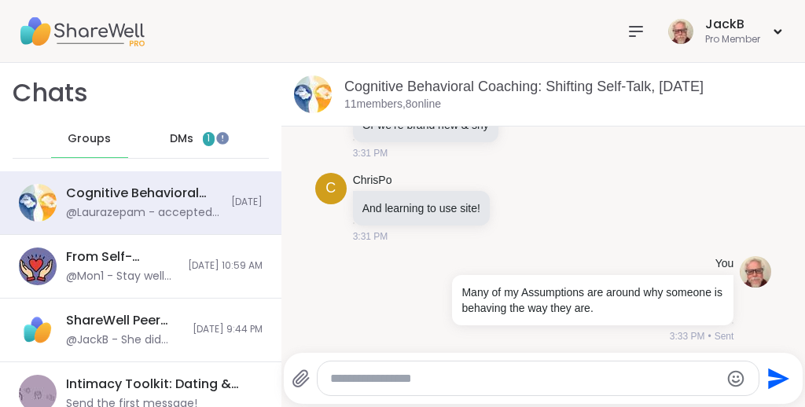
scroll to position [1972, 0]
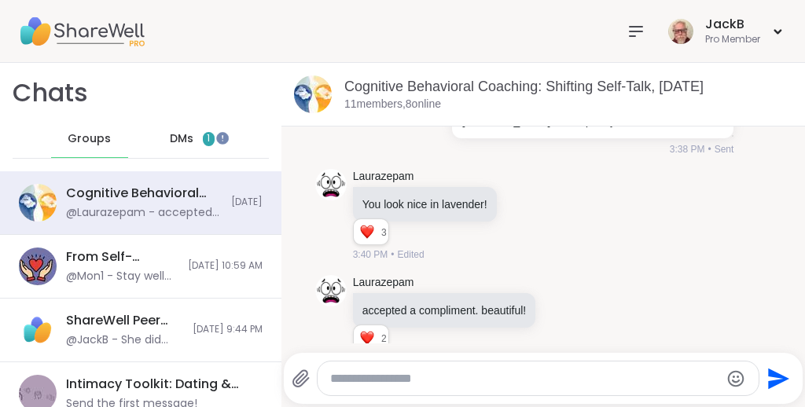
click at [174, 134] on span "DMs" at bounding box center [182, 139] width 24 height 16
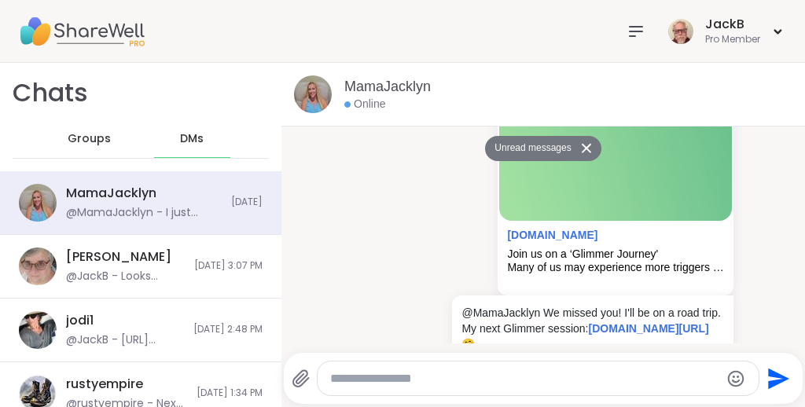
scroll to position [15646, 0]
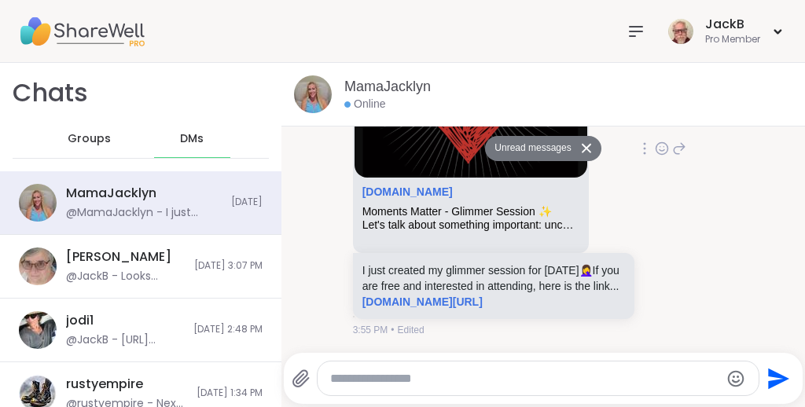
click at [738, 219] on div "MamaJacklyn sharewellnow.com Moments Matter - Glimmer Session ✨ Let's talk abou…" at bounding box center [543, 148] width 457 height 387
click at [482, 295] on link "sharewellnow.com/session/moments-matter-glimmer-session/d2b3b7f3-a535-4035-9291…" at bounding box center [422, 301] width 120 height 13
click at [677, 139] on icon at bounding box center [679, 148] width 14 height 19
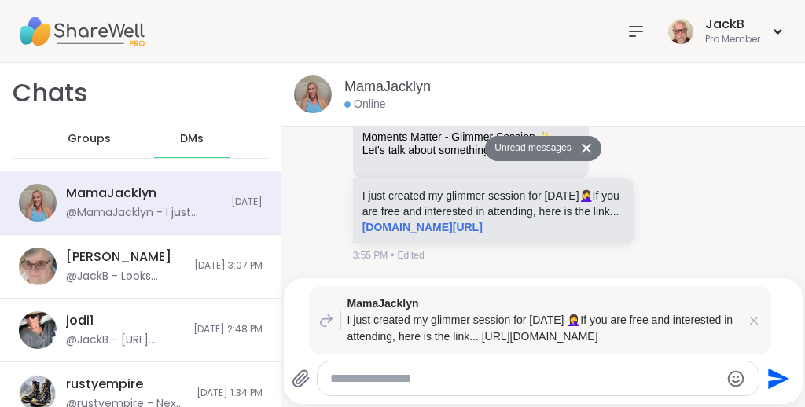
click at [541, 368] on div at bounding box center [537, 378] width 440 height 34
click at [526, 375] on textarea "Type your message" at bounding box center [524, 379] width 389 height 16
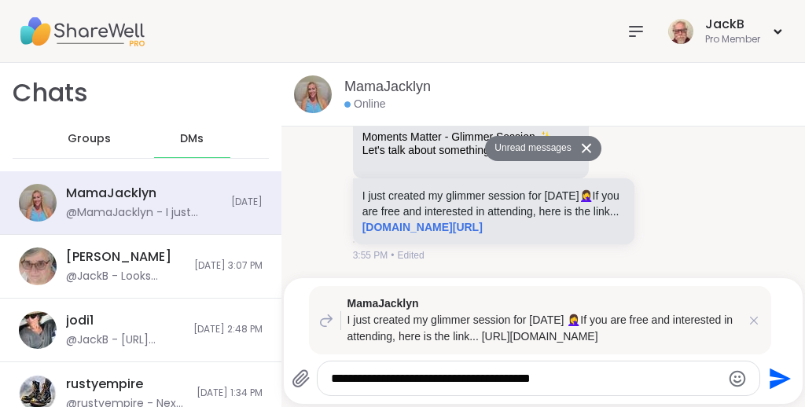
click at [734, 380] on icon "Emoji picker" at bounding box center [737, 378] width 19 height 19
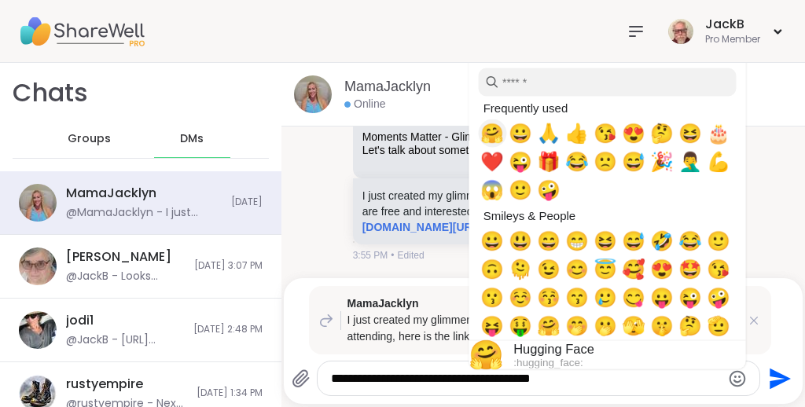
click at [490, 124] on span "🤗" at bounding box center [492, 134] width 24 height 22
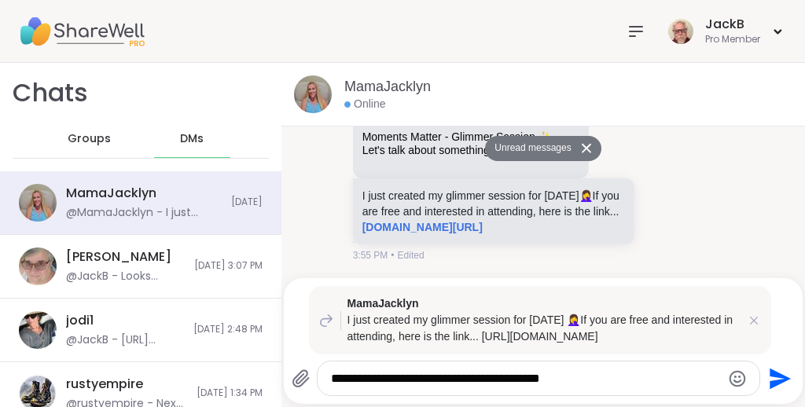
click at [590, 382] on textarea "**********" at bounding box center [525, 379] width 389 height 16
type textarea "**********"
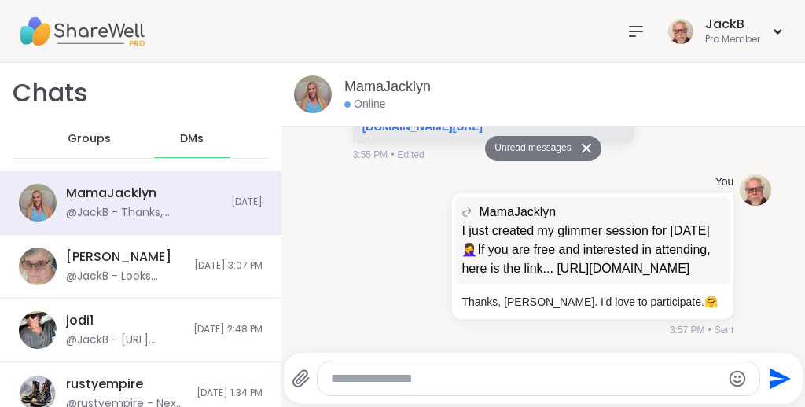
scroll to position [15783, 0]
click at [78, 142] on span "Groups" at bounding box center [89, 139] width 43 height 16
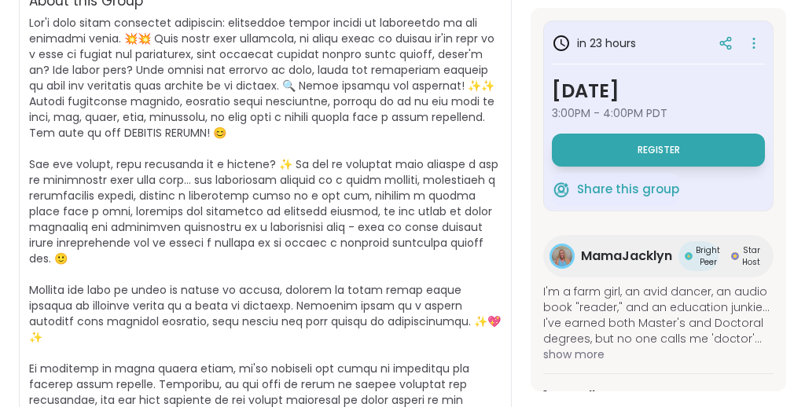
scroll to position [414, 0]
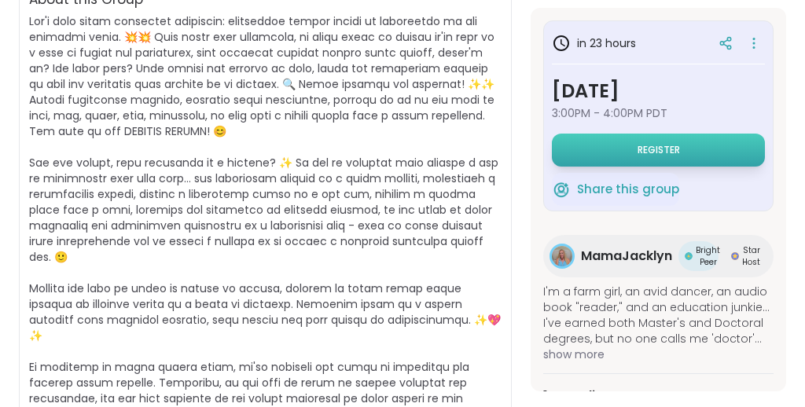
click at [681, 146] on button "Register" at bounding box center [658, 150] width 213 height 33
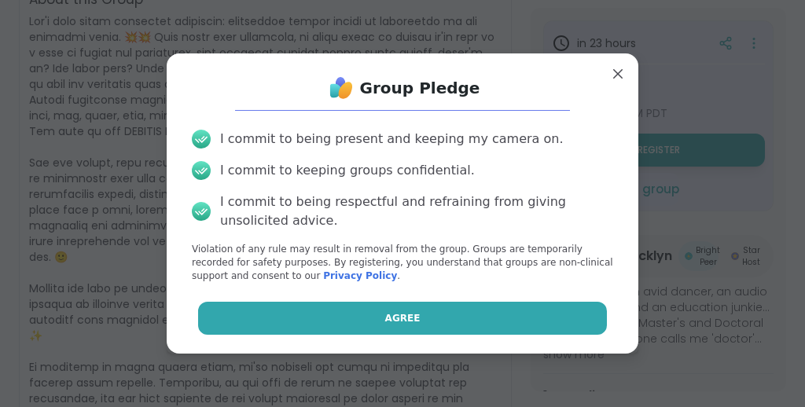
click at [551, 314] on button "Agree" at bounding box center [402, 318] width 409 height 33
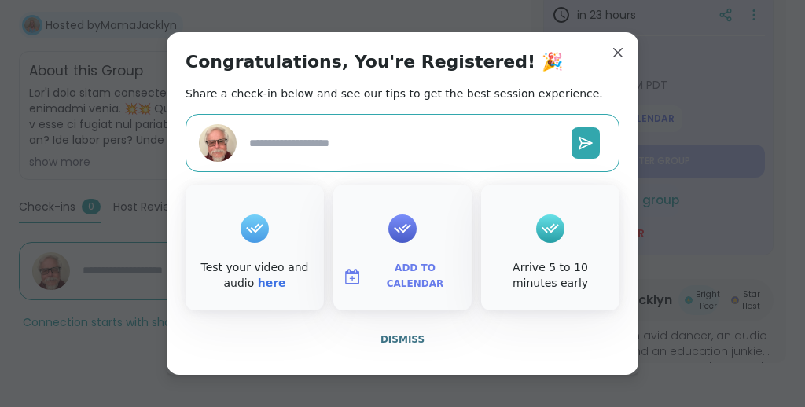
scroll to position [342, 0]
click at [409, 332] on span "Dismiss" at bounding box center [402, 339] width 44 height 14
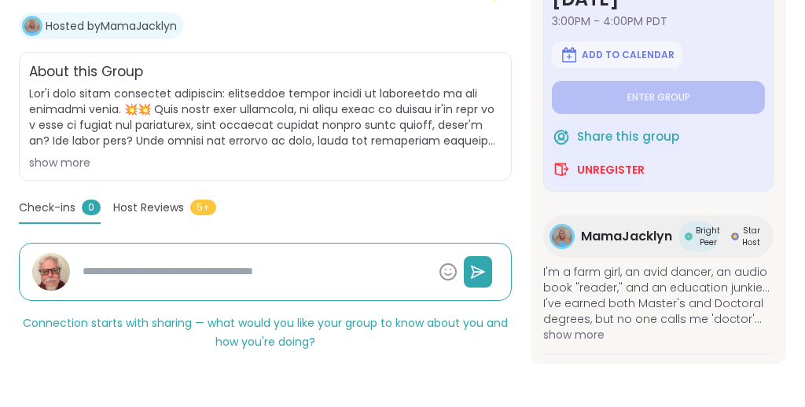
scroll to position [165, 0]
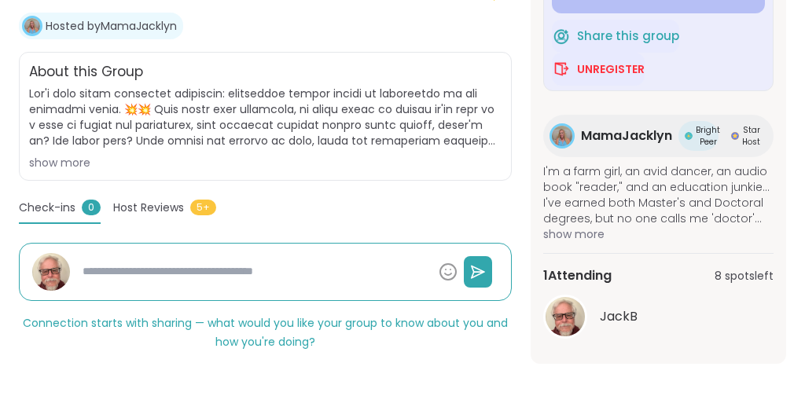
type textarea "*"
